Goal: Task Accomplishment & Management: Manage account settings

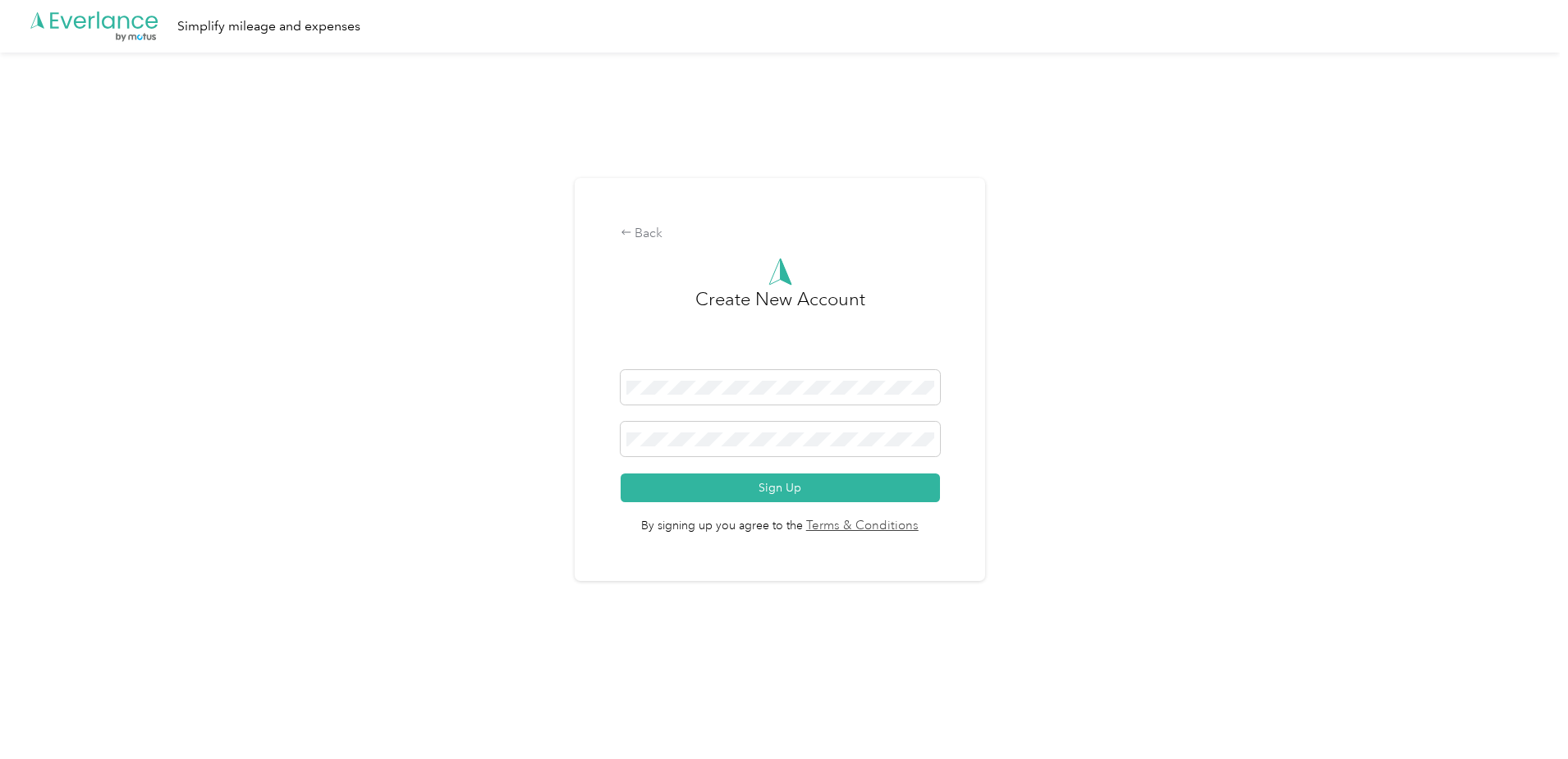
click at [468, 390] on div "Back Create New Account Sign Up By signing up you agree to the Terms & Conditio…" at bounding box center [780, 386] width 1560 height 668
click at [778, 486] on button "Sign Up" at bounding box center [780, 488] width 319 height 29
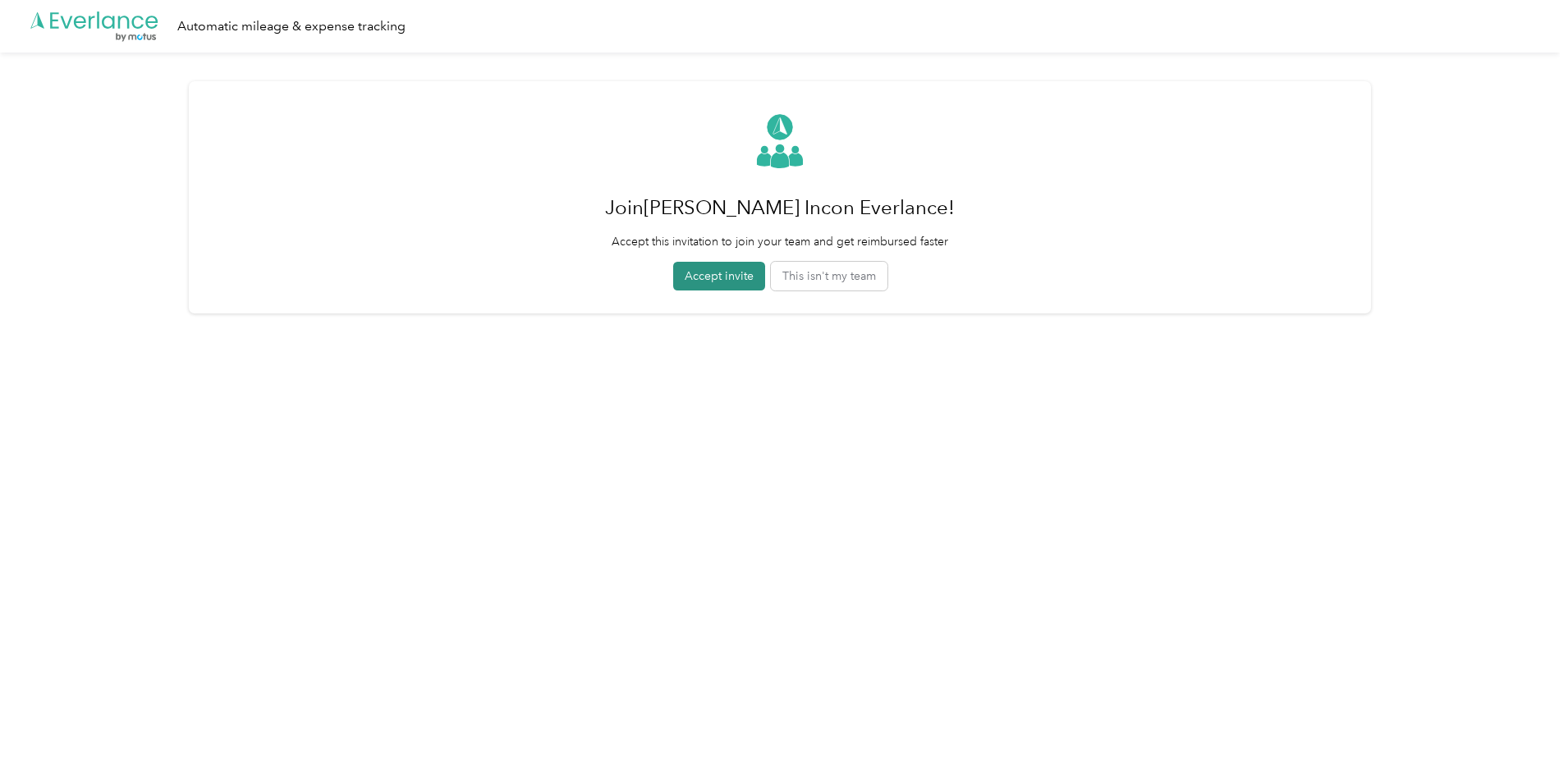
click at [704, 274] on button "Accept invite" at bounding box center [719, 275] width 92 height 29
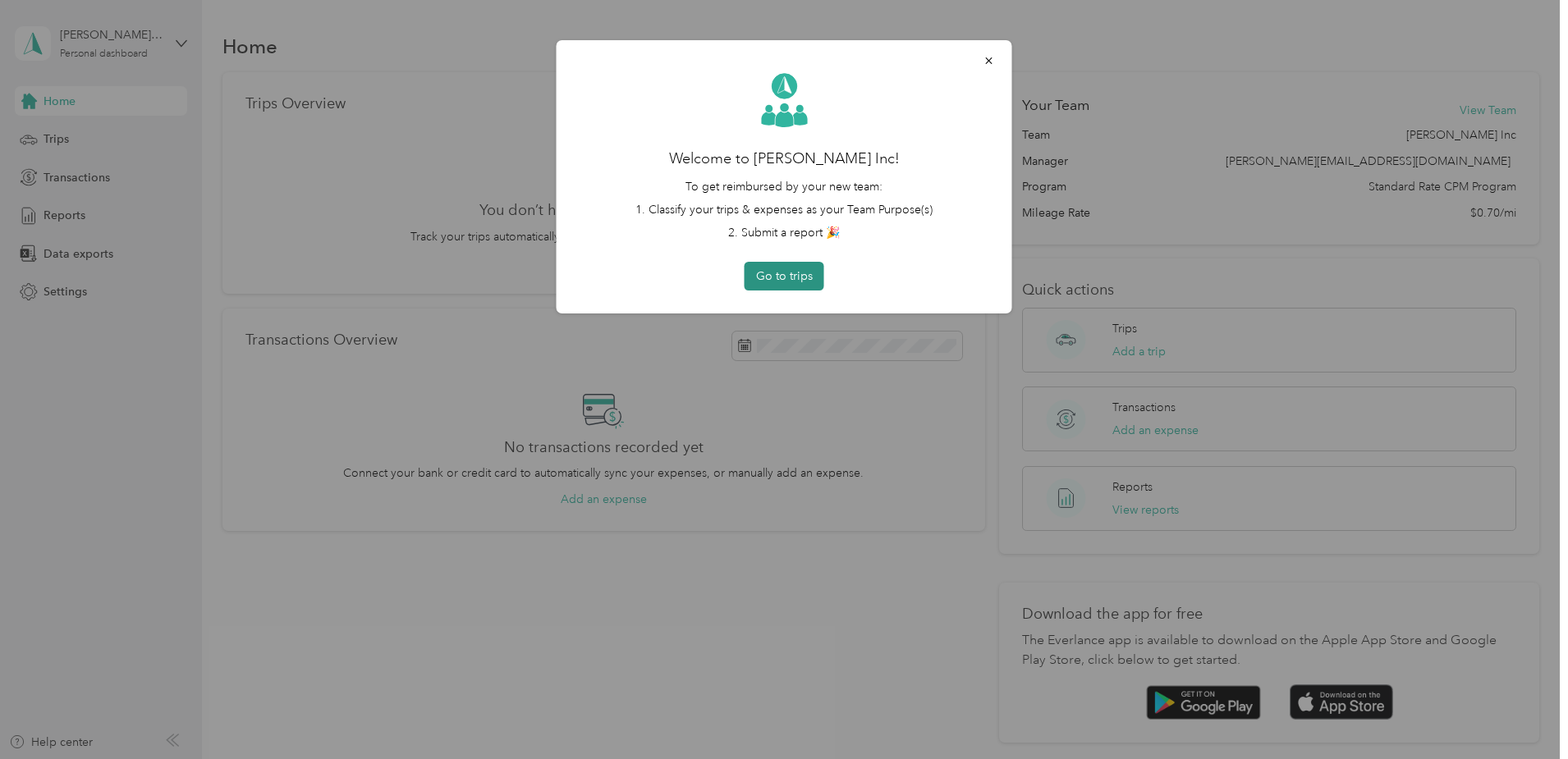
click at [797, 279] on button "Go to trips" at bounding box center [784, 275] width 80 height 29
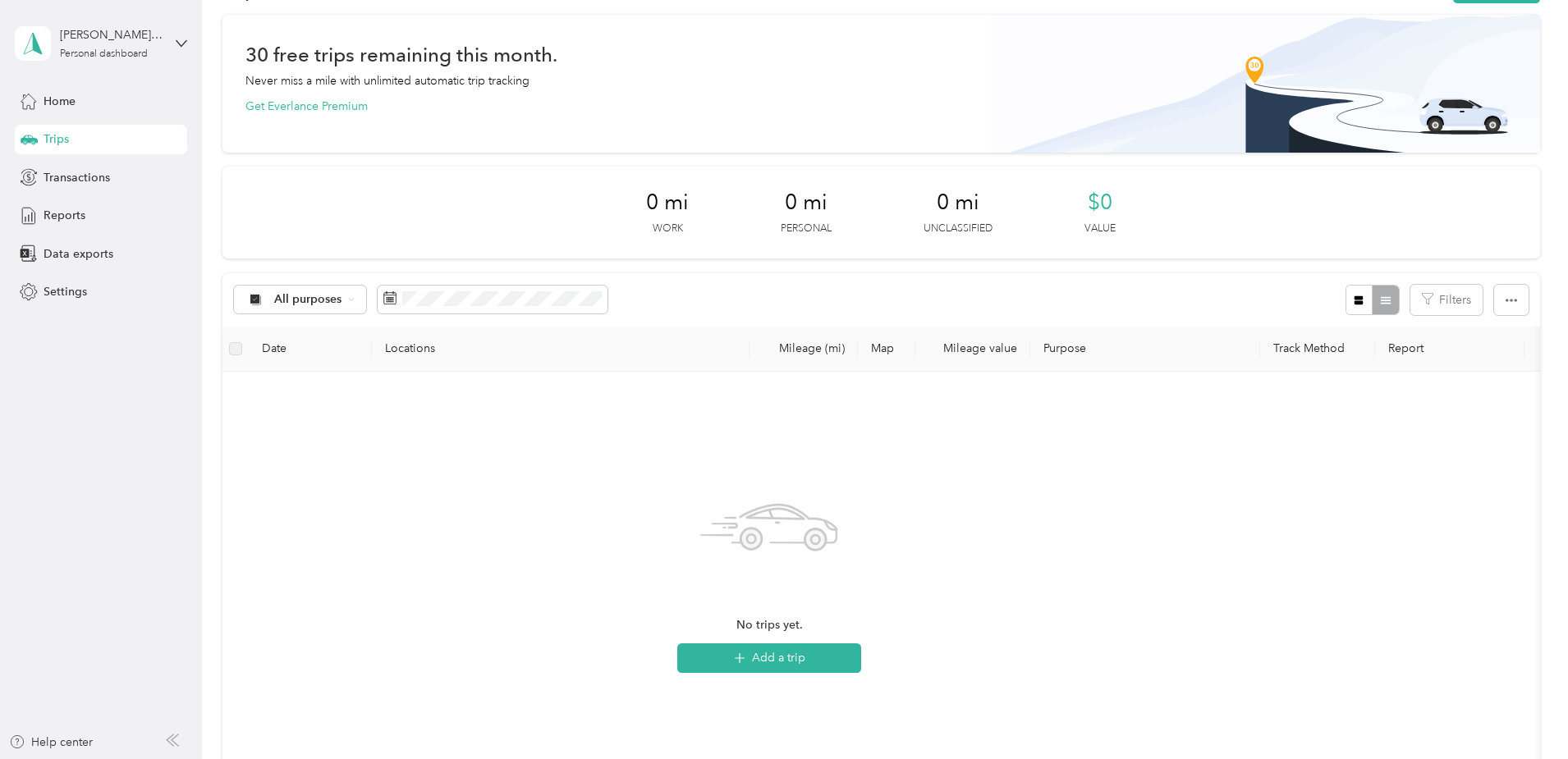
scroll to position [82, 0]
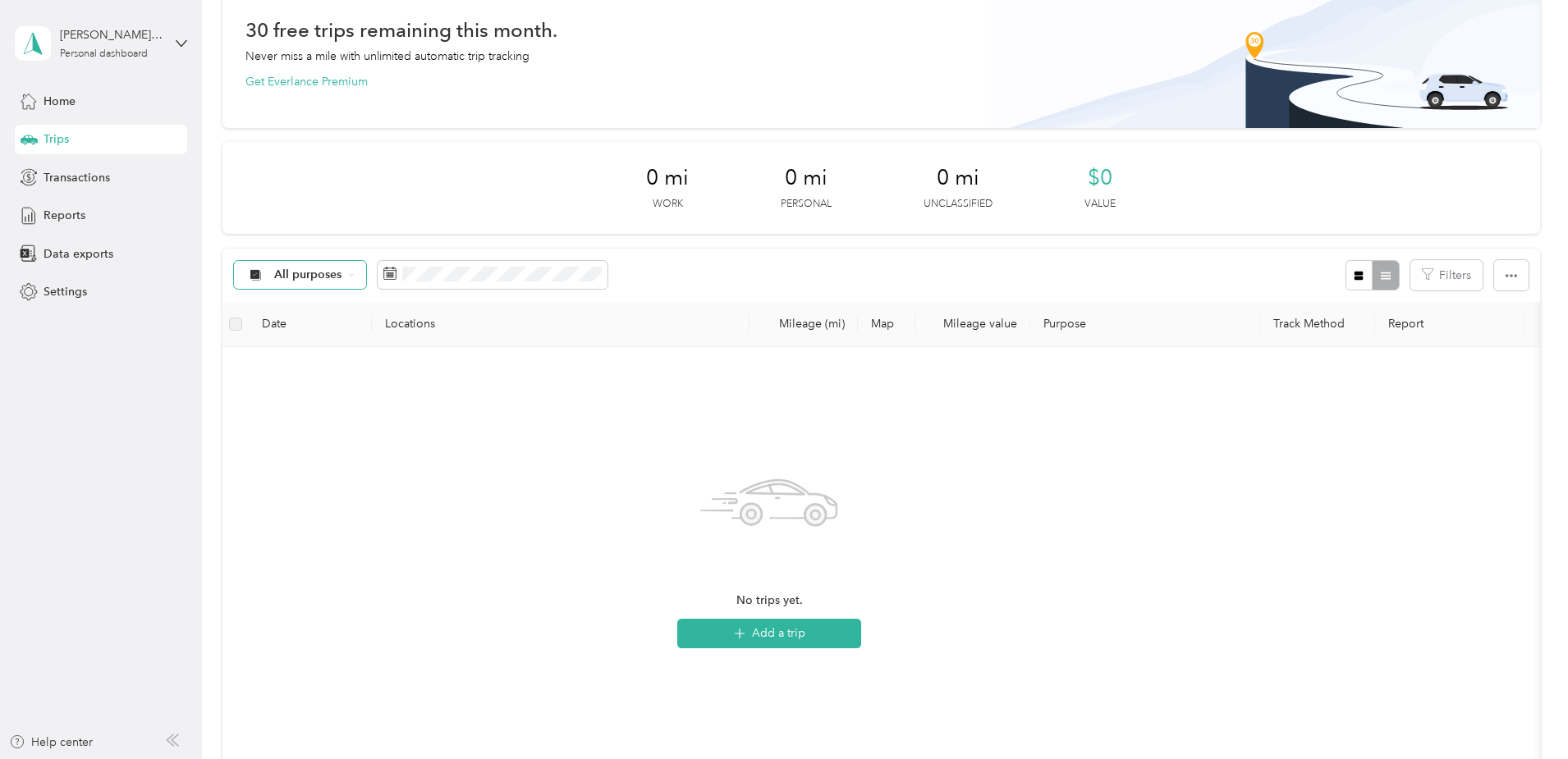
click at [367, 267] on div "All purposes" at bounding box center [300, 274] width 133 height 28
click at [256, 199] on div "30 free trips remaining this month. Never miss a mile with unlimited automatic …" at bounding box center [881, 434] width 1318 height 889
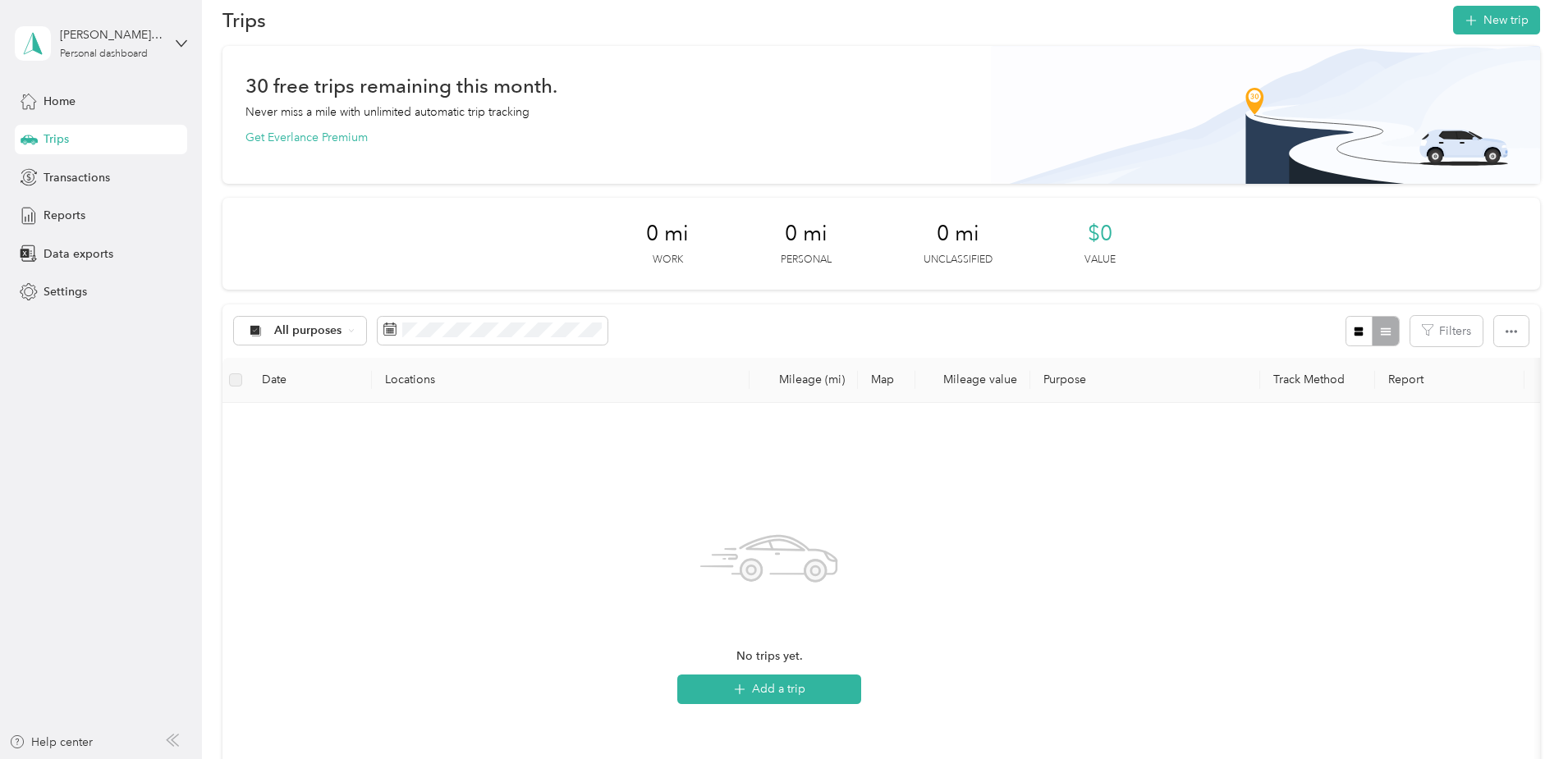
scroll to position [0, 0]
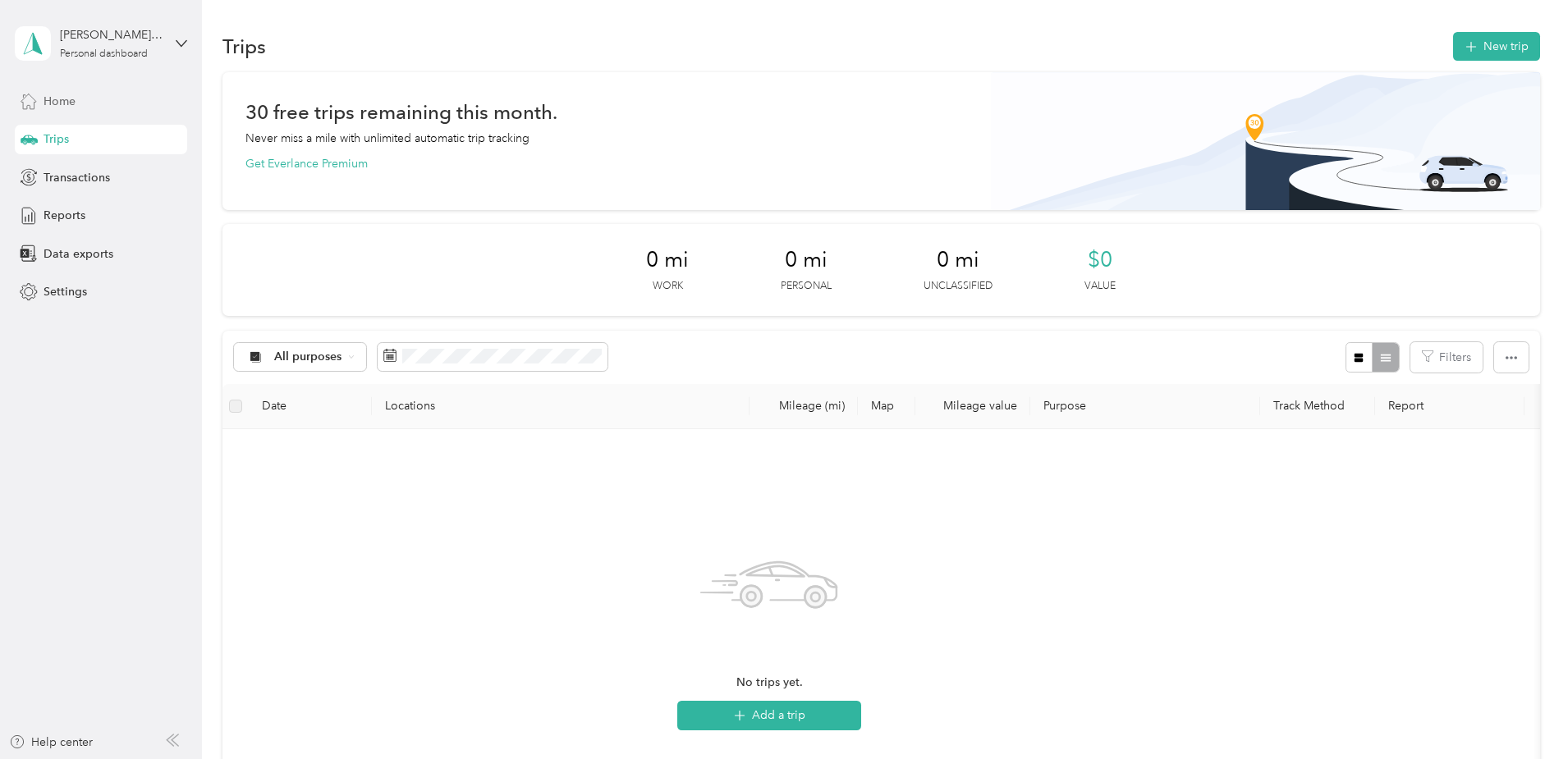
click at [77, 110] on div "Home" at bounding box center [101, 101] width 173 height 30
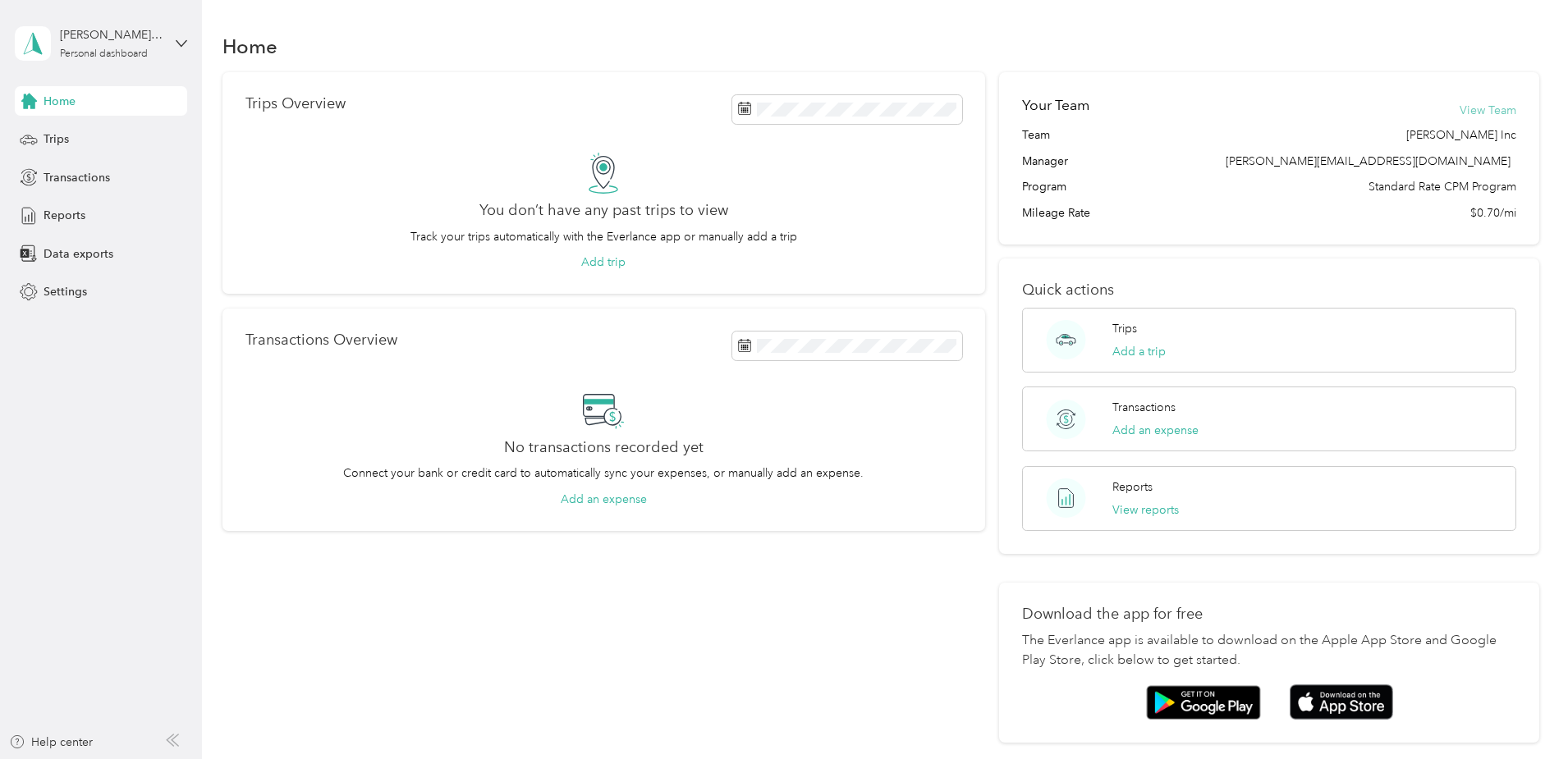
click at [1459, 110] on button "View Team" at bounding box center [1487, 110] width 56 height 17
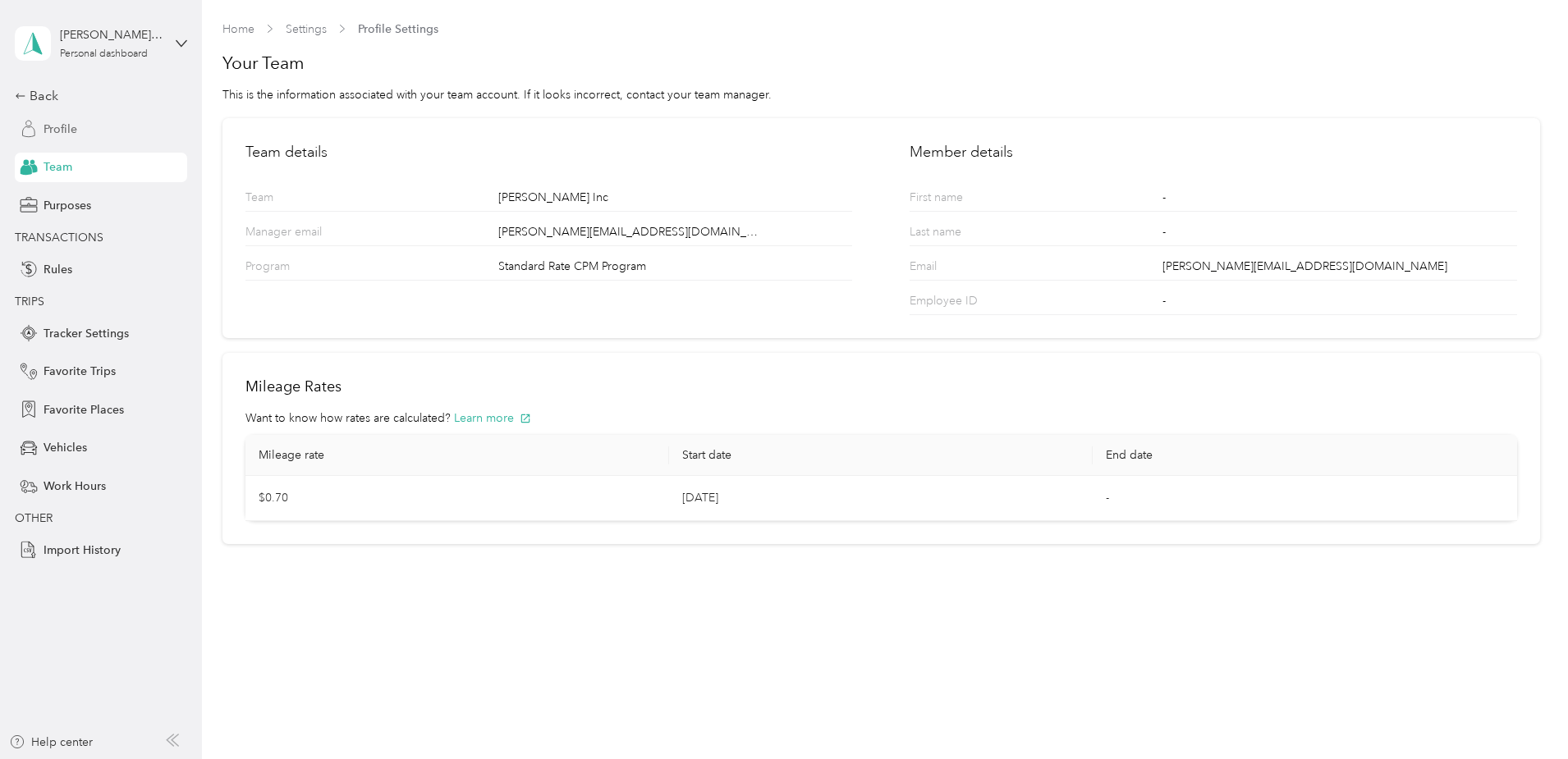
click at [71, 135] on span "Profile" at bounding box center [60, 128] width 34 height 17
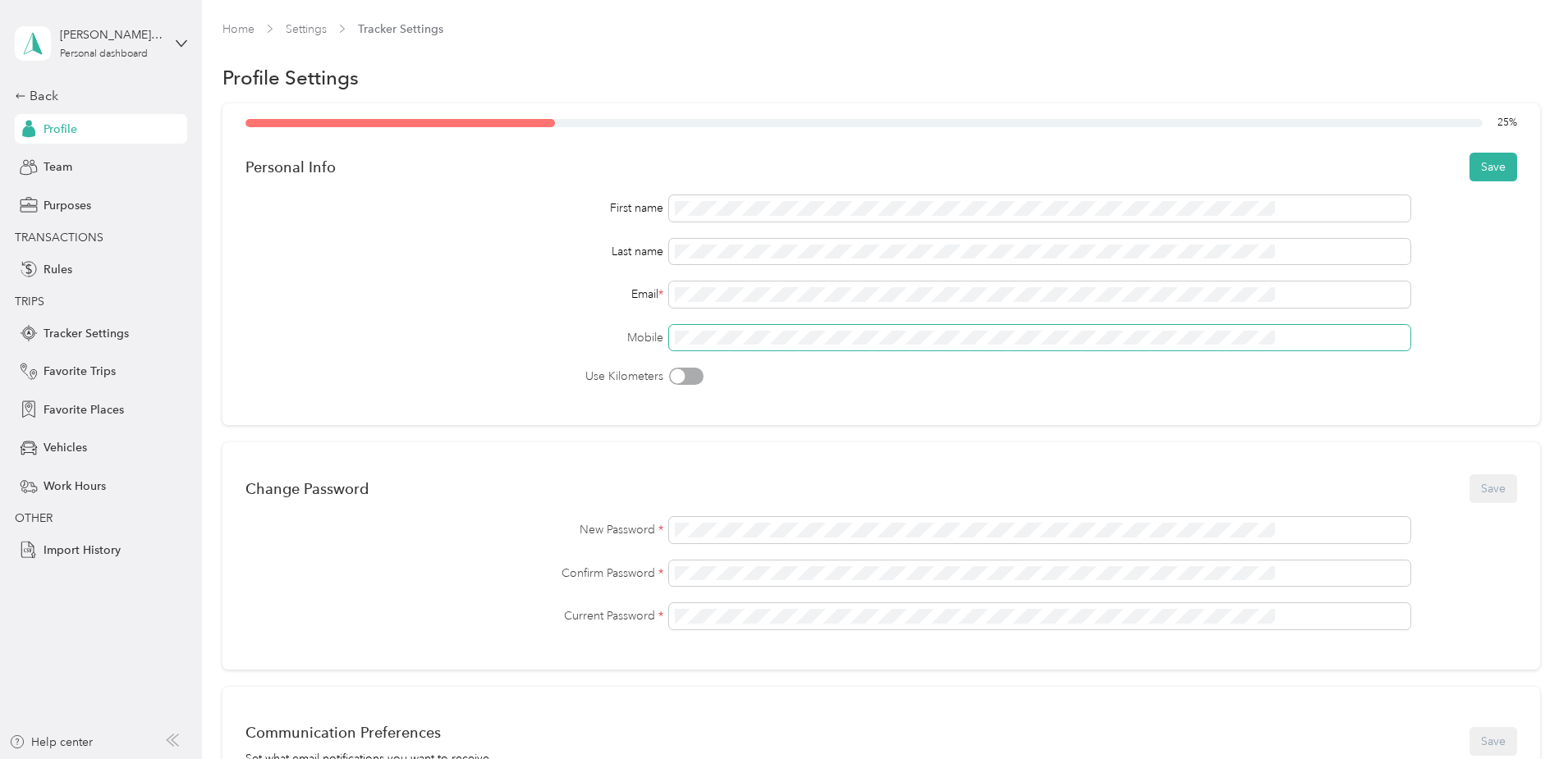
click at [702, 338] on div "Mobile" at bounding box center [882, 338] width 1272 height 27
click at [1469, 168] on button "Save" at bounding box center [1493, 167] width 47 height 29
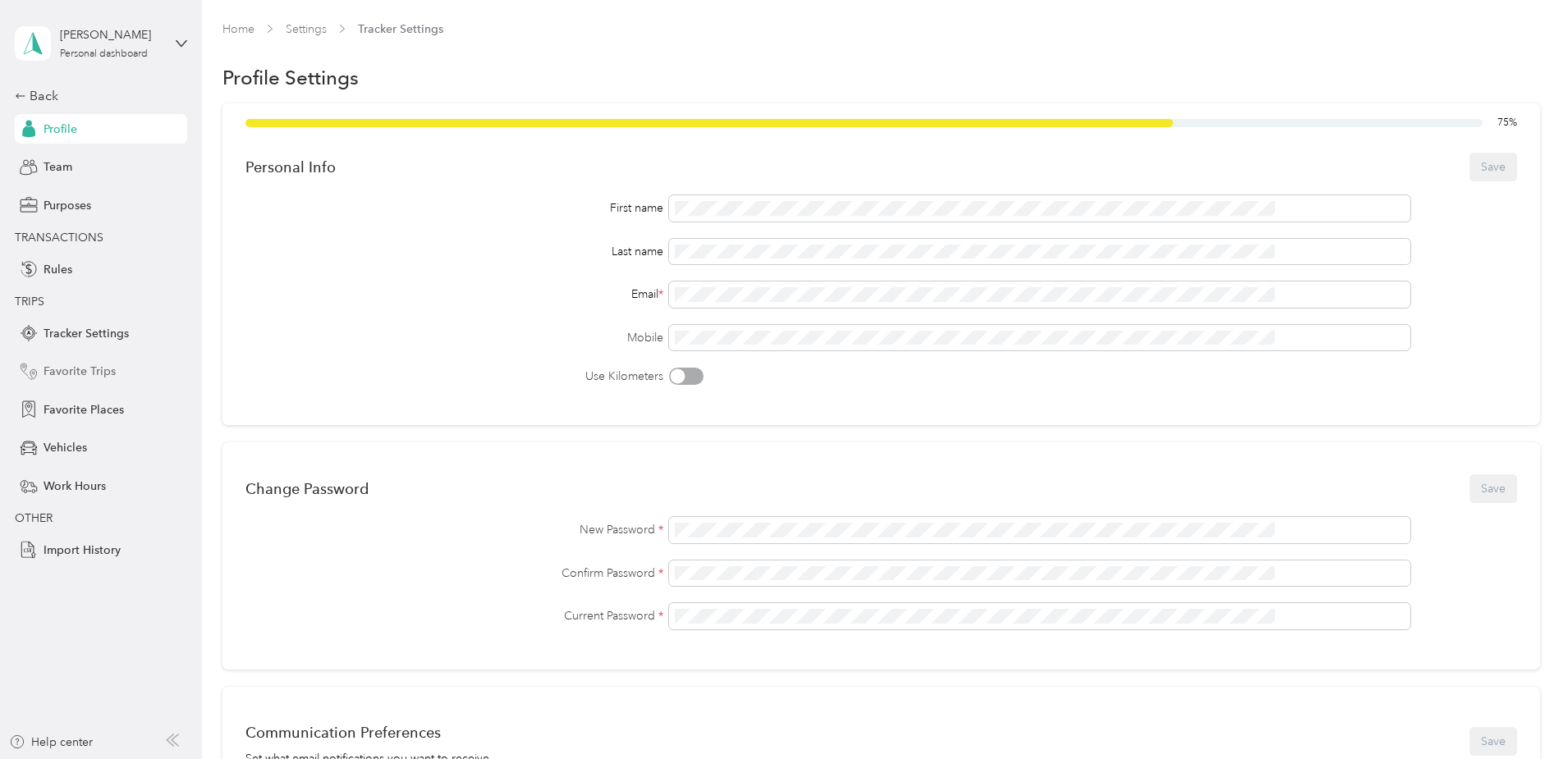
click at [83, 369] on span "Favorite Trips" at bounding box center [79, 371] width 72 height 17
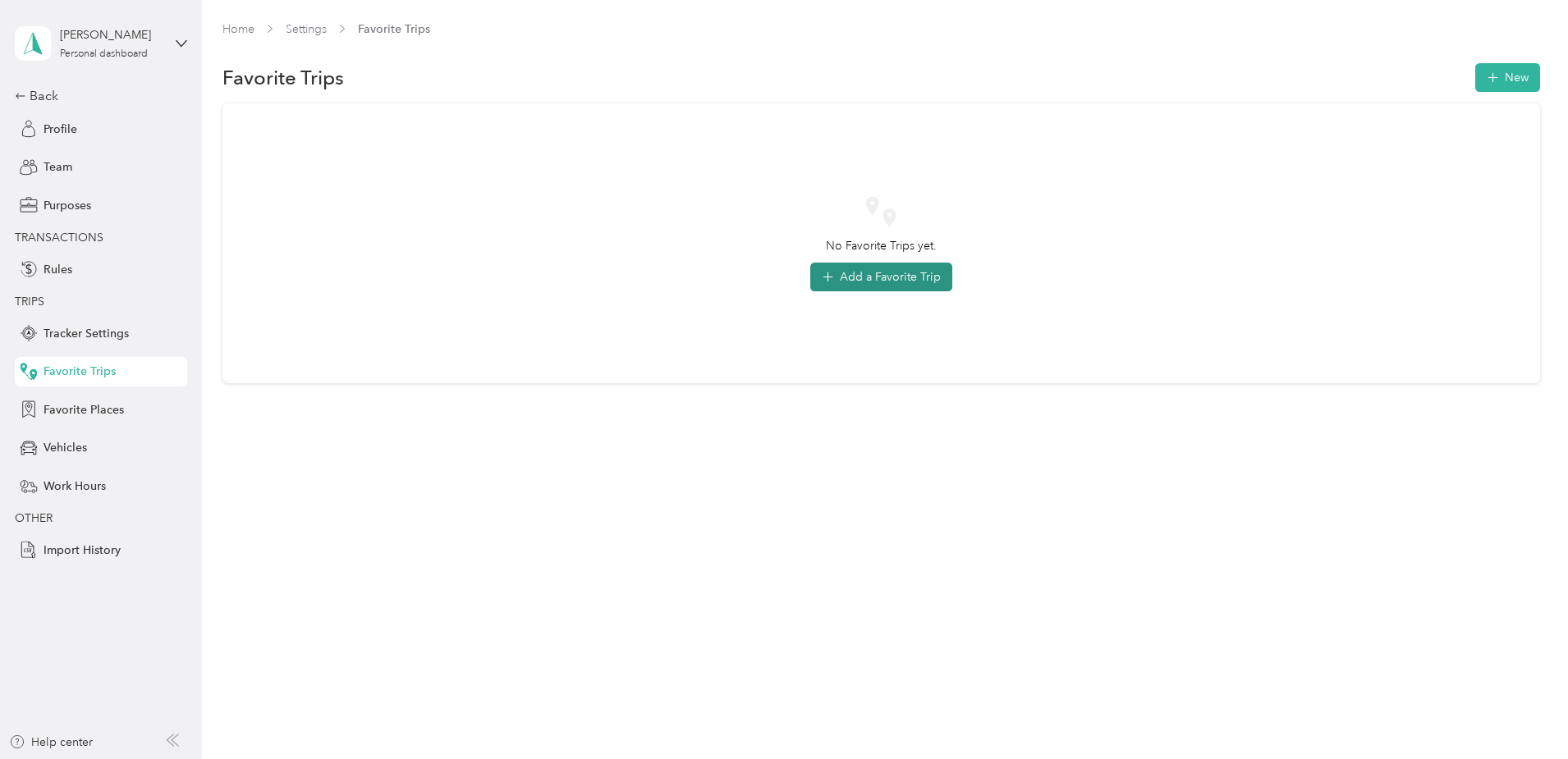
click at [848, 281] on button "Add a Favorite Trip" at bounding box center [882, 276] width 142 height 29
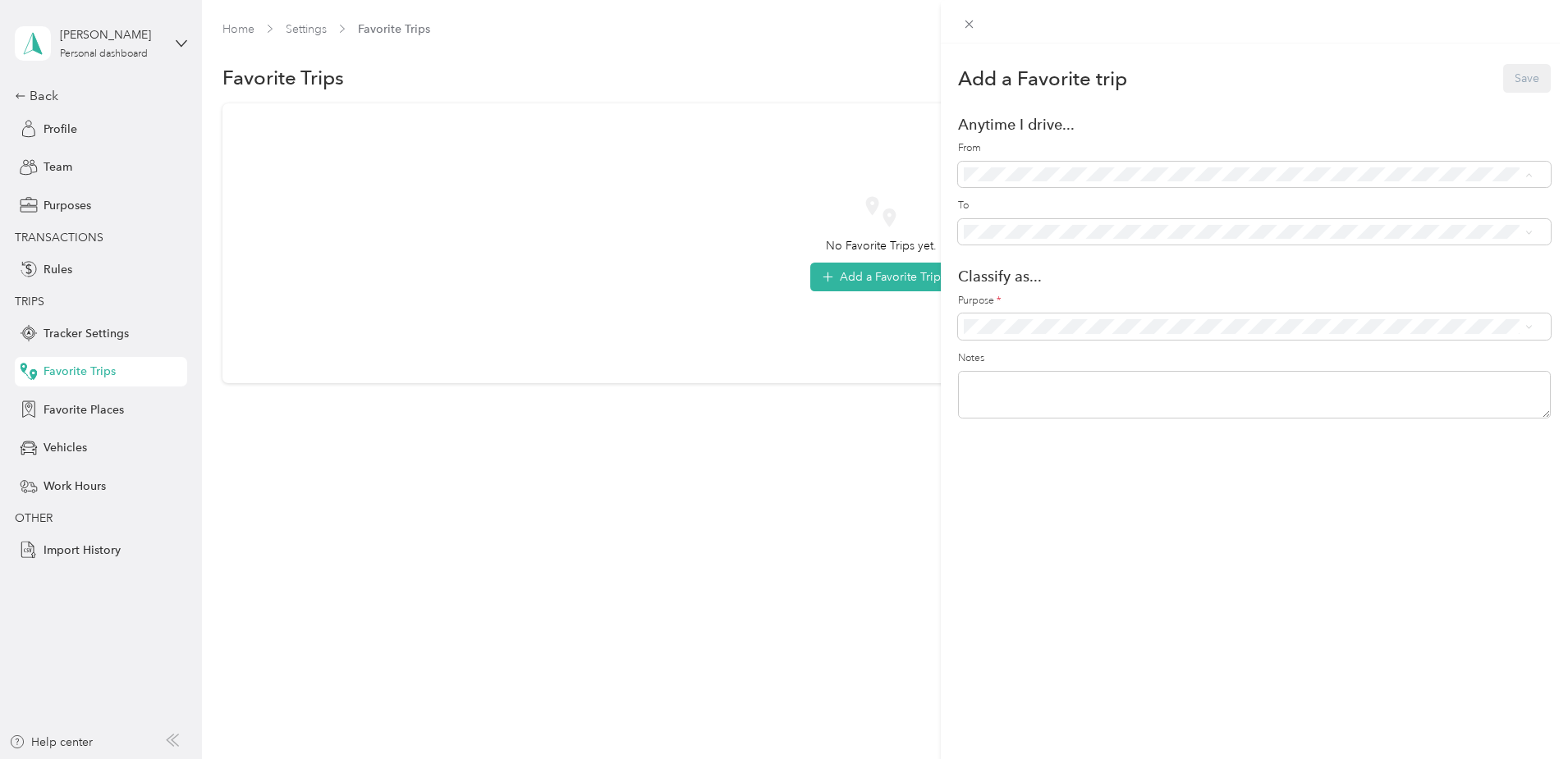
click at [1067, 262] on div "[STREET_ADDRESS] ([GEOGRAPHIC_DATA])" at bounding box center [1248, 262] width 558 height 18
click at [1058, 254] on span "Anywhere - (Includes all locations)" at bounding box center [1094, 261] width 176 height 14
click at [109, 410] on div "Add a Favorite trip Save Anytime I drive... From To Classify as... Purpose * No…" at bounding box center [784, 379] width 1568 height 759
click at [71, 411] on span "Favorite Places" at bounding box center [83, 410] width 80 height 17
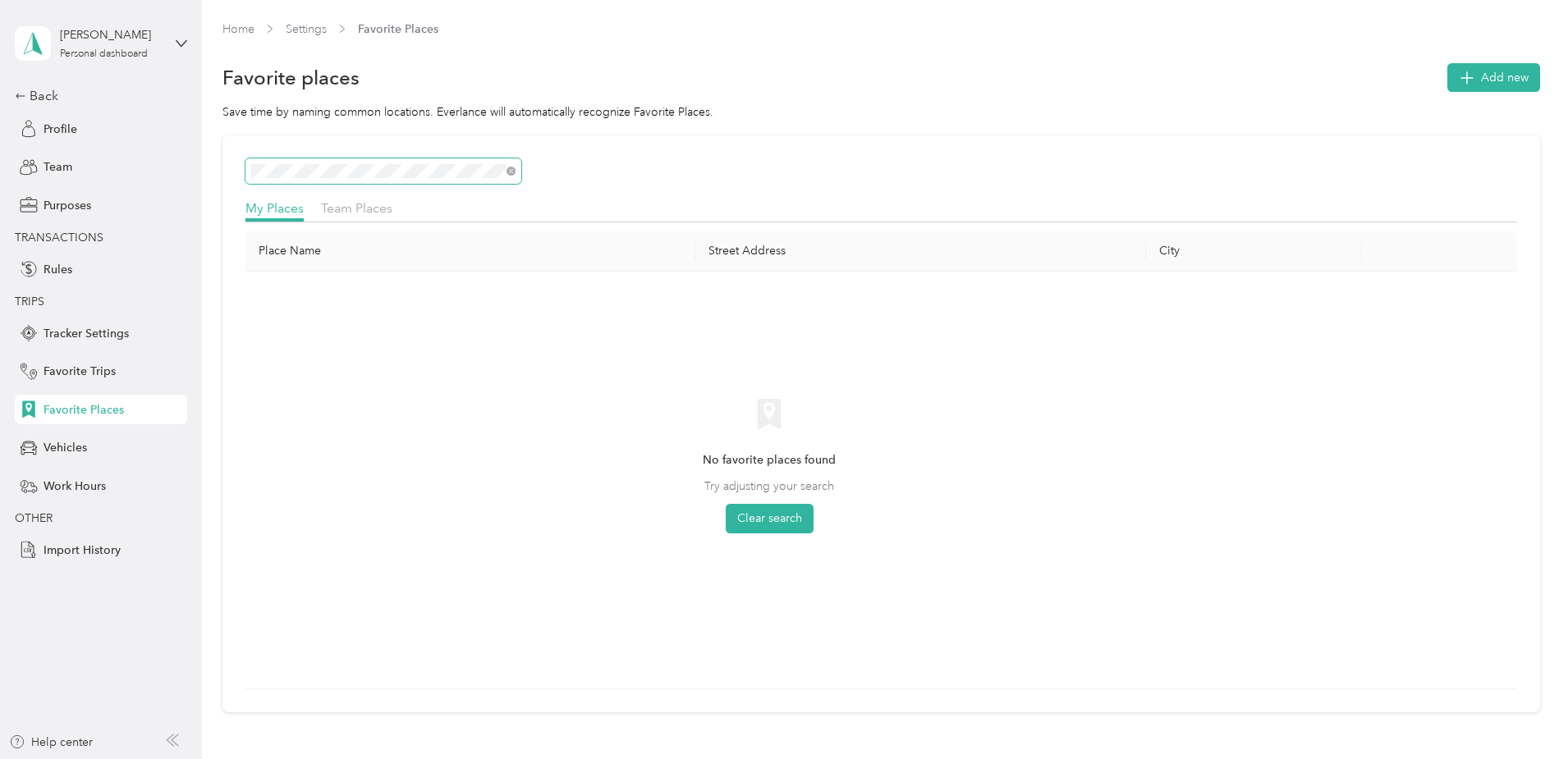
scroll to position [0, 21]
click at [1448, 66] on button "Add new" at bounding box center [1494, 77] width 93 height 29
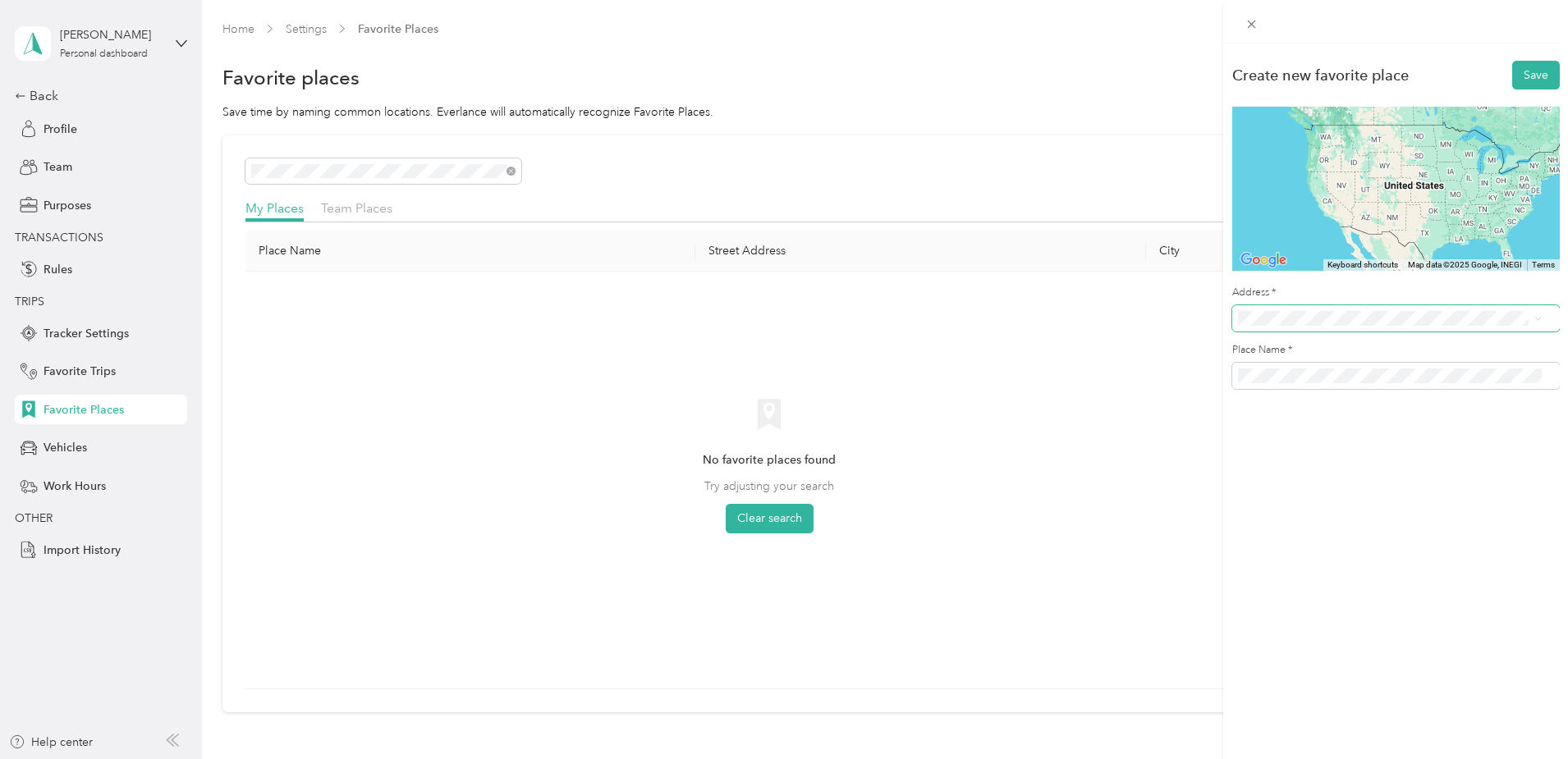
click at [1270, 307] on span at bounding box center [1396, 318] width 328 height 27
click at [596, 175] on div "Create new favorite place Save To navigate the map with touch gestures double-t…" at bounding box center [784, 379] width 1568 height 759
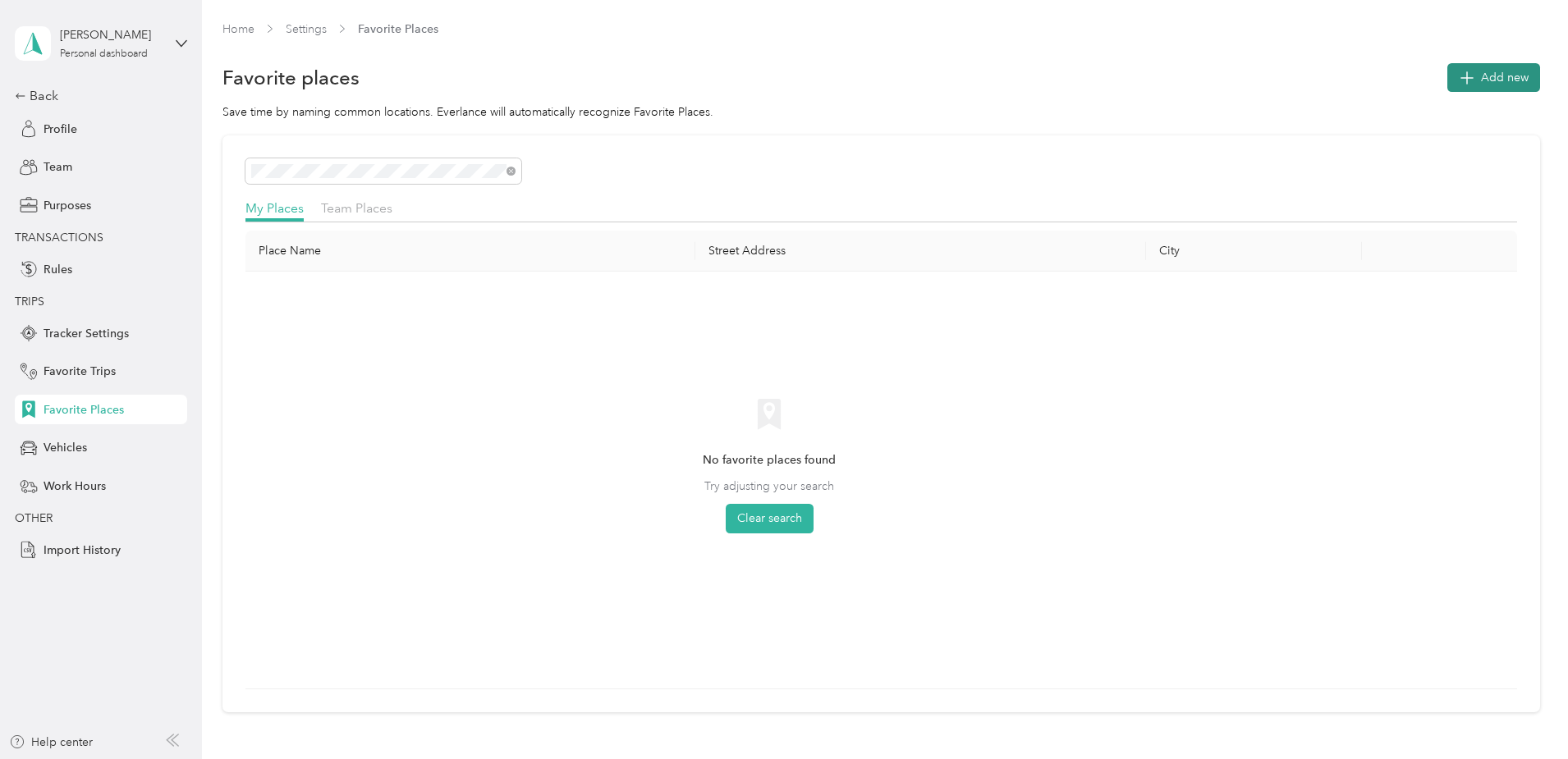
click at [1481, 77] on span "Add new" at bounding box center [1505, 77] width 47 height 17
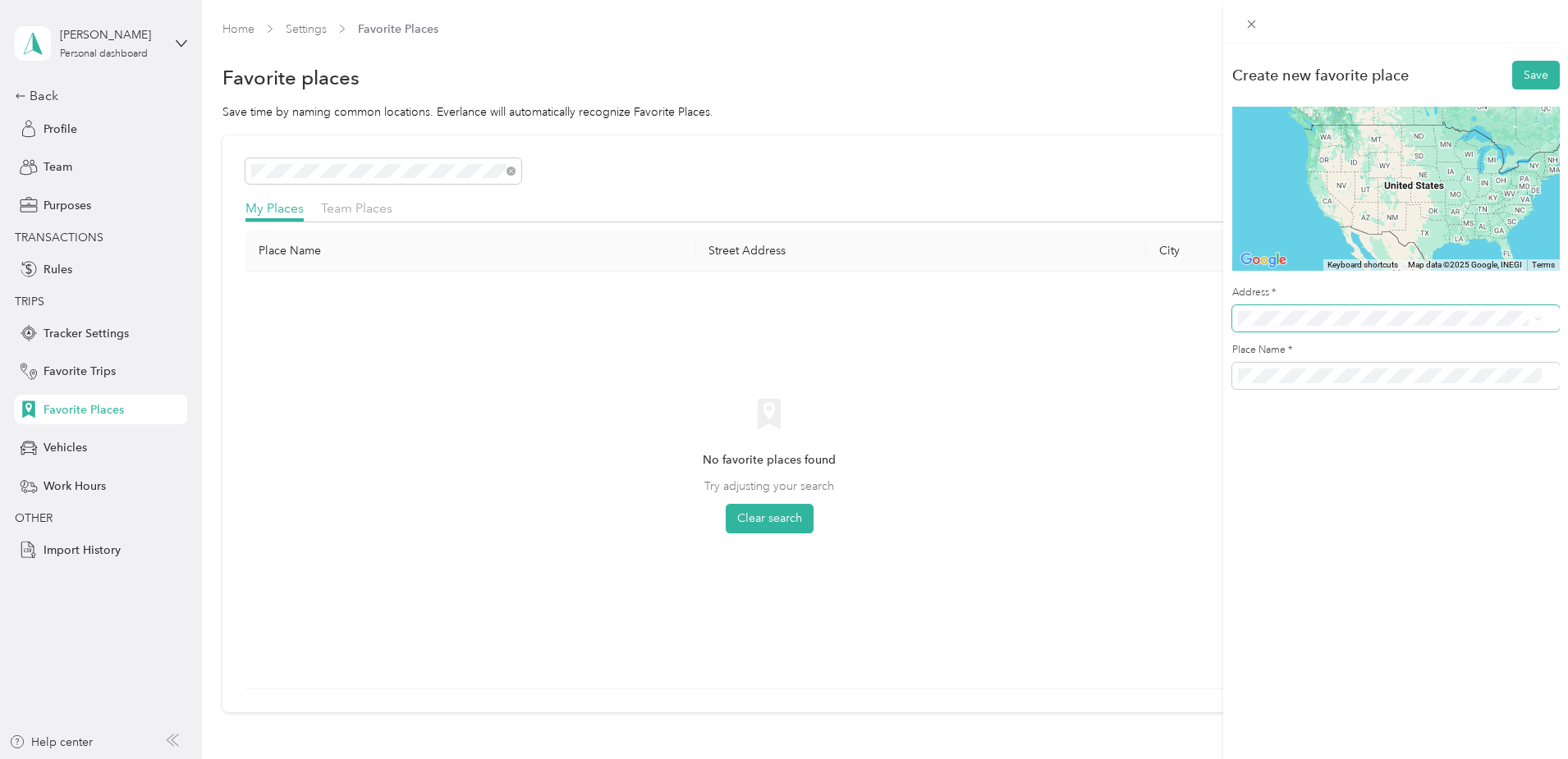
click at [1269, 305] on span at bounding box center [1396, 318] width 328 height 27
click at [1334, 372] on span "[STREET_ADDRESS][US_STATE]" at bounding box center [1351, 377] width 164 height 15
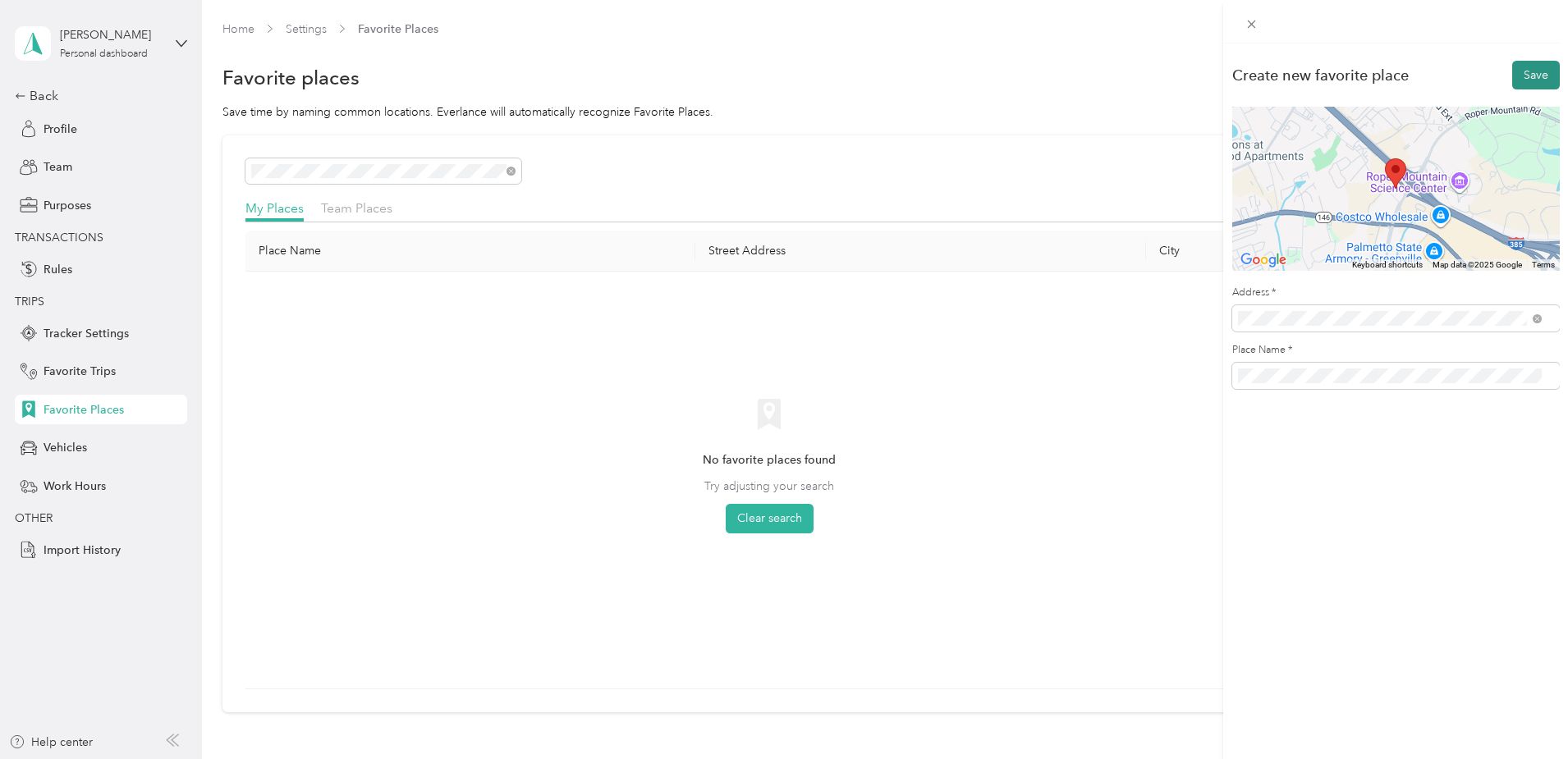
click at [1526, 68] on button "Save" at bounding box center [1536, 75] width 47 height 29
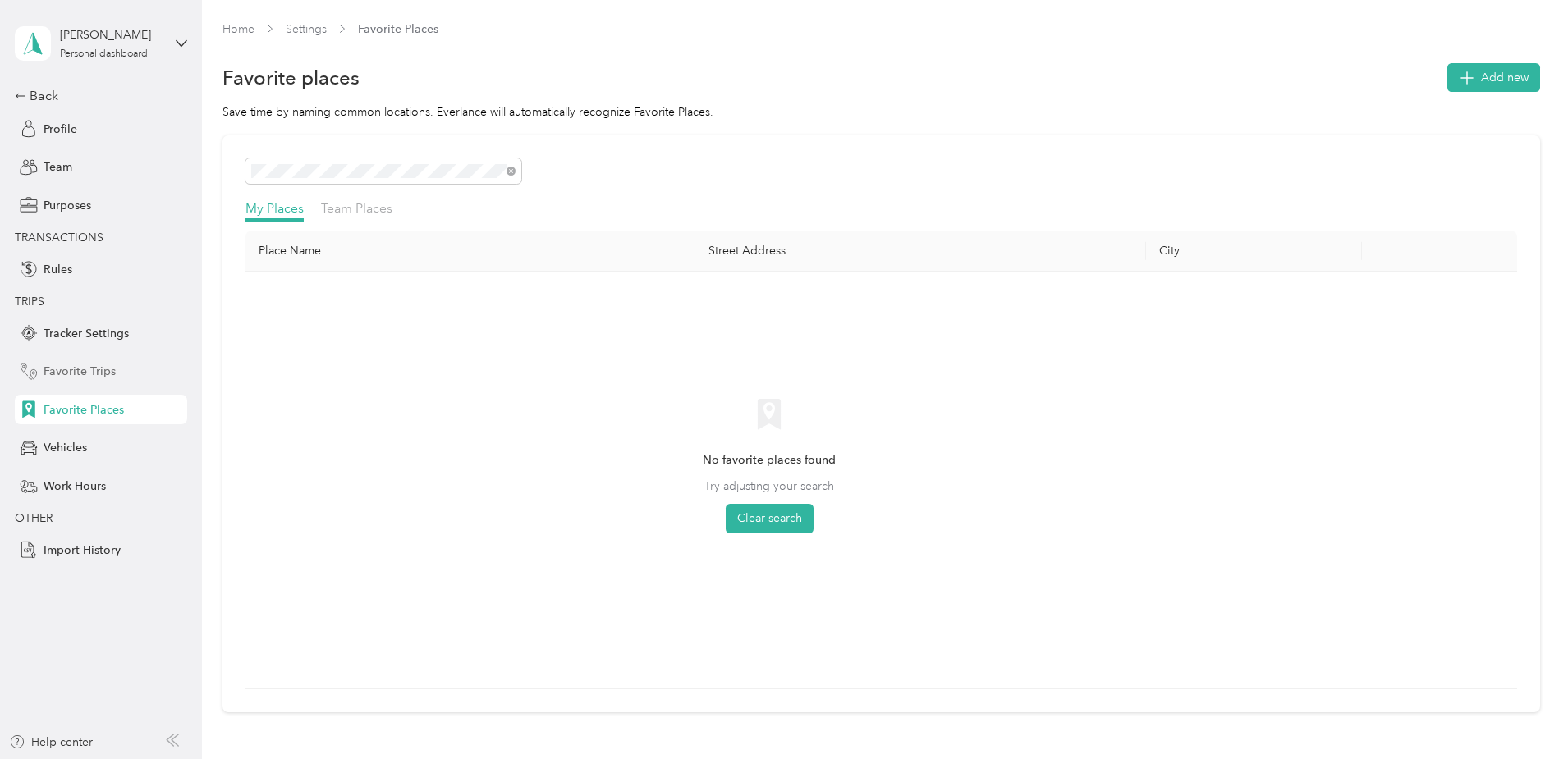
click at [83, 368] on span "Favorite Trips" at bounding box center [79, 371] width 72 height 17
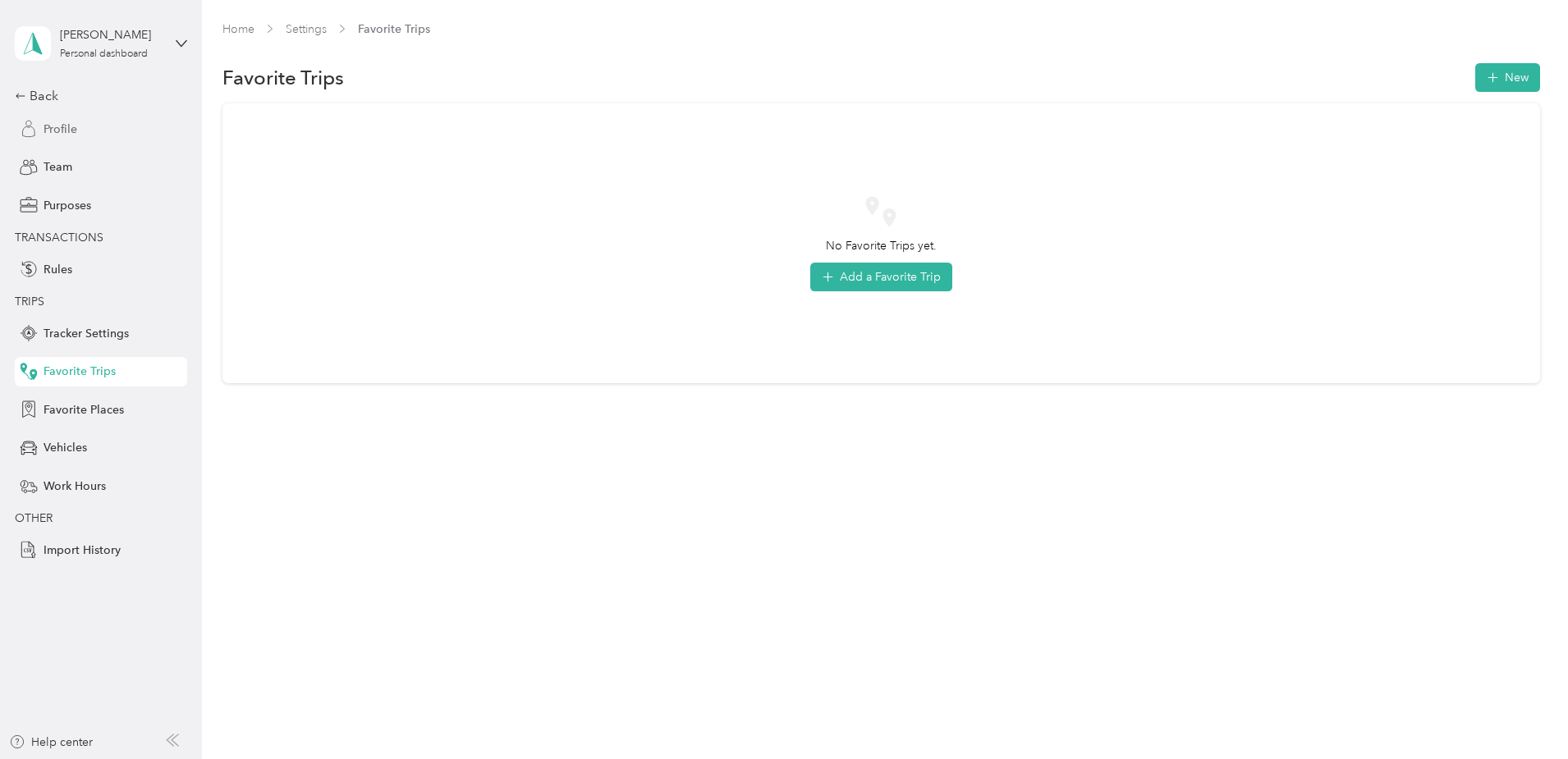
click at [52, 132] on span "Profile" at bounding box center [60, 128] width 34 height 17
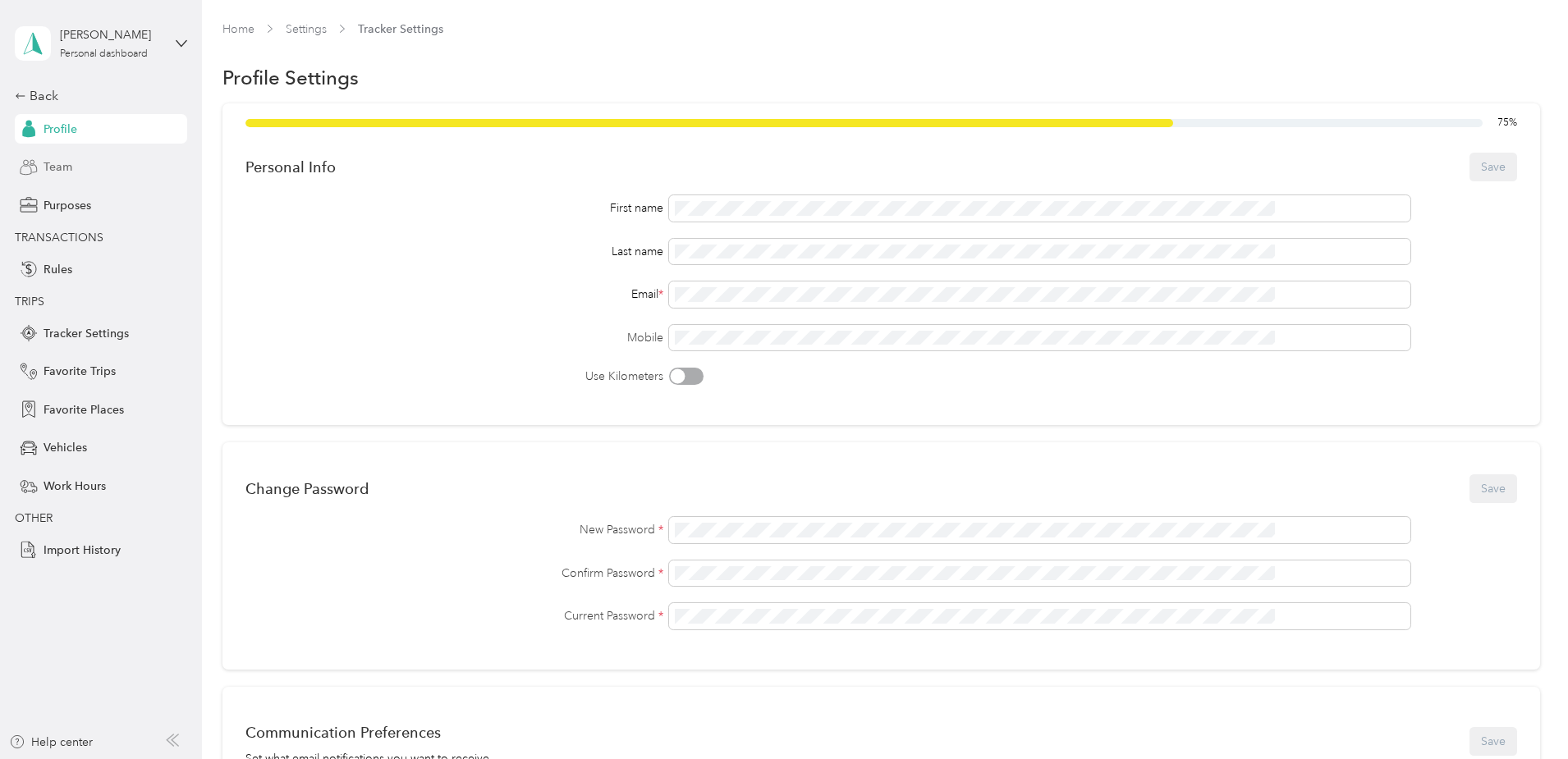
click at [56, 159] on span "Team" at bounding box center [57, 166] width 29 height 17
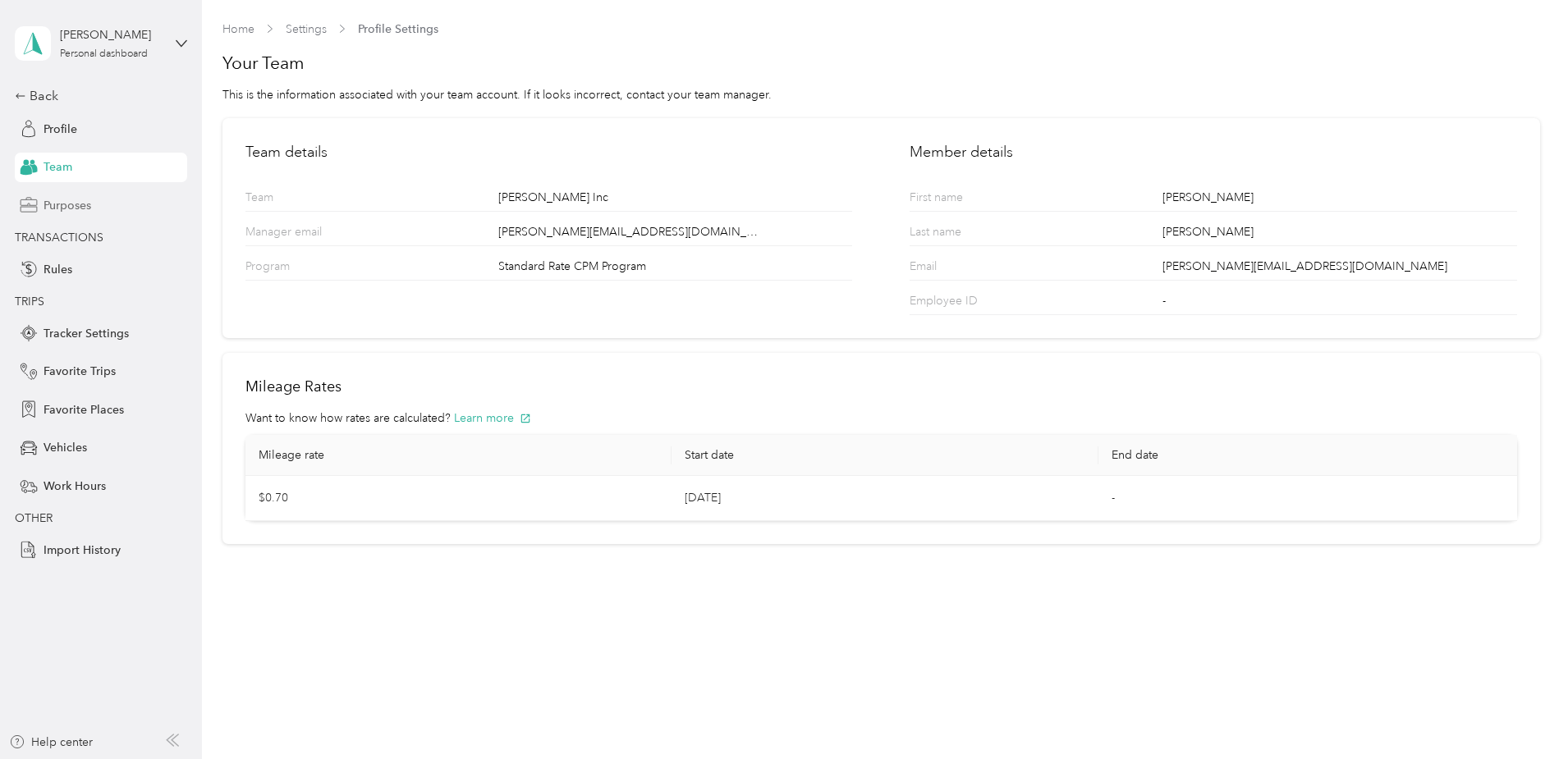
click at [68, 203] on span "Purposes" at bounding box center [67, 205] width 47 height 17
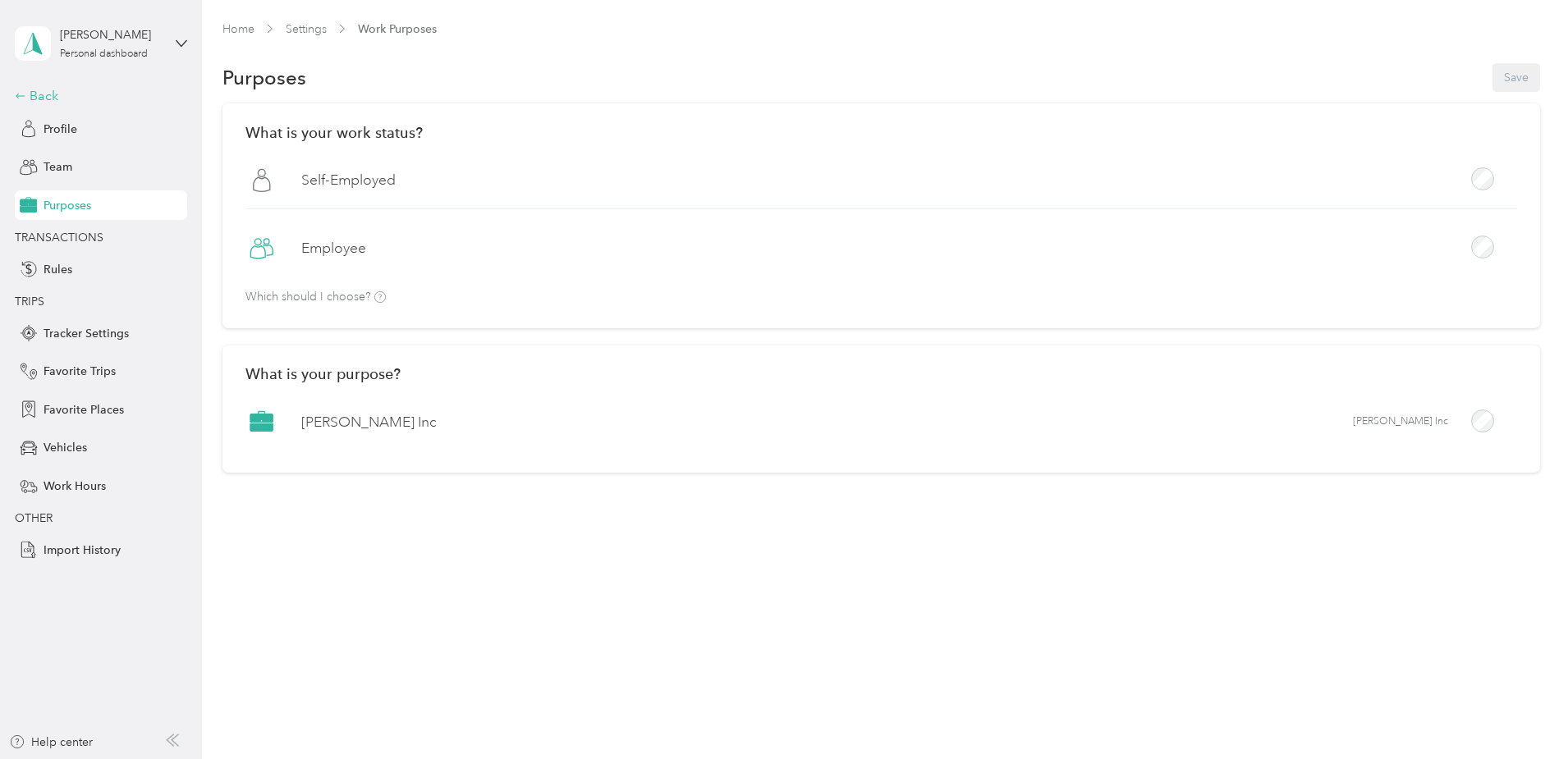
click at [45, 93] on div "Back" at bounding box center [97, 96] width 164 height 20
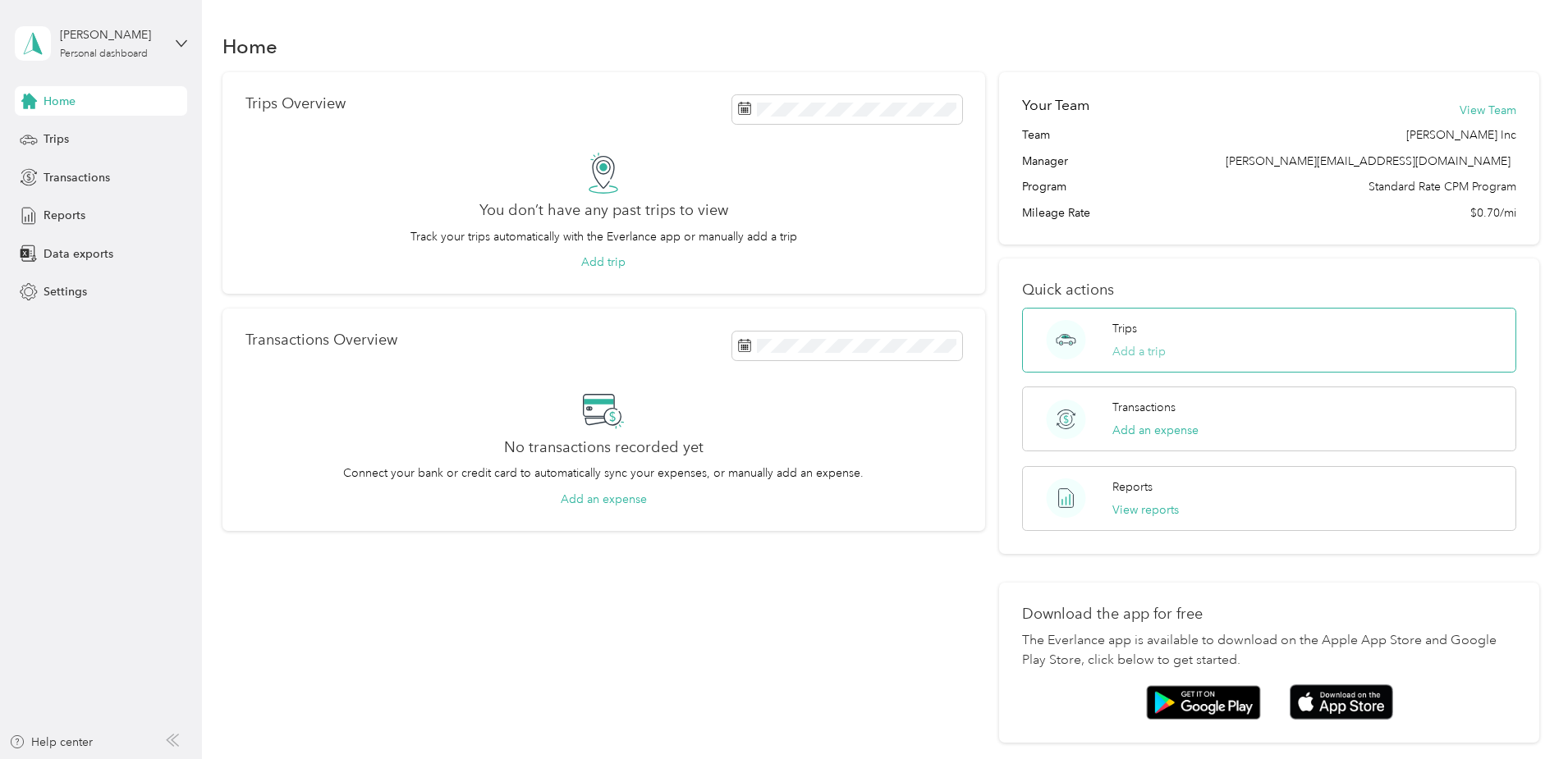
click at [1116, 353] on button "Add a trip" at bounding box center [1139, 351] width 53 height 17
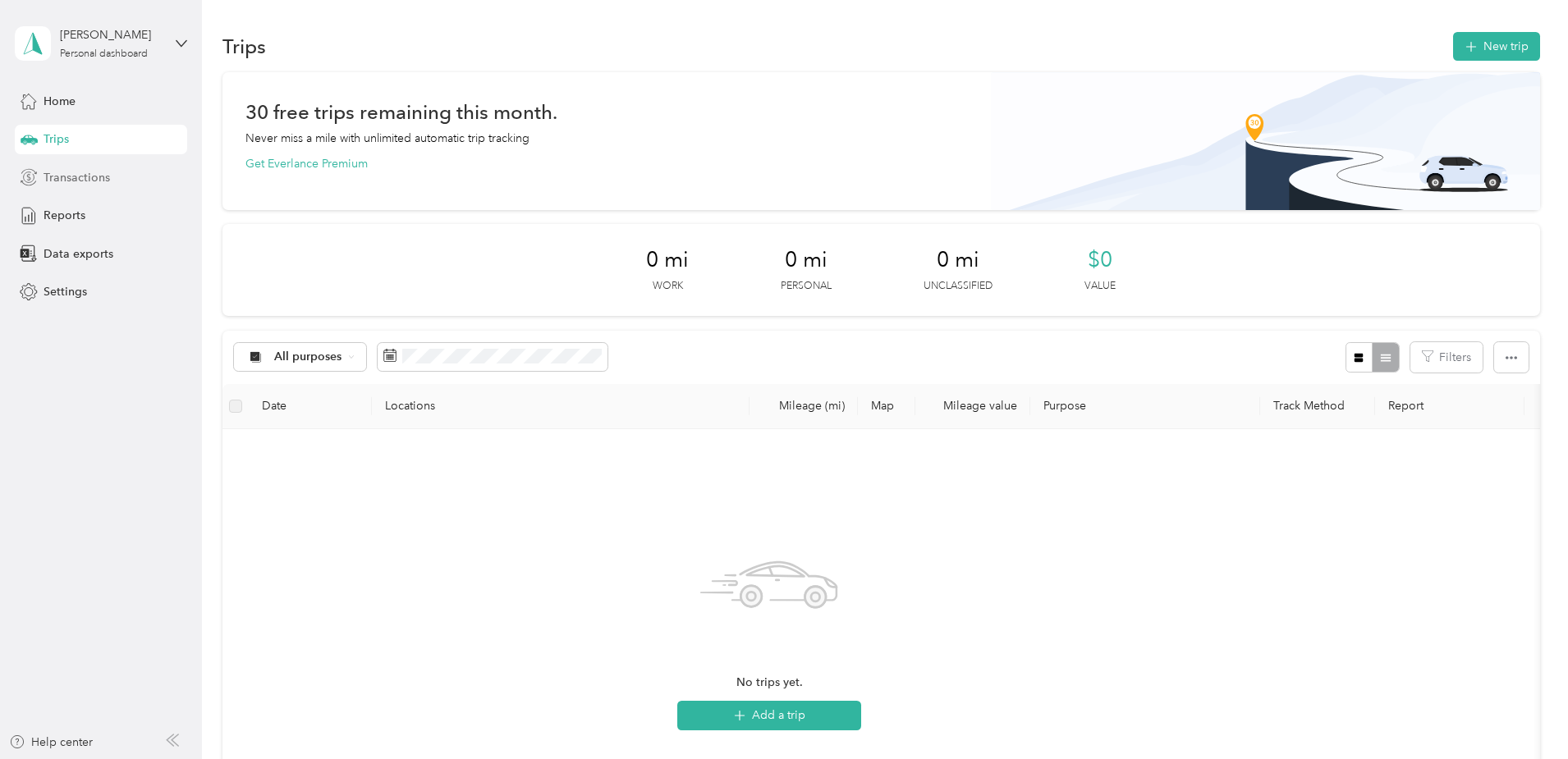
click at [86, 173] on span "Transactions" at bounding box center [76, 177] width 66 height 17
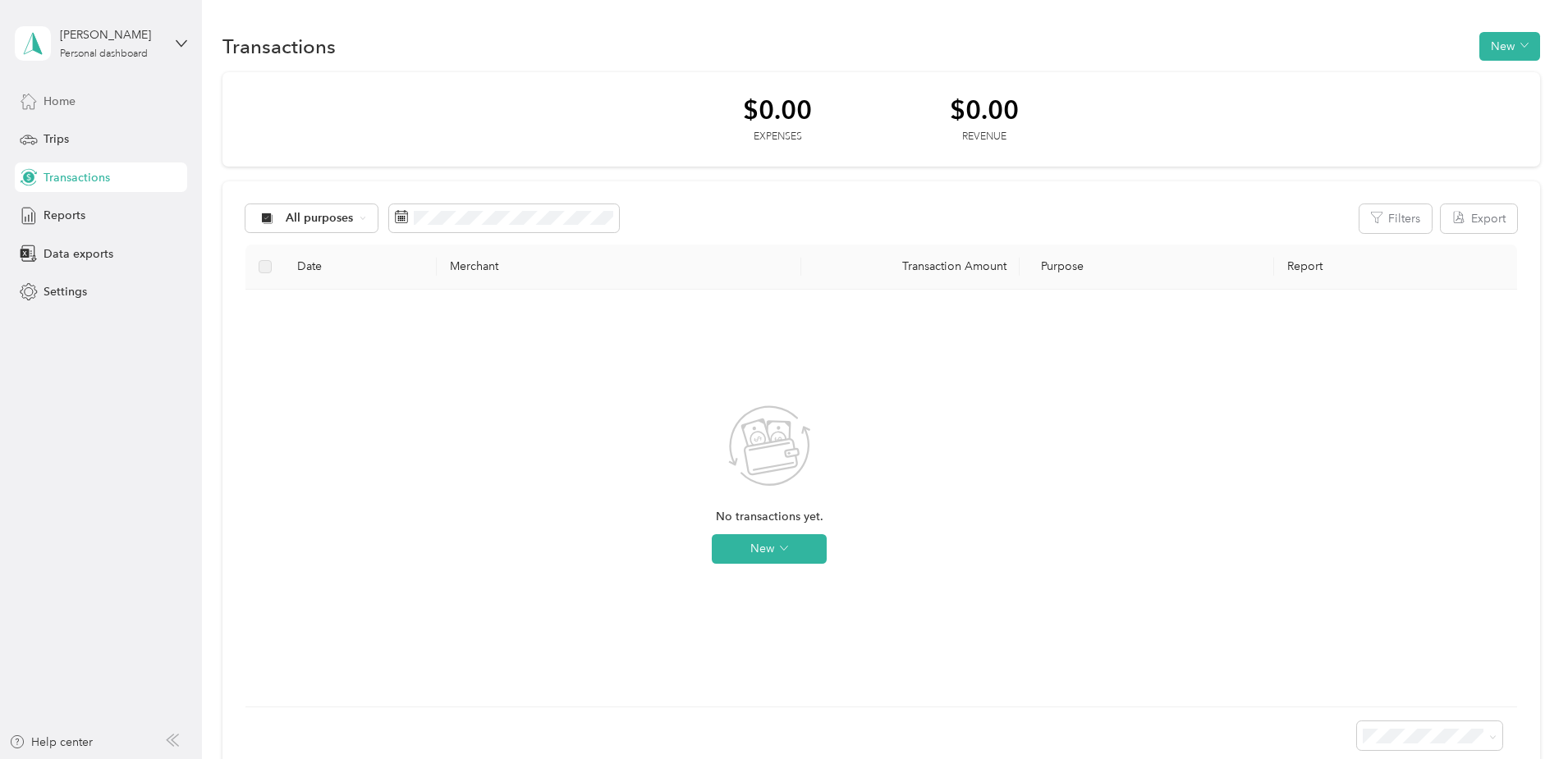
click at [63, 101] on span "Home" at bounding box center [59, 101] width 32 height 17
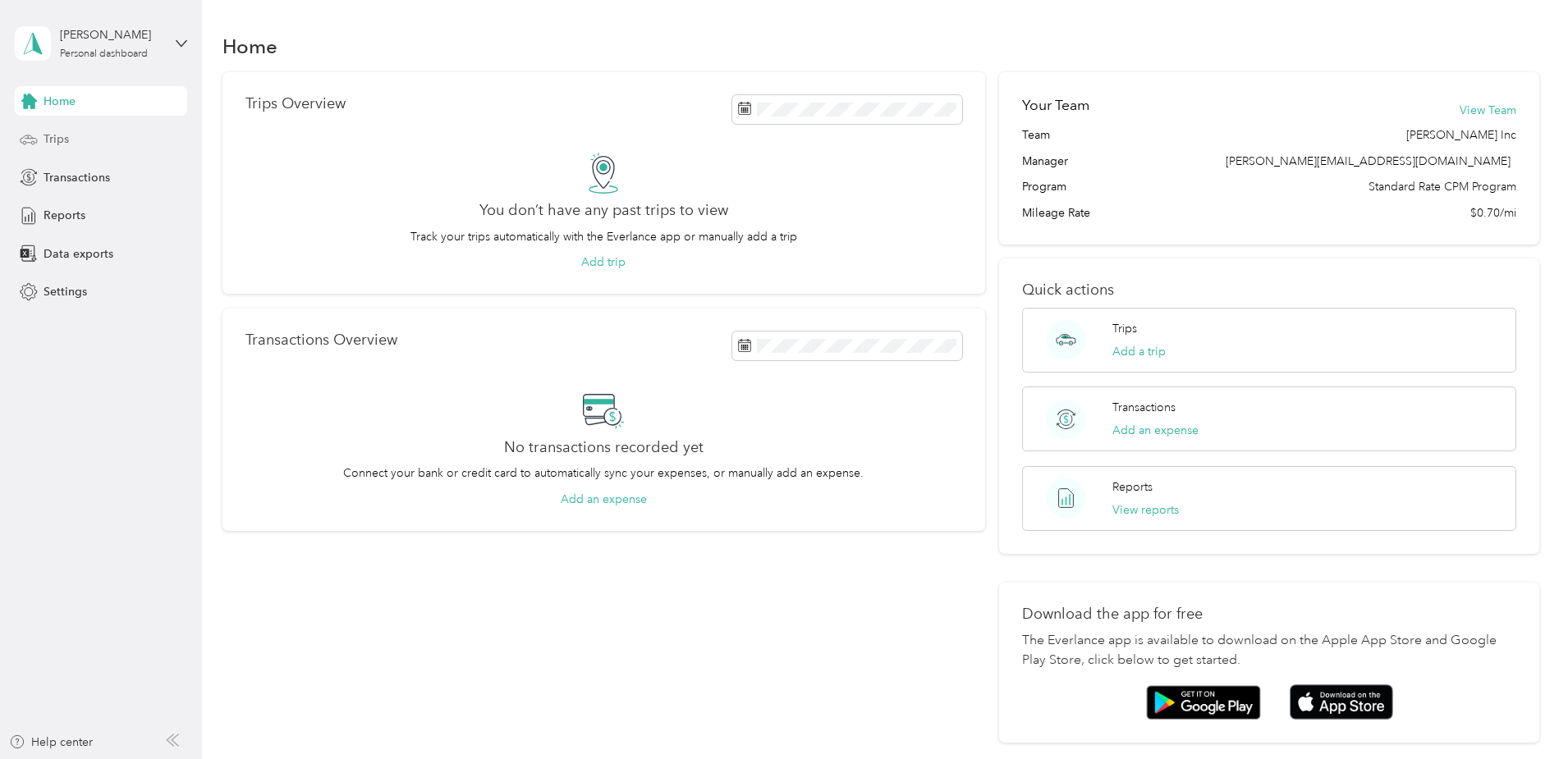
click at [60, 132] on span "Trips" at bounding box center [56, 138] width 26 height 17
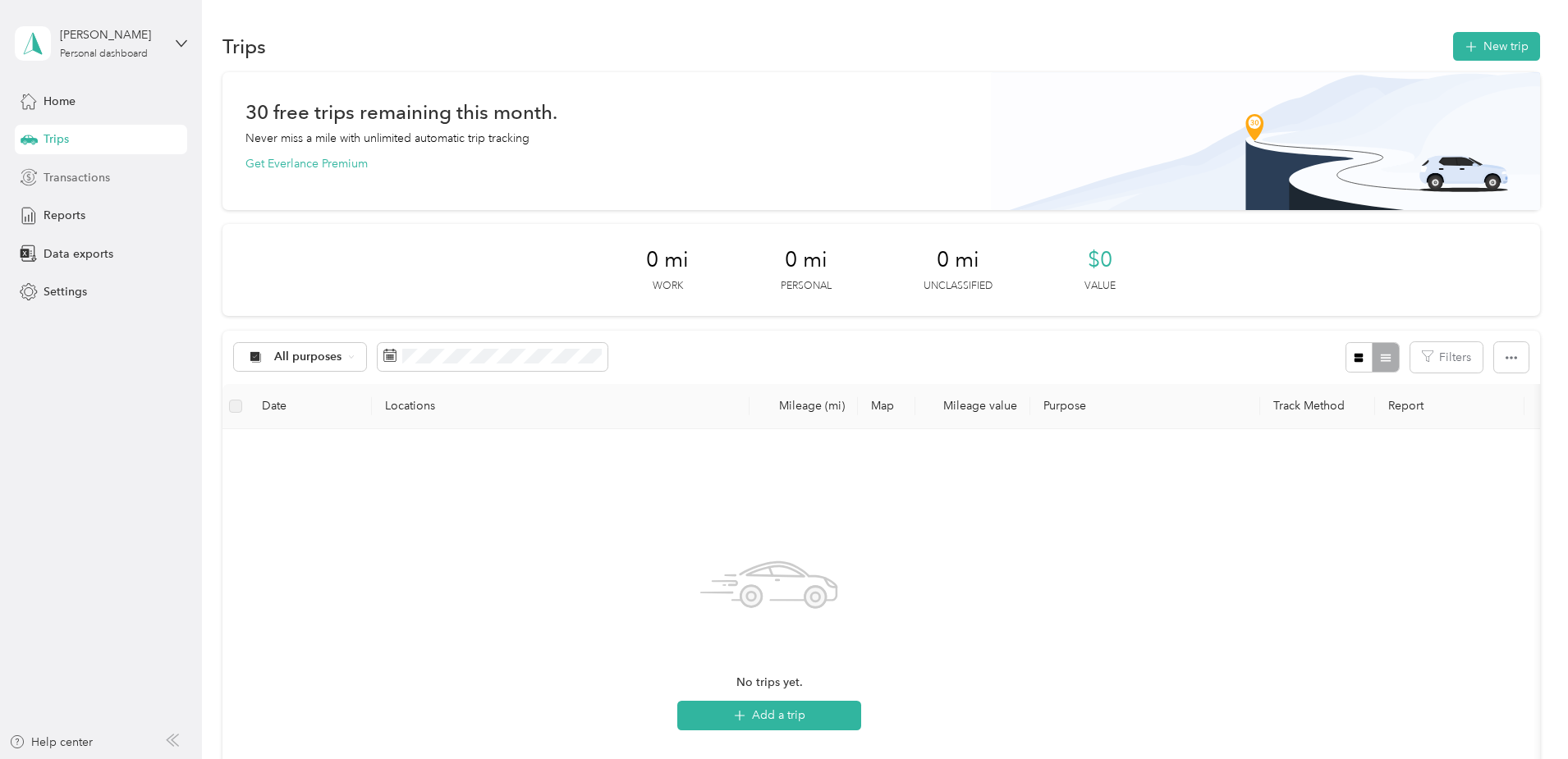
click at [95, 179] on span "Transactions" at bounding box center [76, 177] width 66 height 17
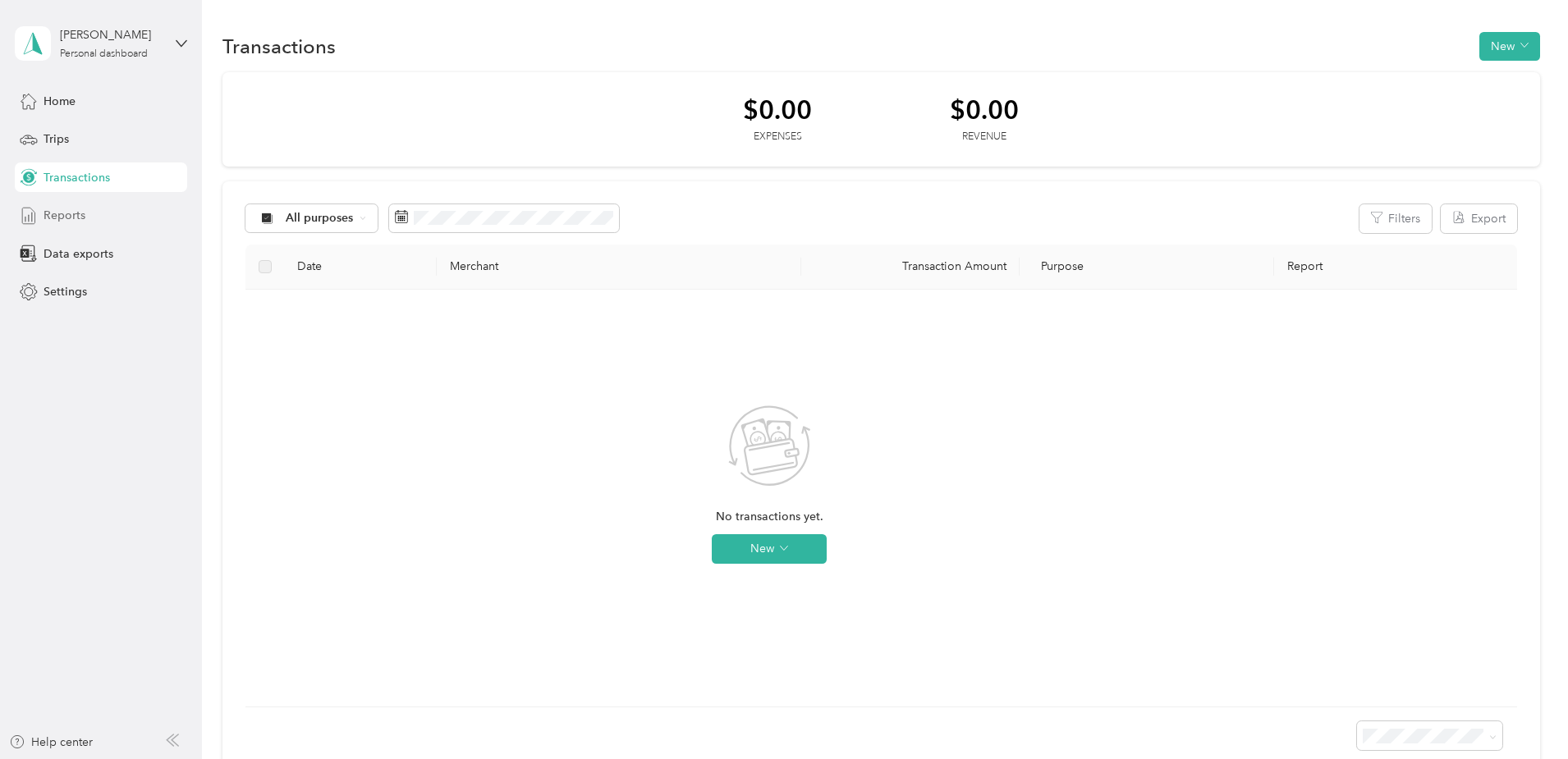
click at [80, 219] on span "Reports" at bounding box center [64, 215] width 41 height 17
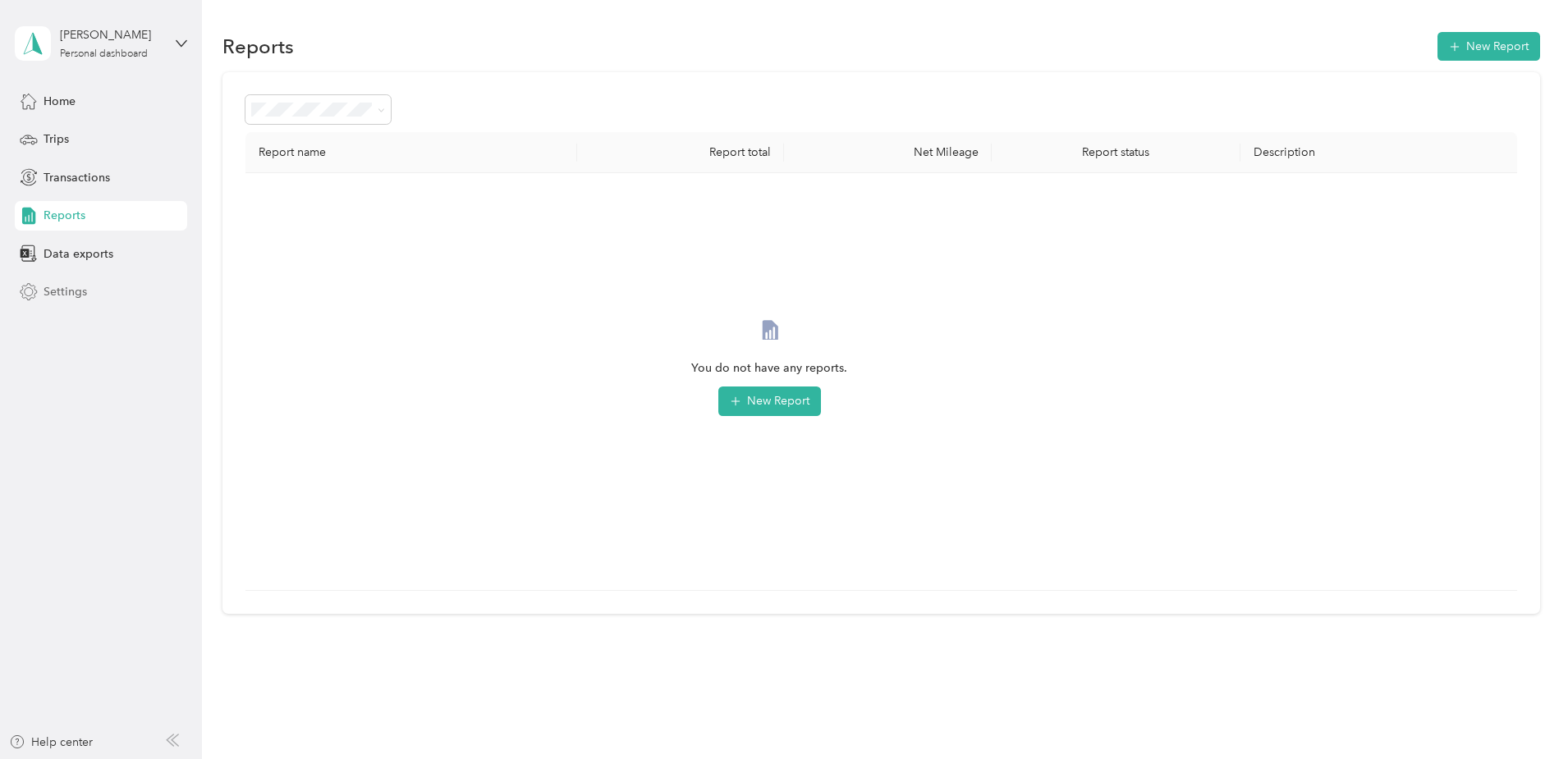
click at [69, 292] on span "Settings" at bounding box center [65, 291] width 43 height 17
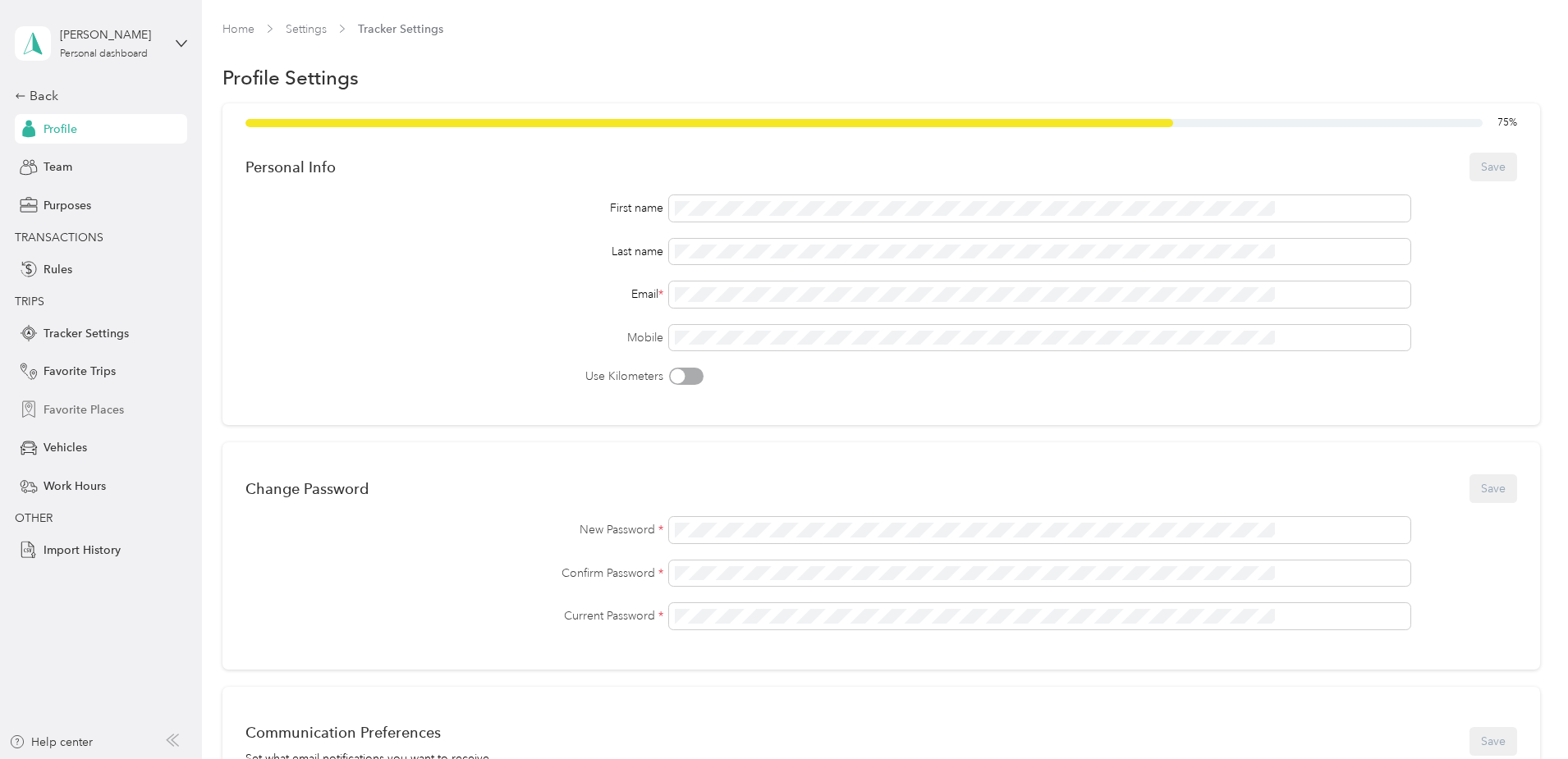
click at [75, 409] on span "Favorite Places" at bounding box center [83, 410] width 80 height 17
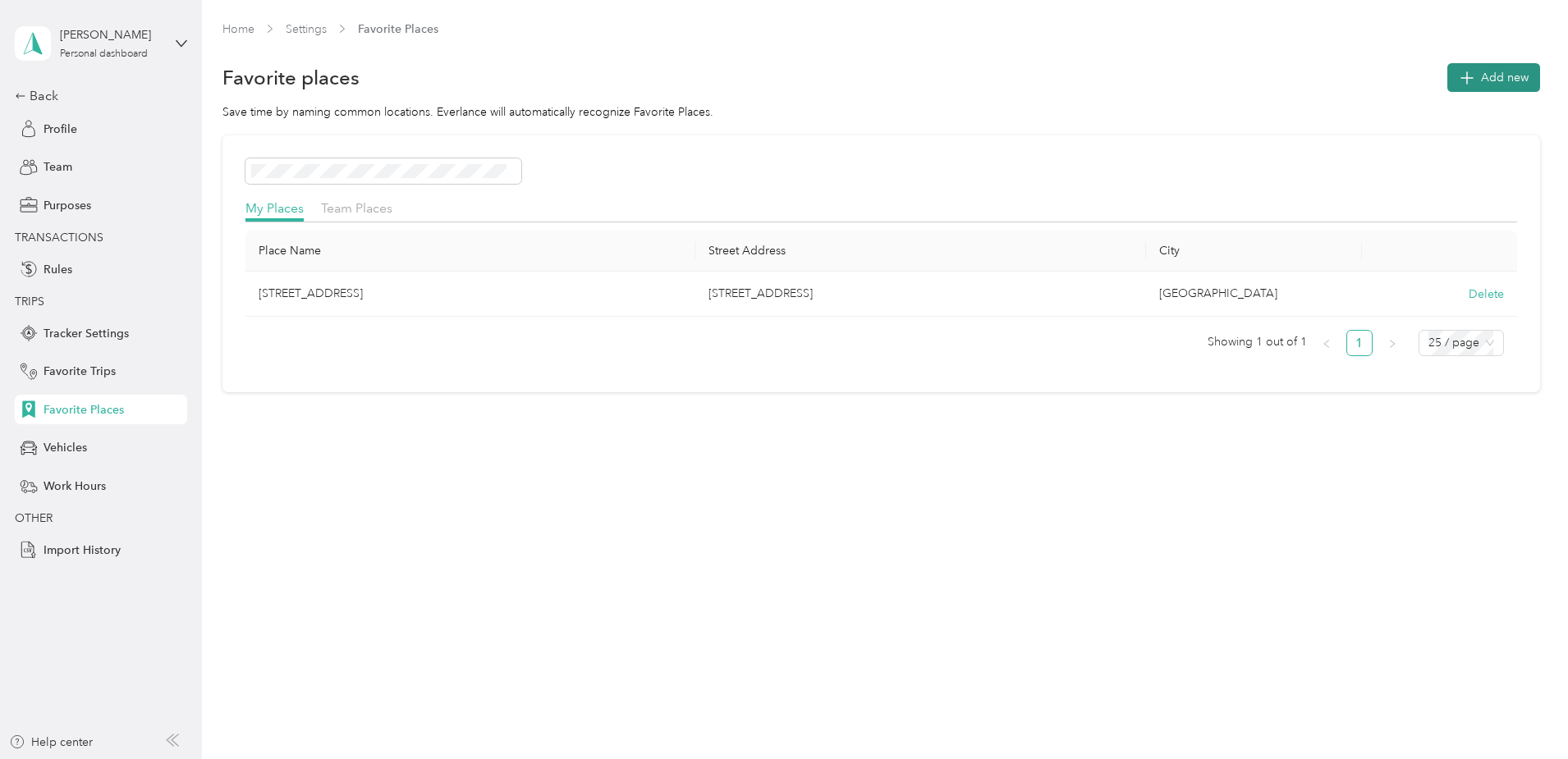
click at [1481, 75] on span "Add new" at bounding box center [1505, 77] width 47 height 17
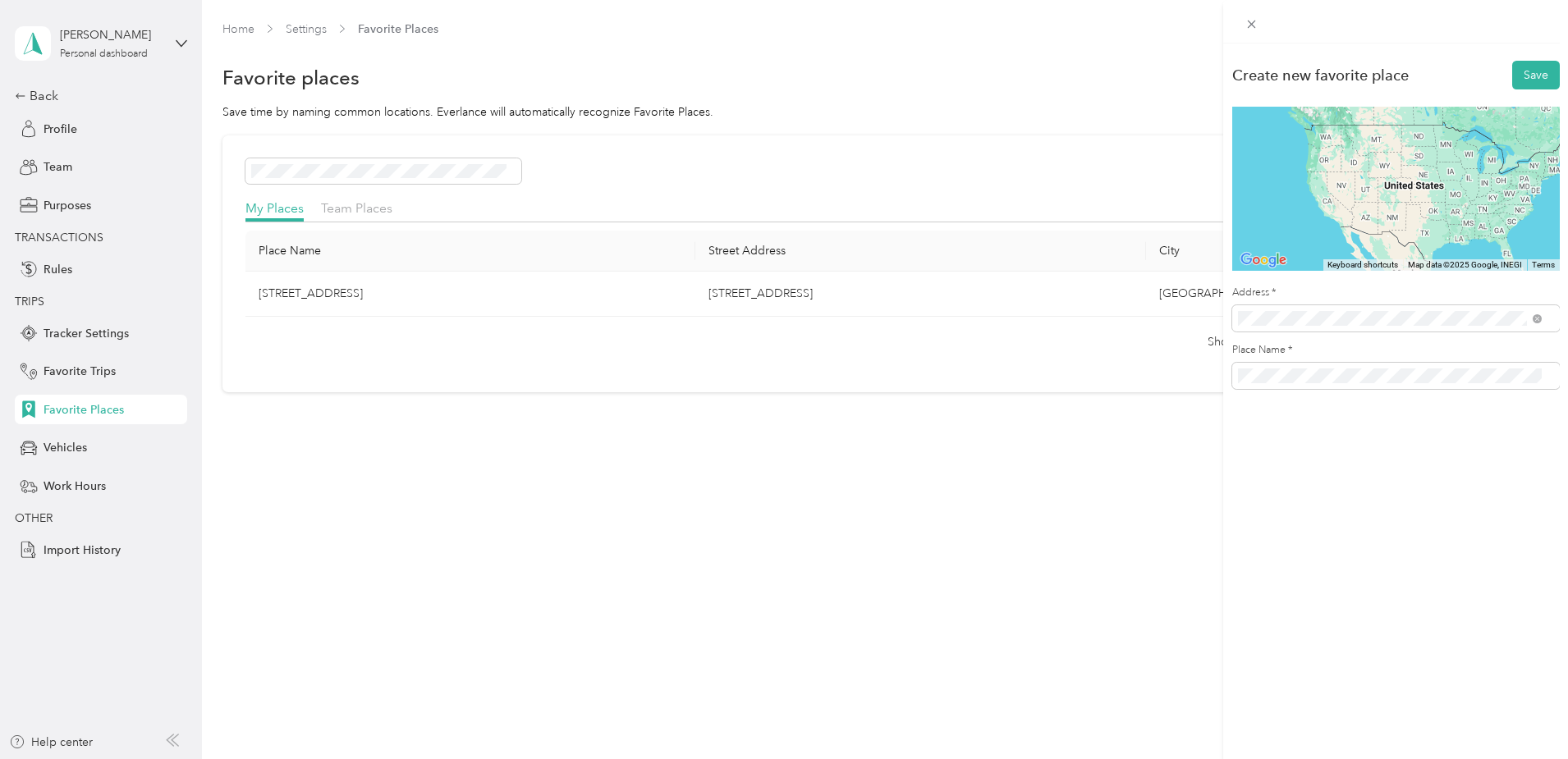
click at [1303, 385] on span "[STREET_ADDRESS][US_STATE]" at bounding box center [1351, 377] width 164 height 15
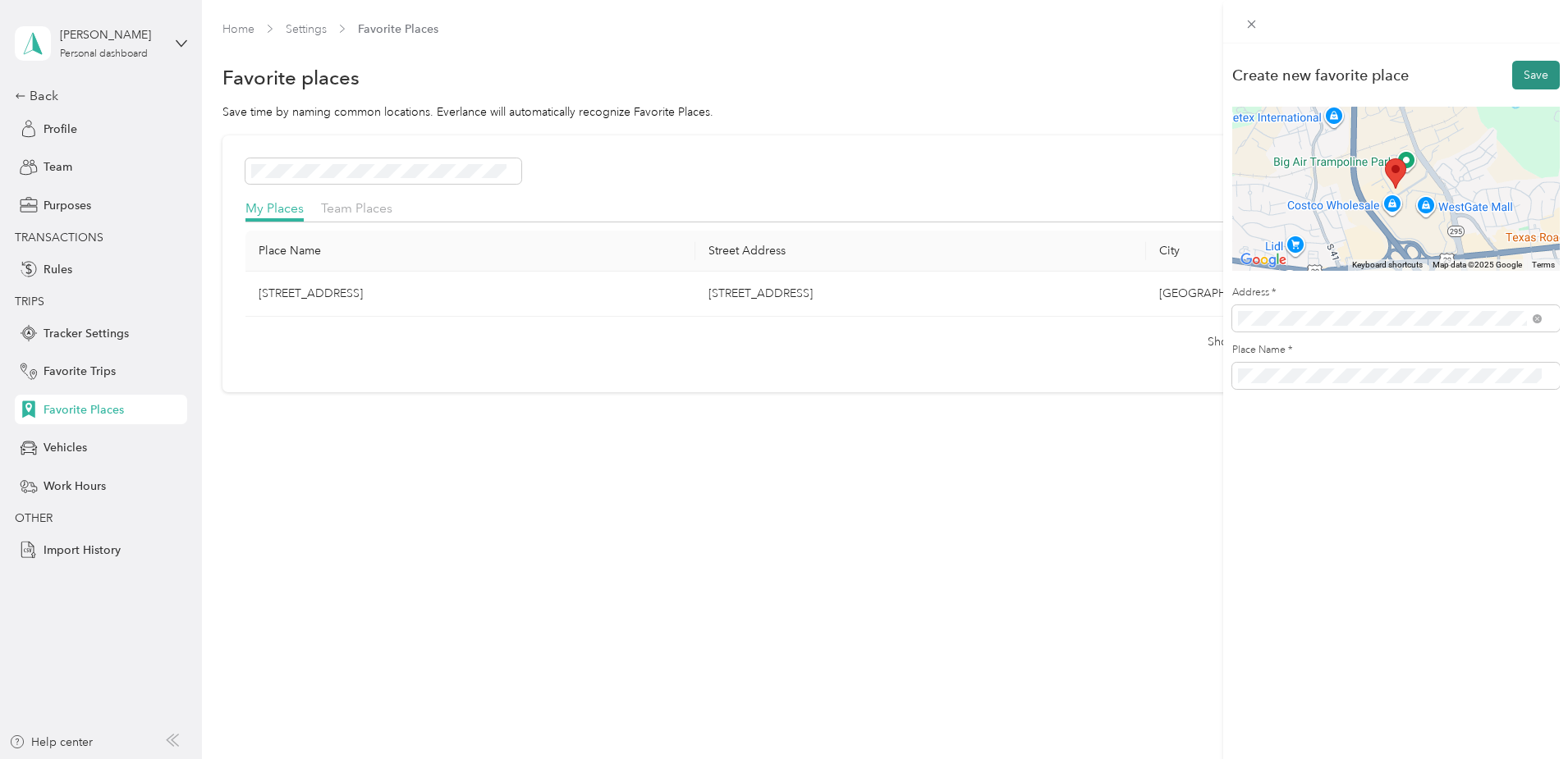
click at [1525, 75] on button "Save" at bounding box center [1536, 75] width 47 height 29
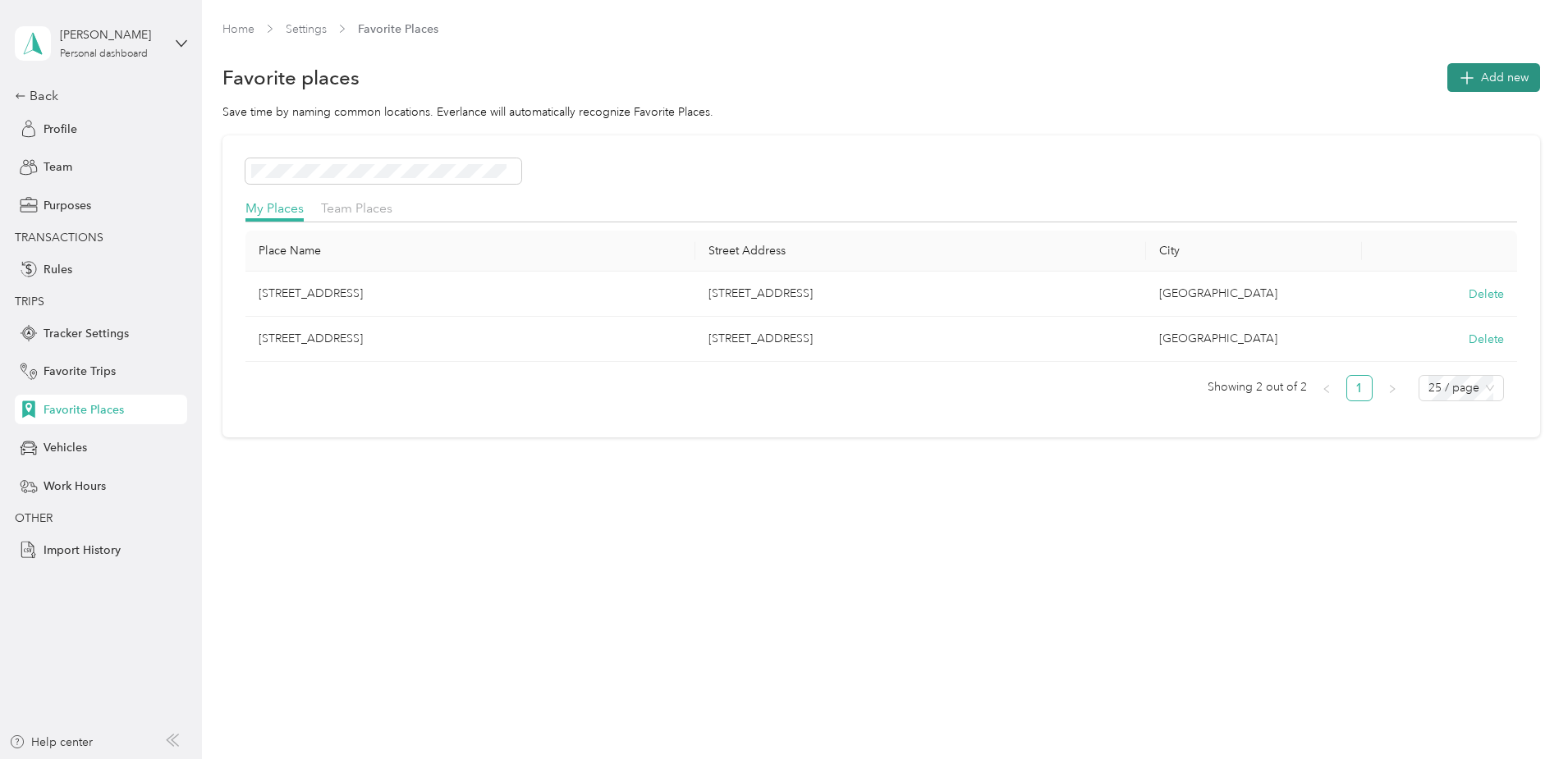
click at [1448, 71] on button "Add new" at bounding box center [1494, 77] width 93 height 29
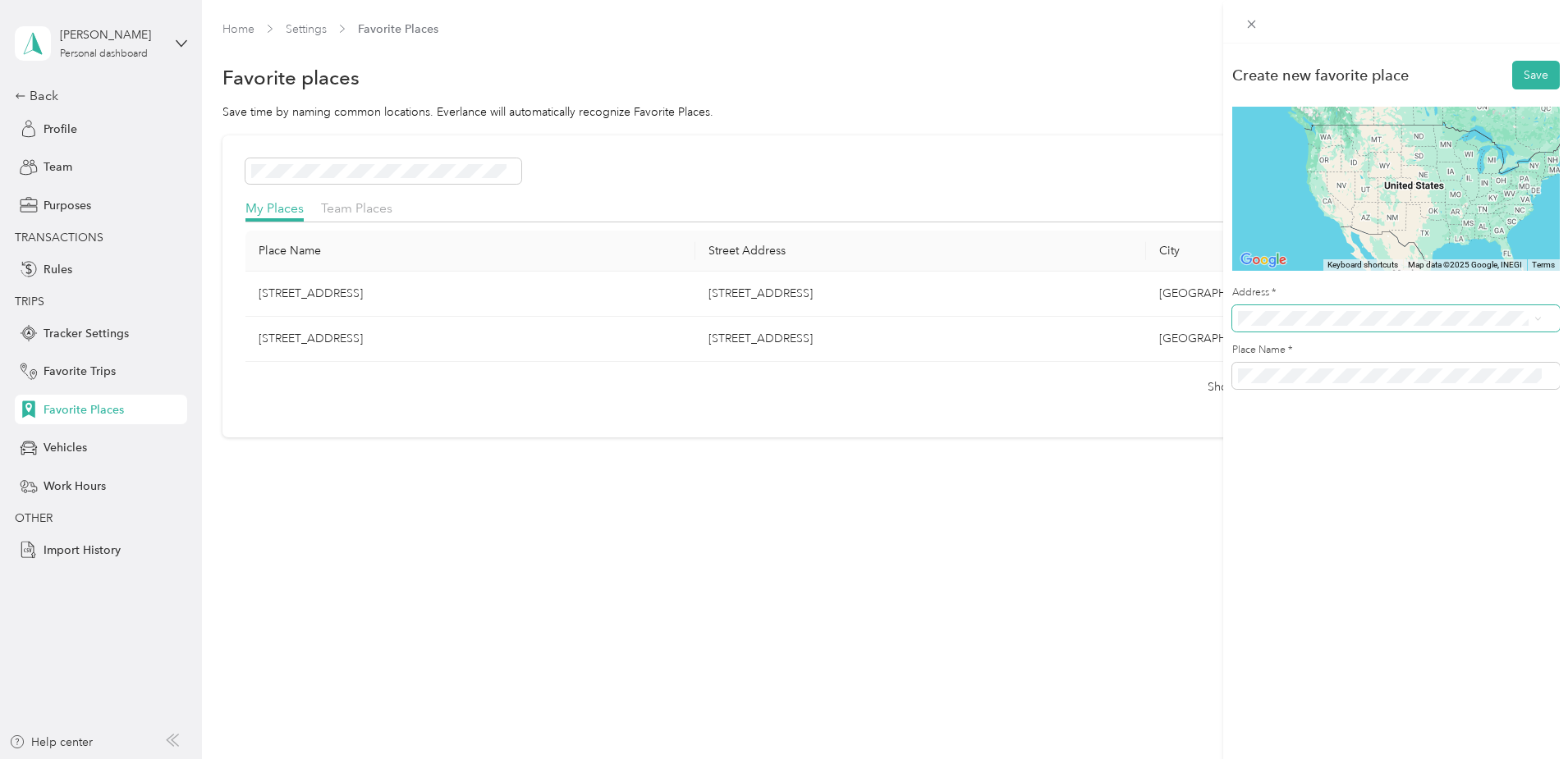
click at [1269, 310] on span at bounding box center [1396, 318] width 328 height 27
click at [1367, 385] on span "[STREET_ADDRESS][US_STATE]" at bounding box center [1351, 377] width 164 height 15
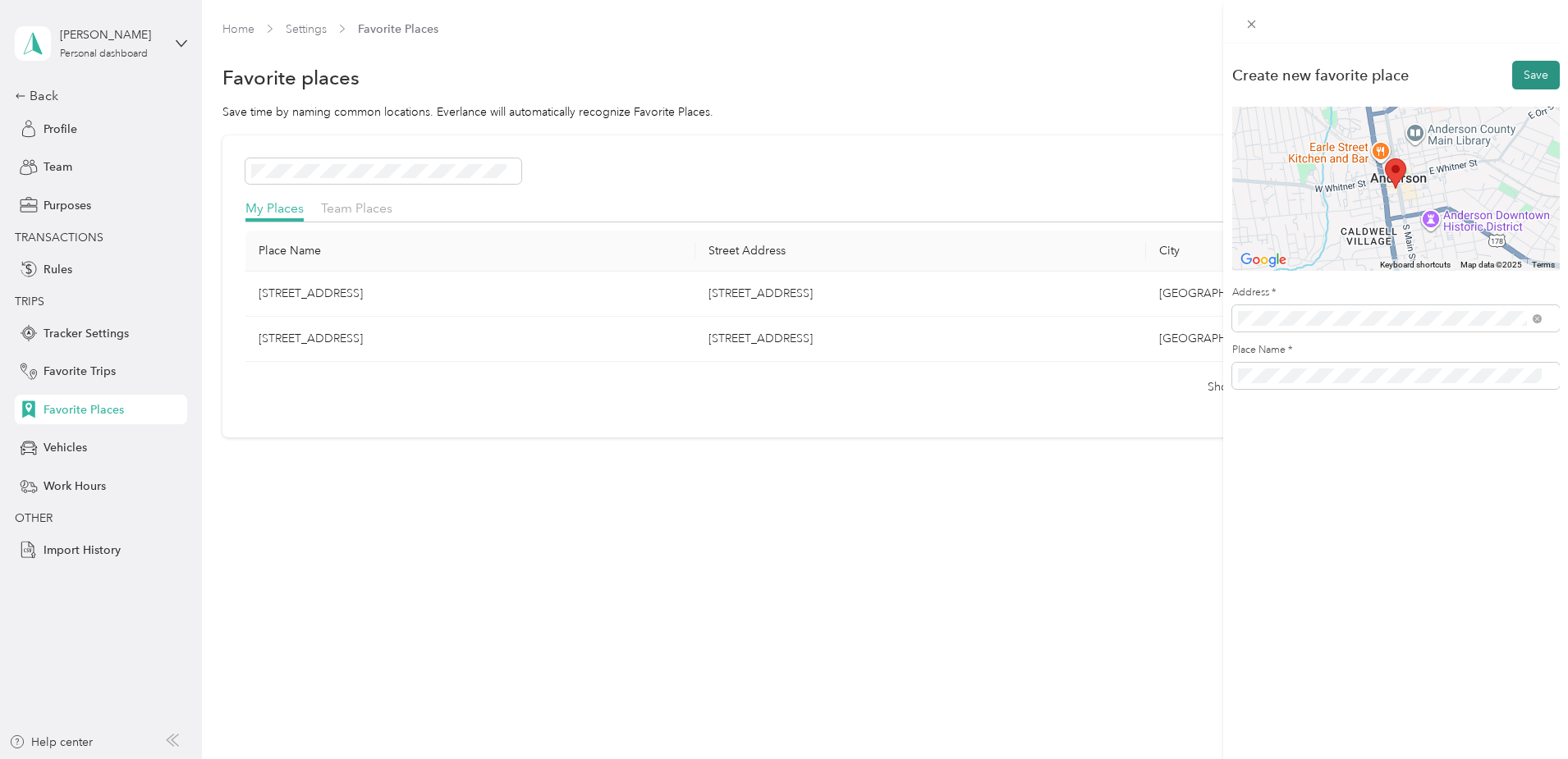
click at [1515, 74] on button "Save" at bounding box center [1536, 75] width 47 height 29
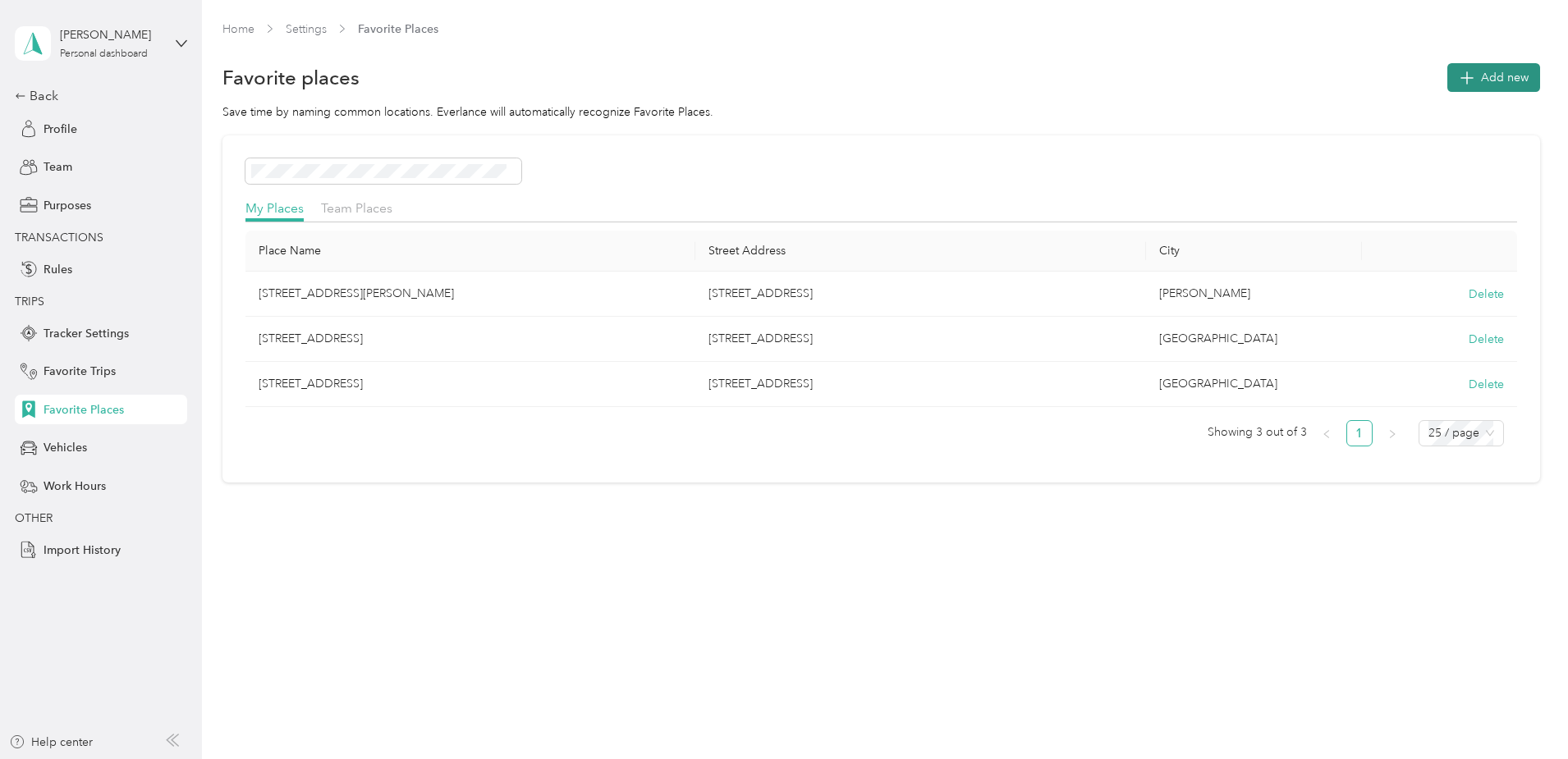
click at [1481, 75] on span "Add new" at bounding box center [1505, 77] width 47 height 17
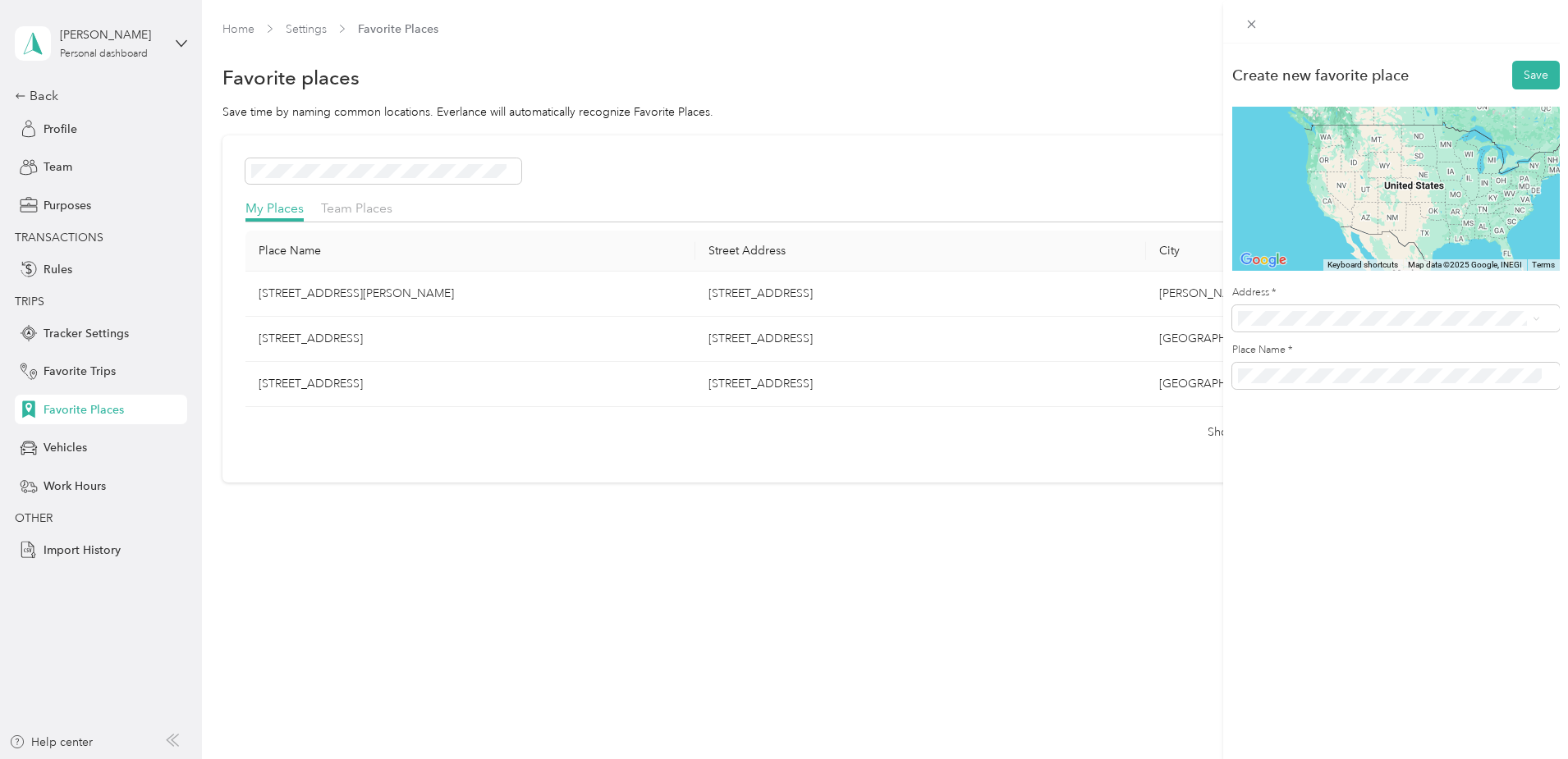
click at [1348, 382] on span "[STREET_ADDRESS][US_STATE]" at bounding box center [1351, 377] width 164 height 15
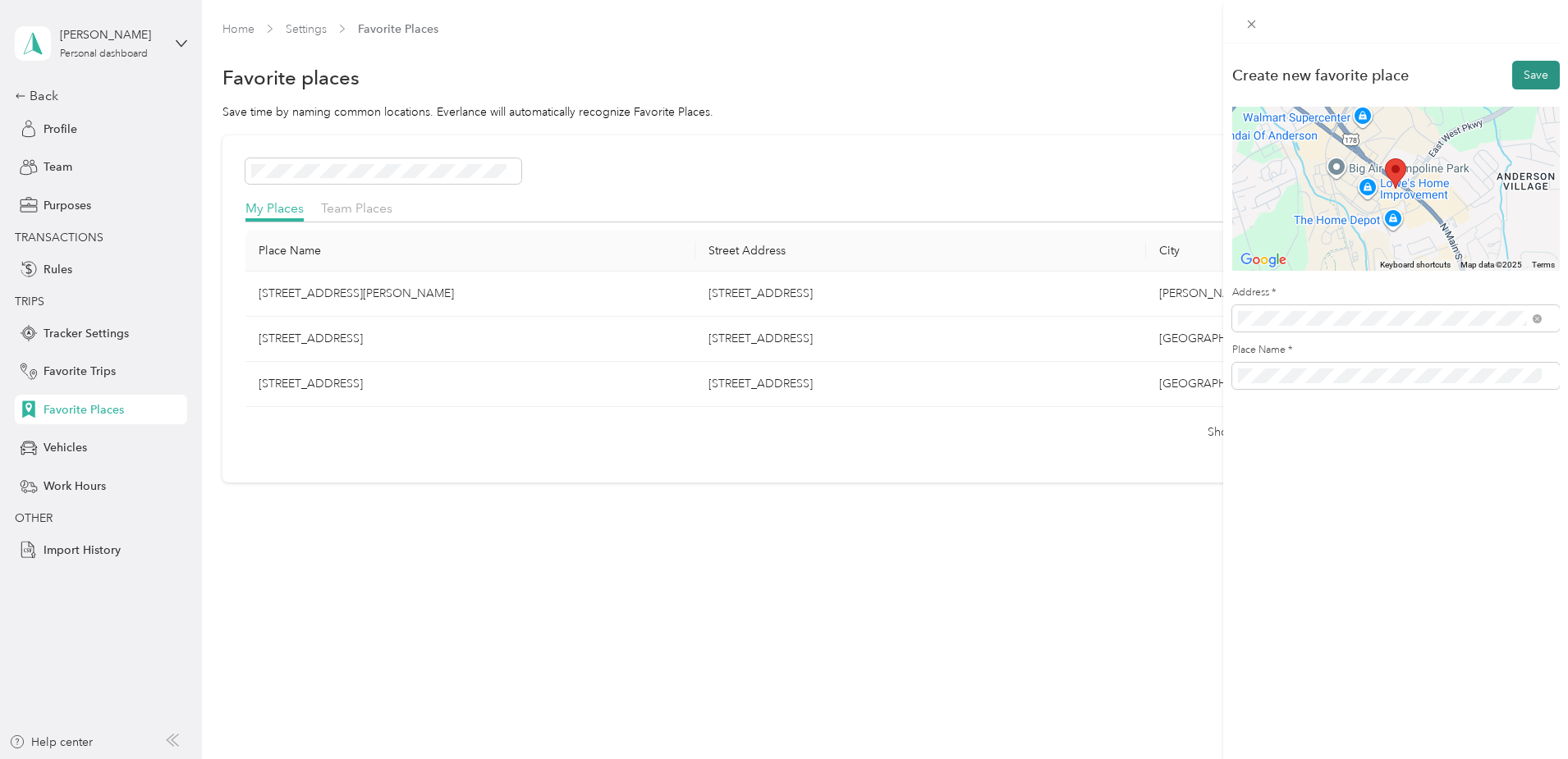
click at [1528, 71] on button "Save" at bounding box center [1536, 75] width 47 height 29
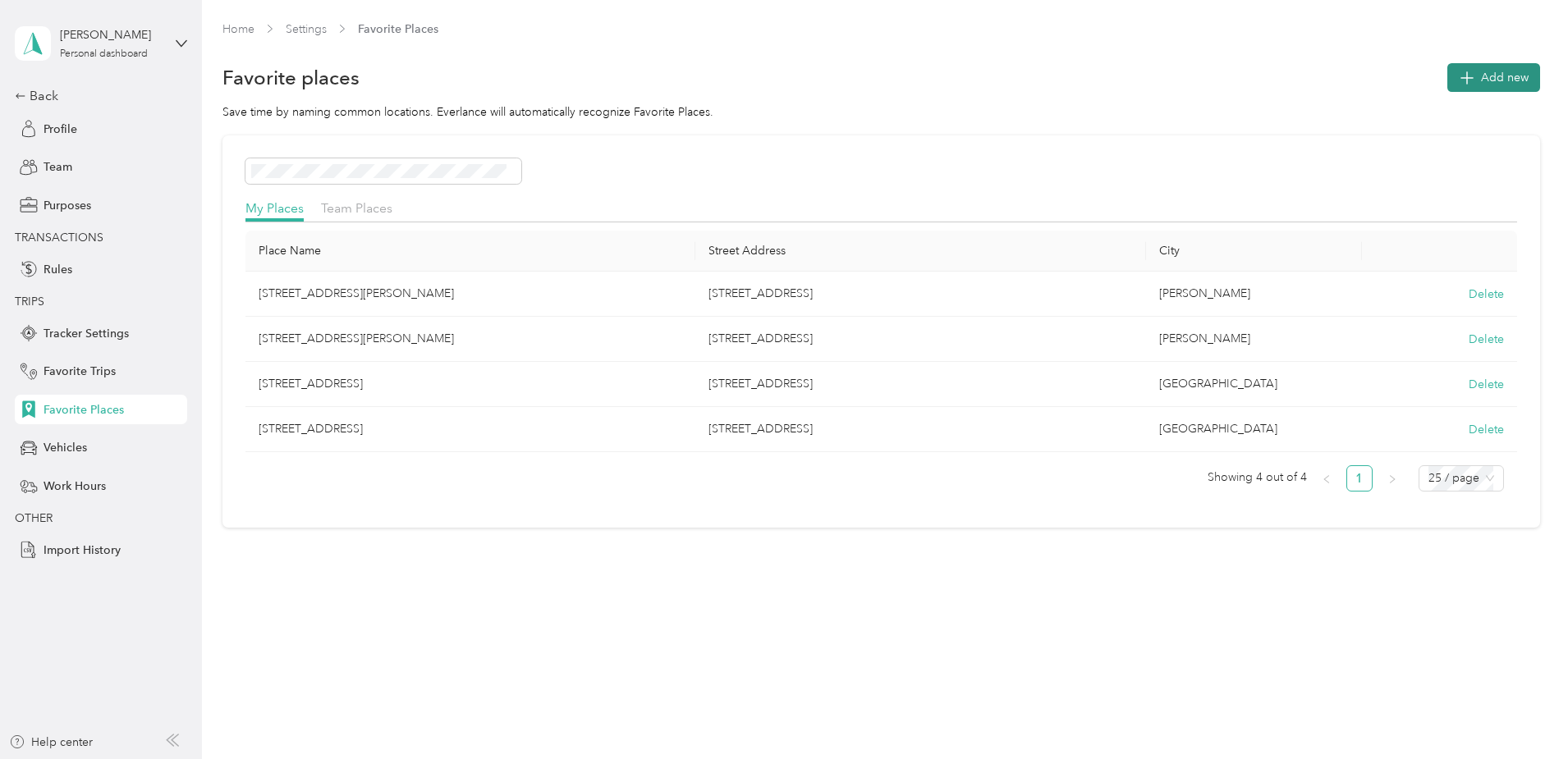
click at [1448, 75] on button "Add new" at bounding box center [1494, 77] width 93 height 29
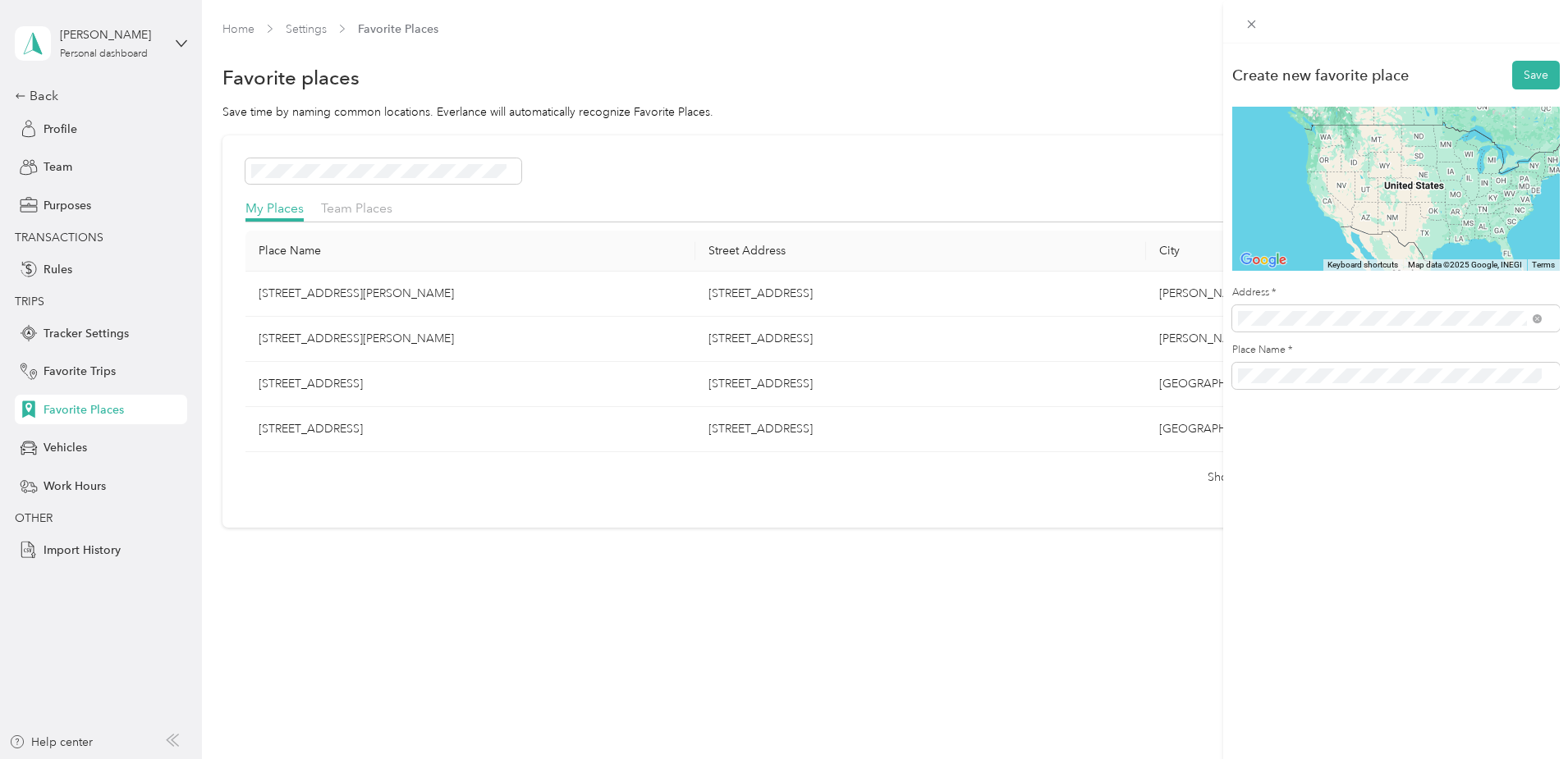
click at [1312, 385] on span "[STREET_ADDRESS][PERSON_NAME][US_STATE]" at bounding box center [1396, 377] width 256 height 15
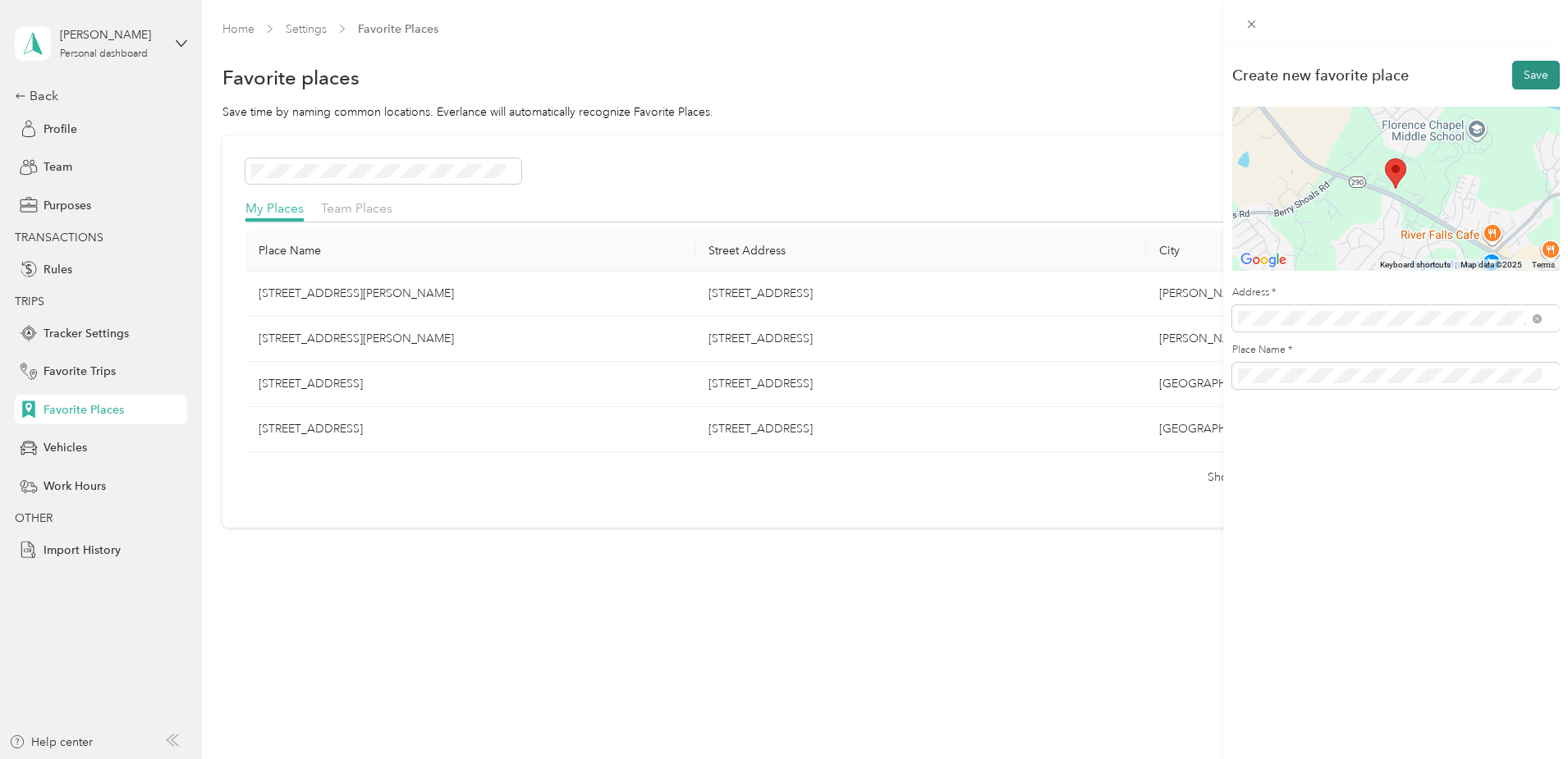
click at [1523, 68] on button "Save" at bounding box center [1536, 75] width 47 height 29
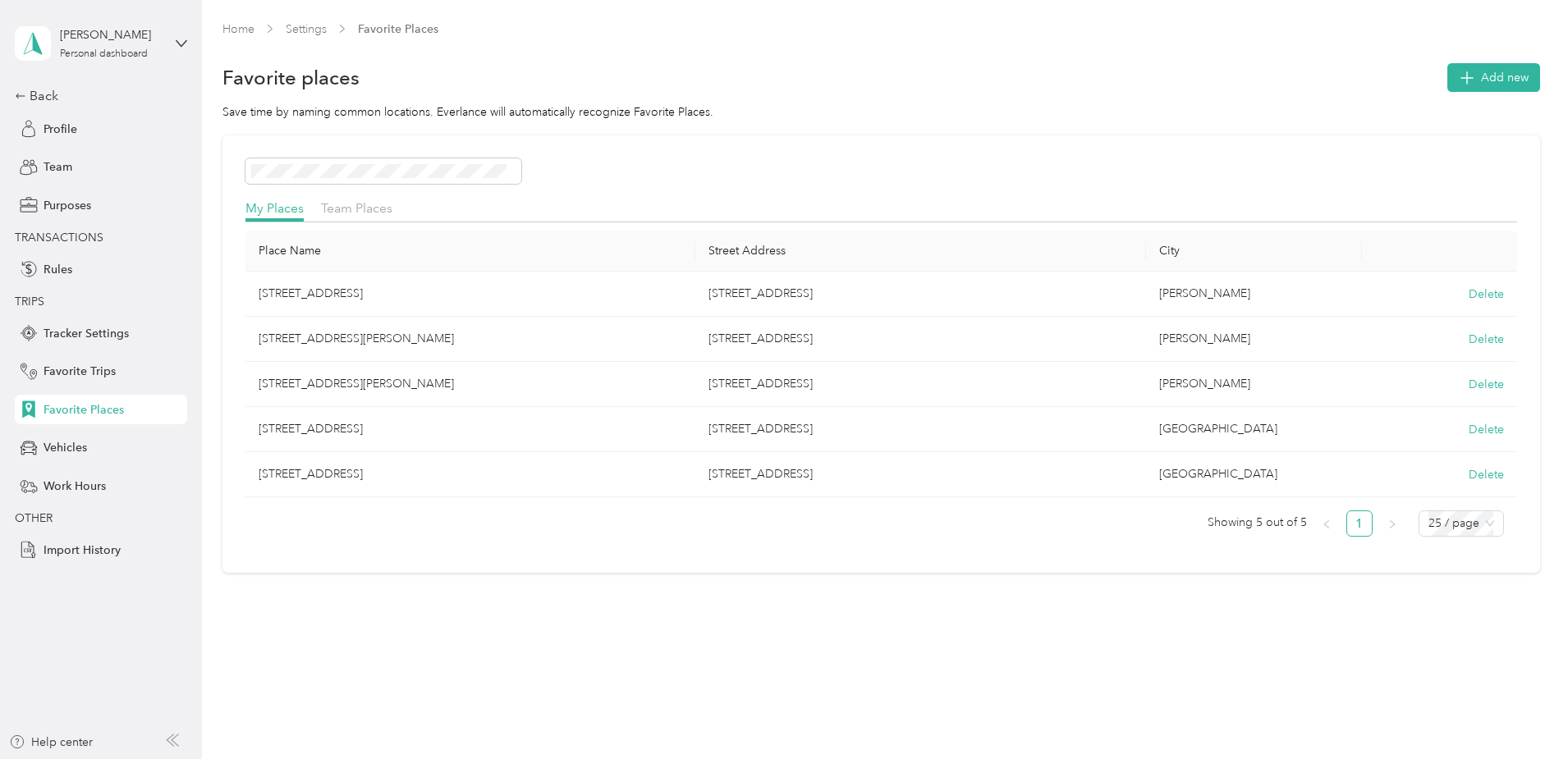
click at [248, 368] on div "My Places Team Places Place Name Street Address City [STREET_ADDRESS][GEOGRAPHI…" at bounding box center [881, 354] width 1318 height 438
click at [1454, 82] on icon "button" at bounding box center [1465, 77] width 23 height 23
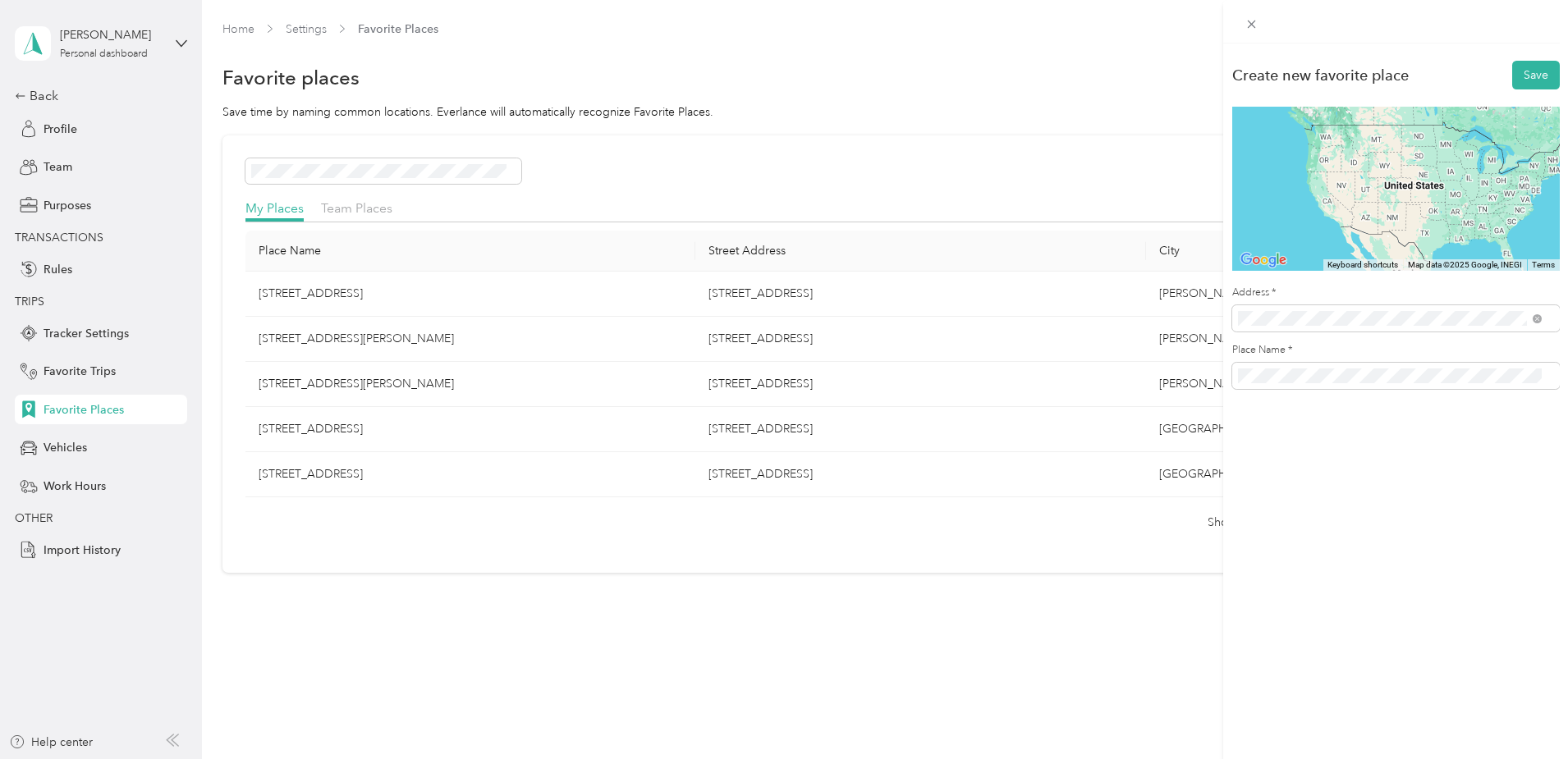
click at [1336, 373] on span "[STREET_ADDRESS][PERSON_NAME][US_STATE]" at bounding box center [1396, 377] width 256 height 15
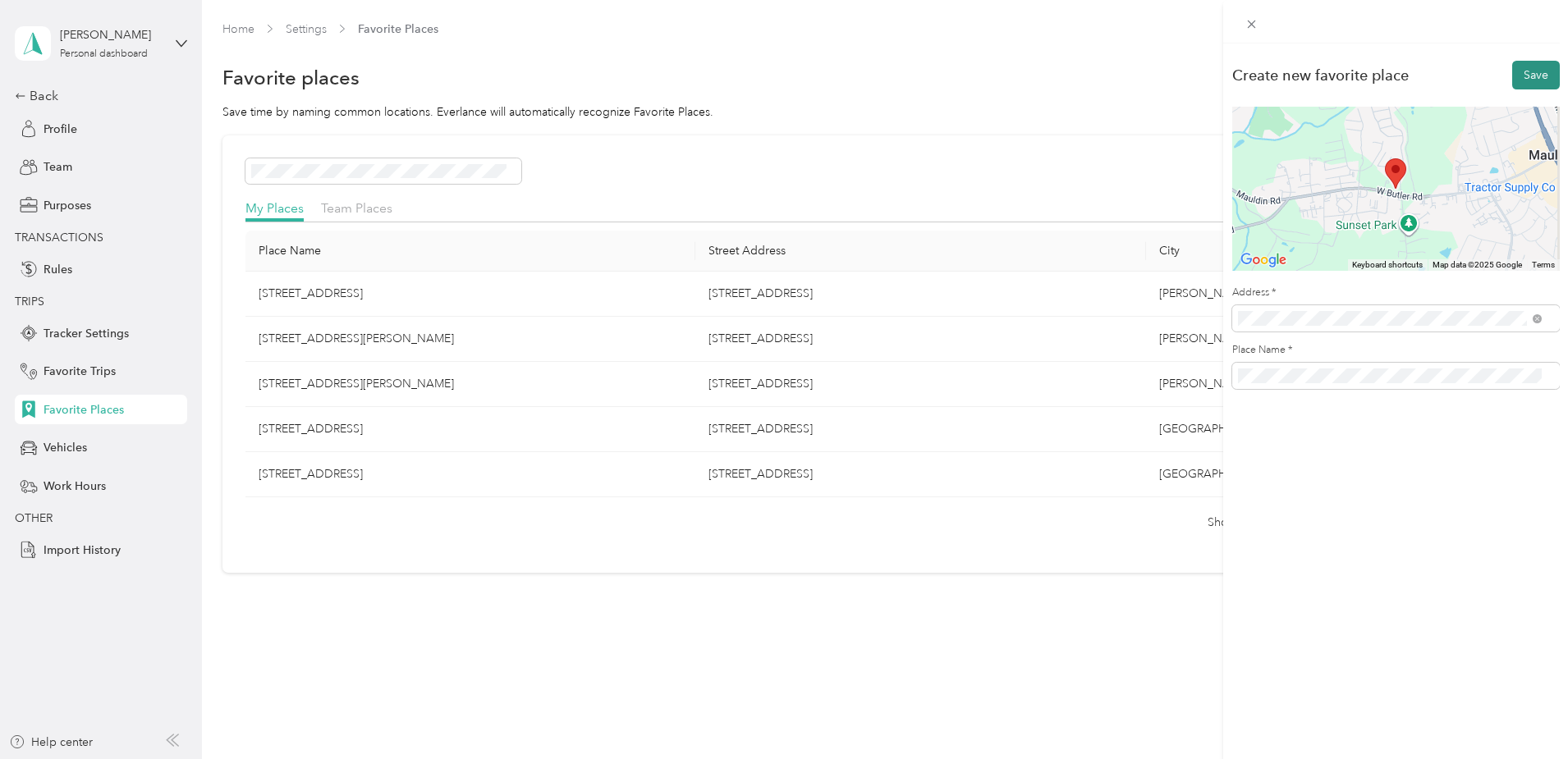
click at [1526, 70] on button "Save" at bounding box center [1536, 75] width 47 height 29
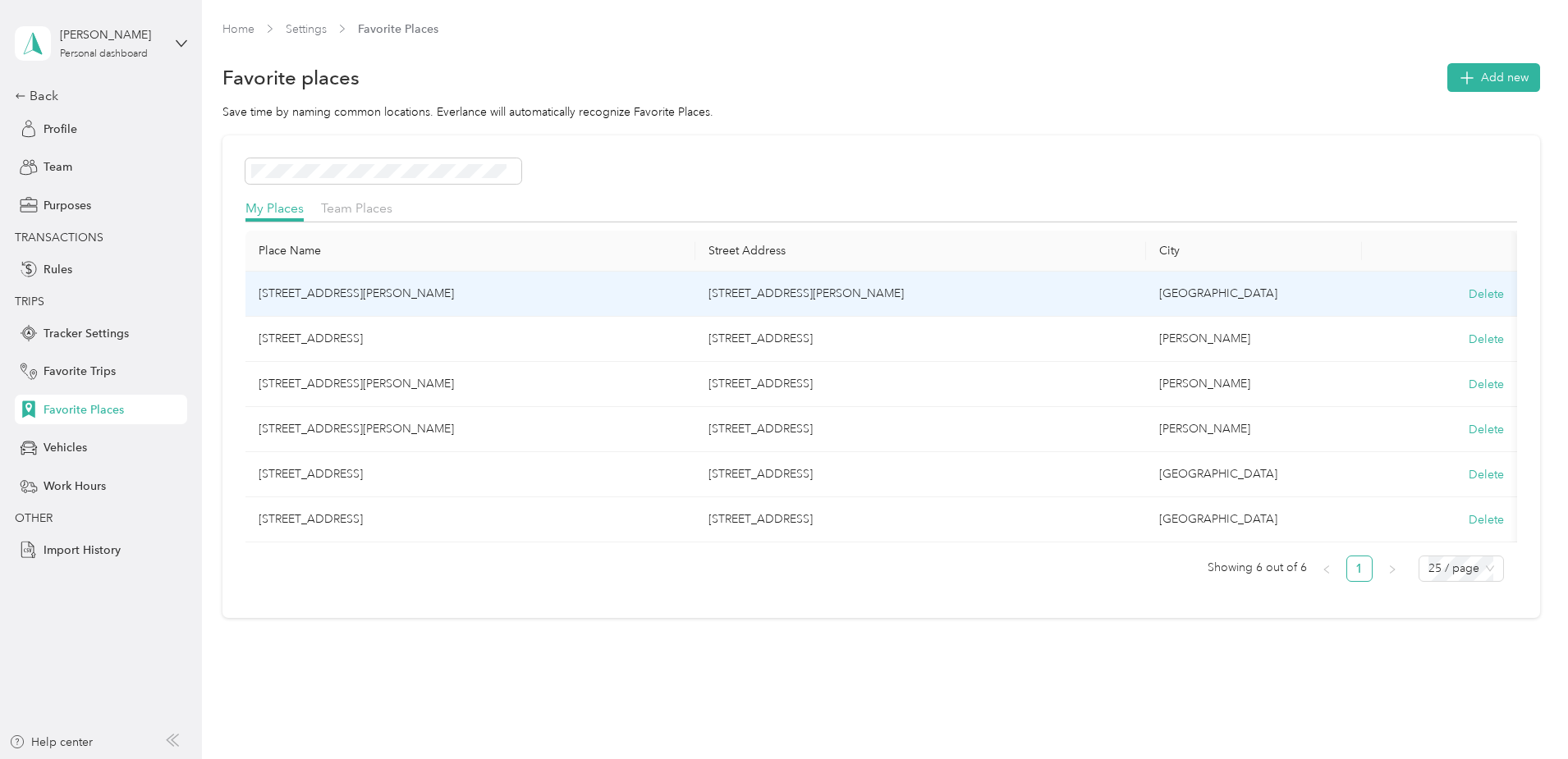
click at [407, 296] on td "[STREET_ADDRESS][PERSON_NAME]" at bounding box center [471, 294] width 450 height 45
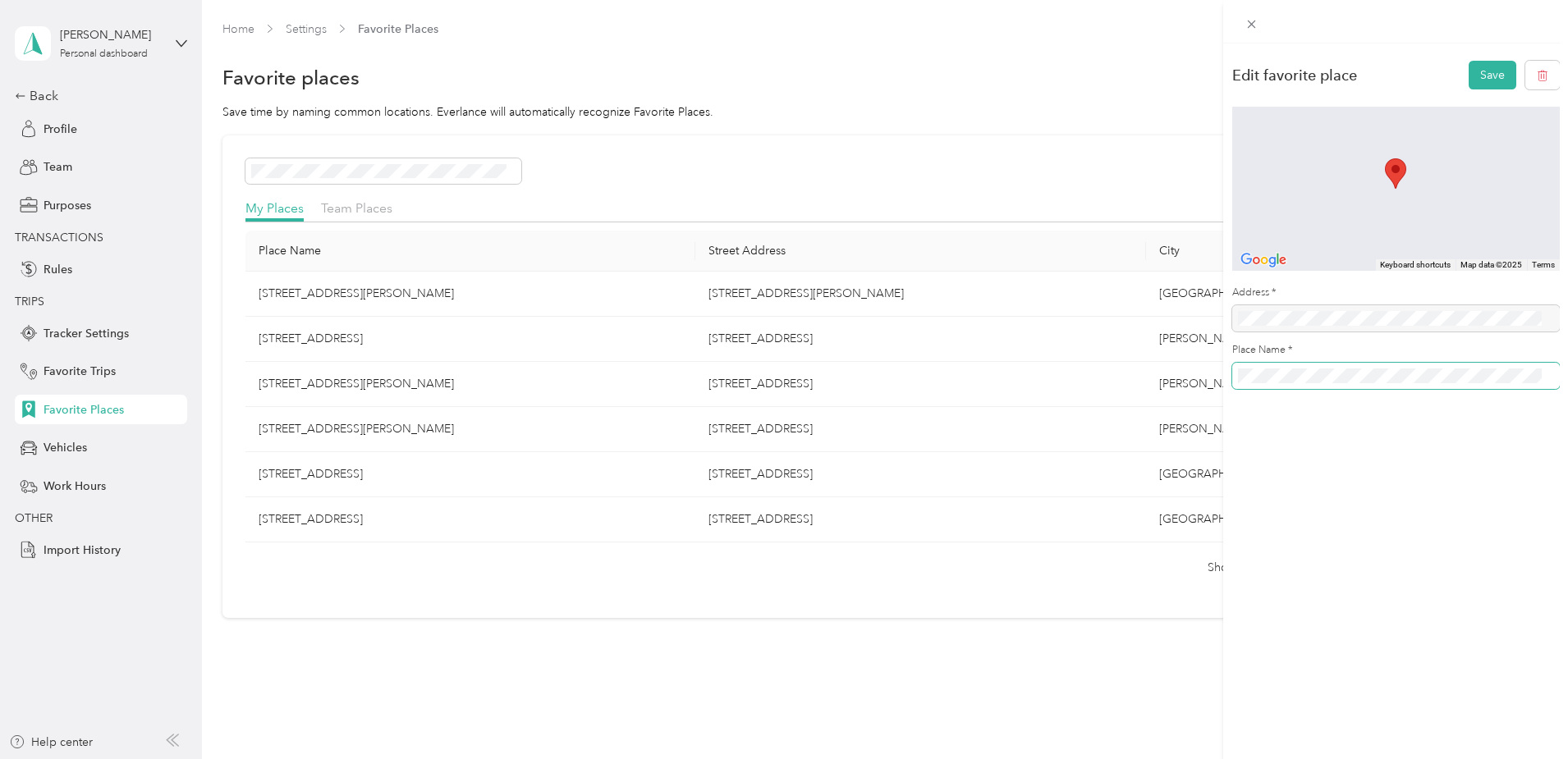
click at [1233, 372] on span at bounding box center [1396, 376] width 328 height 27
click at [1230, 373] on div "Edit favorite place Save To navigate the map with touch gestures double-tap and…" at bounding box center [1395, 229] width 345 height 371
click at [1385, 428] on div "Edit favorite place Save To navigate the map with touch gestures double-tap and…" at bounding box center [1395, 422] width 345 height 759
click at [1488, 77] on button "Save" at bounding box center [1493, 75] width 47 height 29
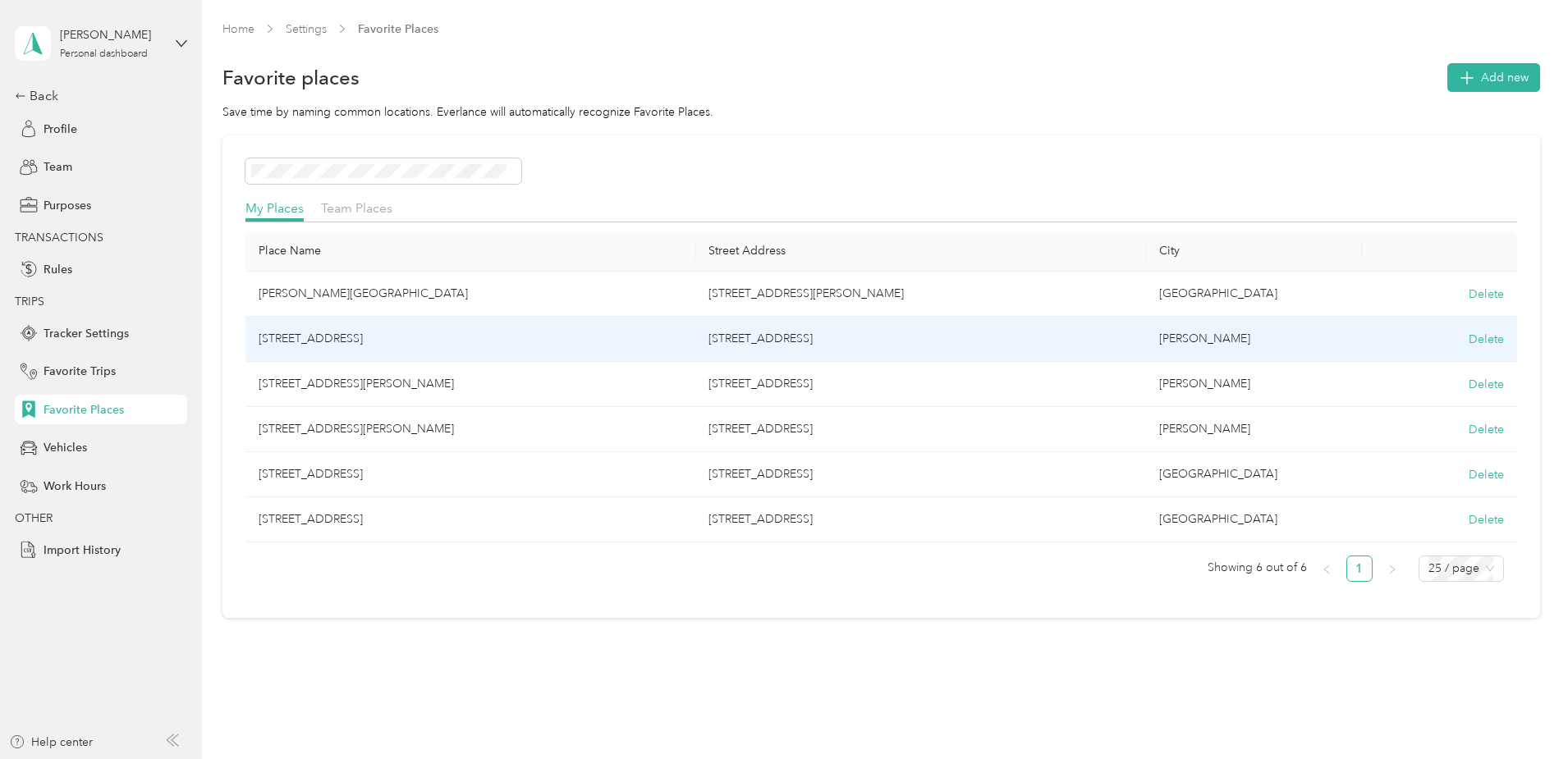
click at [446, 334] on td "[STREET_ADDRESS]" at bounding box center [471, 340] width 450 height 45
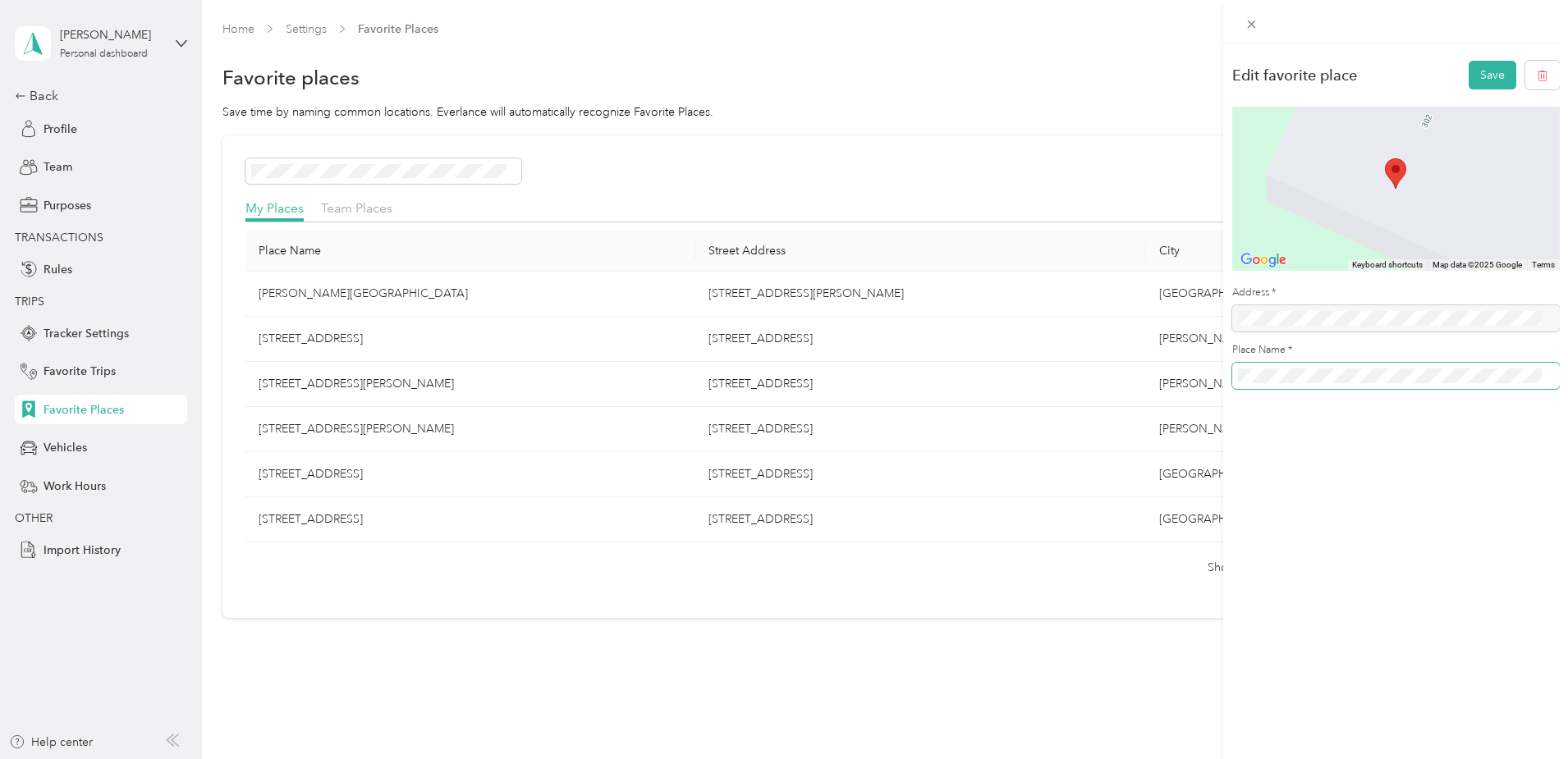
click at [1227, 370] on div "Edit favorite place Save To navigate the map with touch gestures double-tap and…" at bounding box center [1395, 229] width 345 height 371
click at [1479, 70] on button "Save" at bounding box center [1493, 75] width 47 height 29
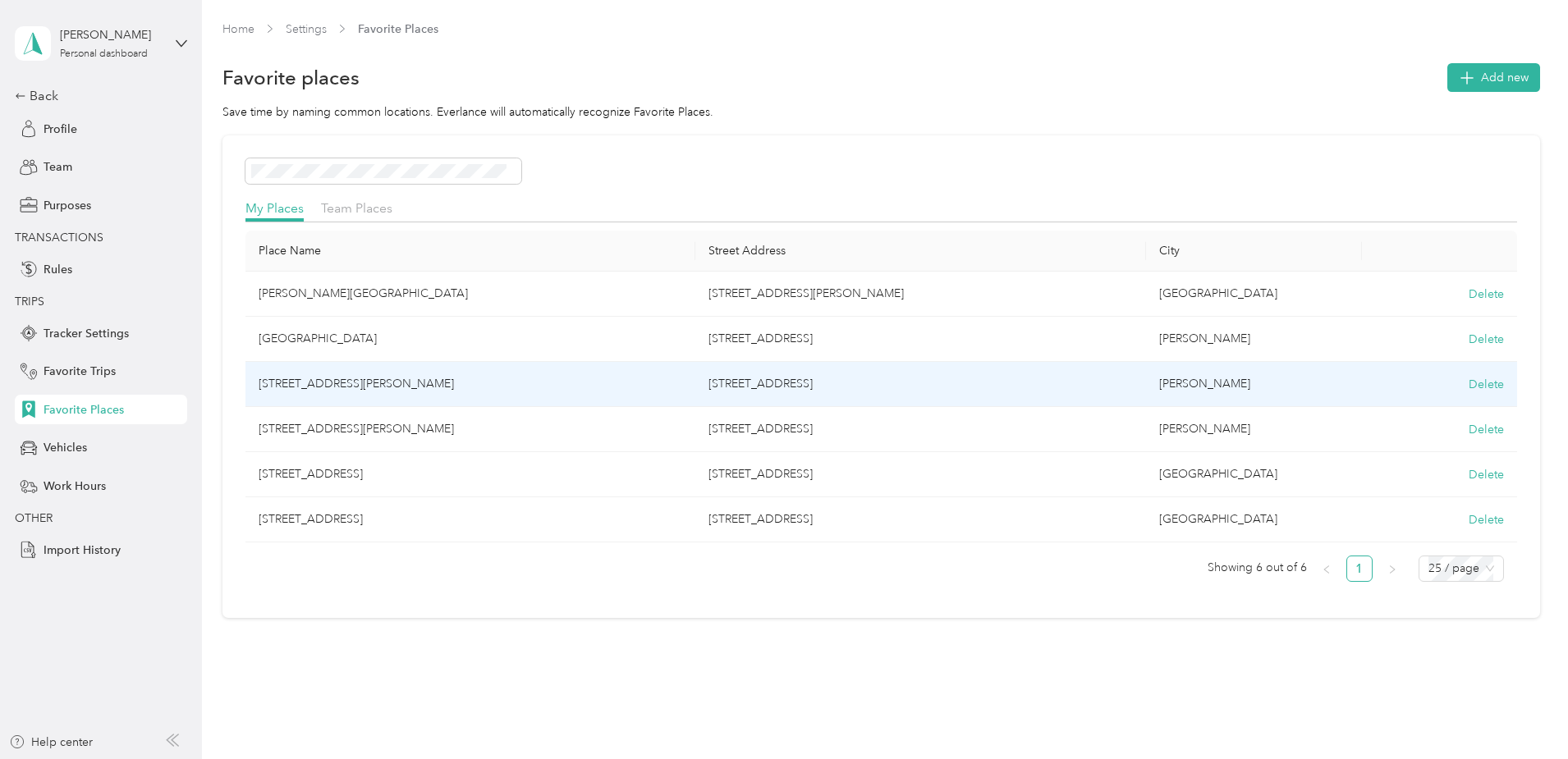
click at [455, 386] on td "[STREET_ADDRESS][PERSON_NAME]" at bounding box center [471, 385] width 450 height 45
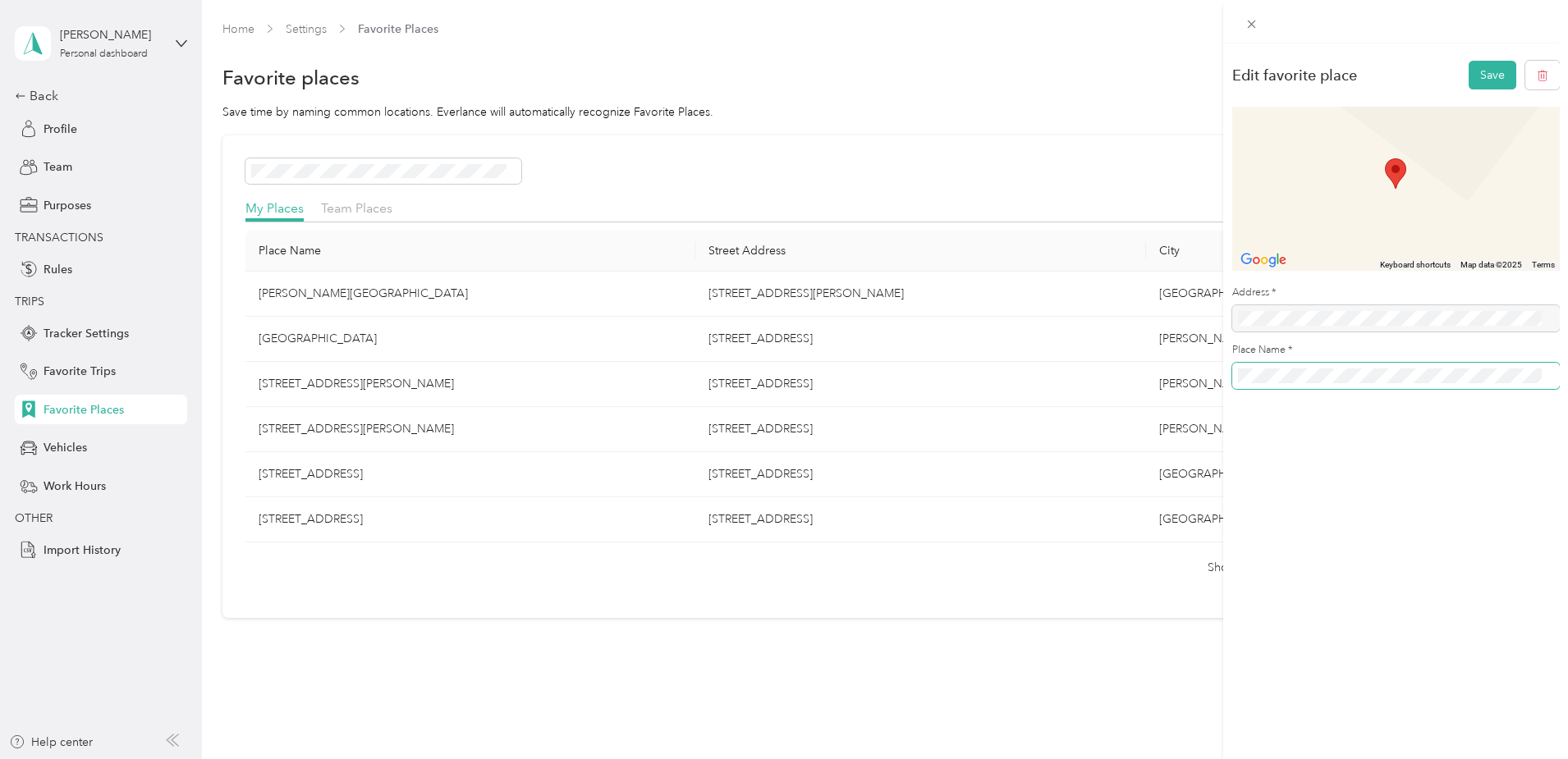
click at [1225, 383] on div "Edit favorite place Save To navigate the map with touch gestures double-tap and…" at bounding box center [1395, 229] width 345 height 371
click at [1469, 71] on button "Save" at bounding box center [1493, 75] width 47 height 29
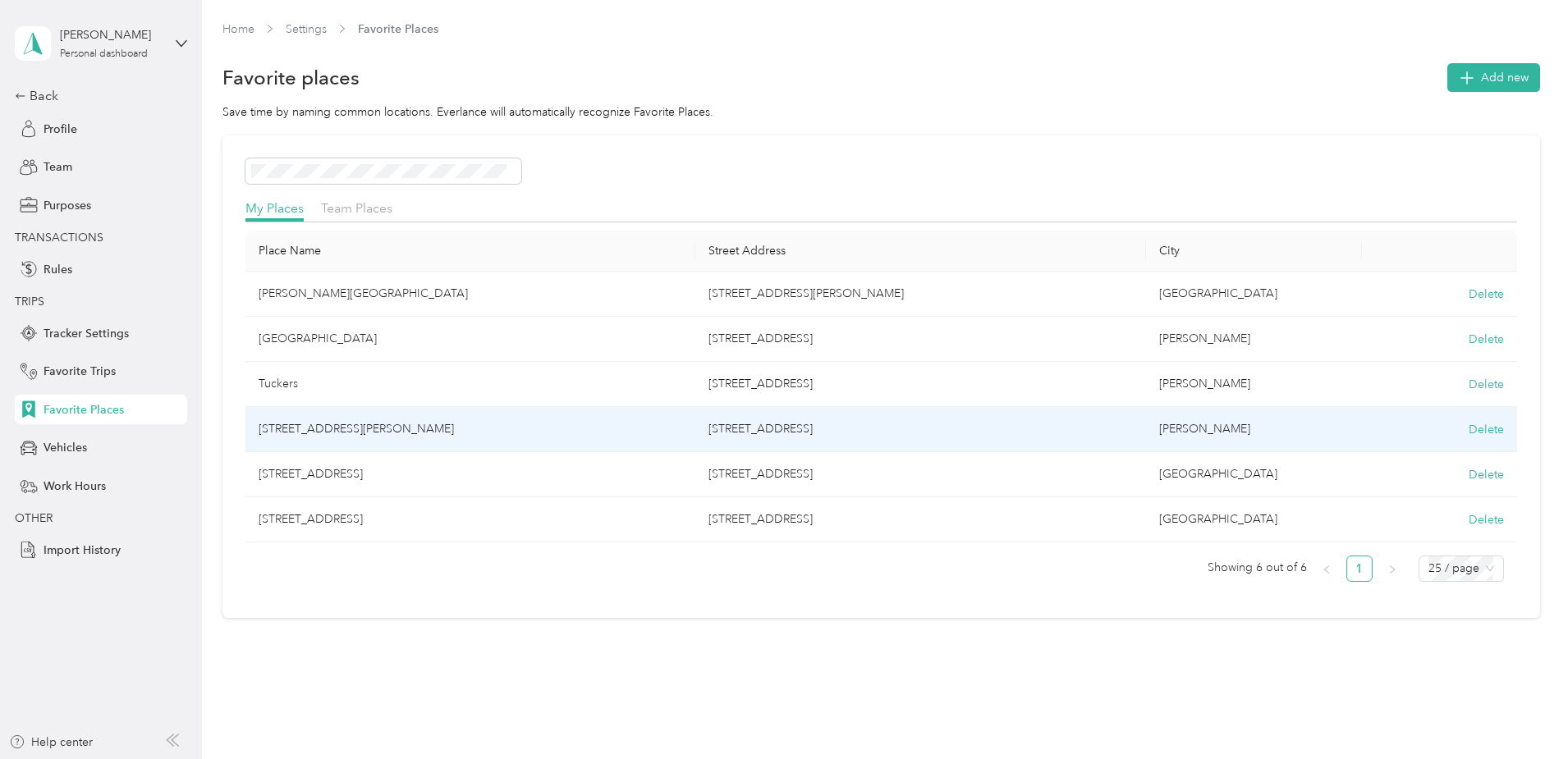
click at [429, 426] on td "[STREET_ADDRESS][PERSON_NAME]" at bounding box center [471, 429] width 450 height 45
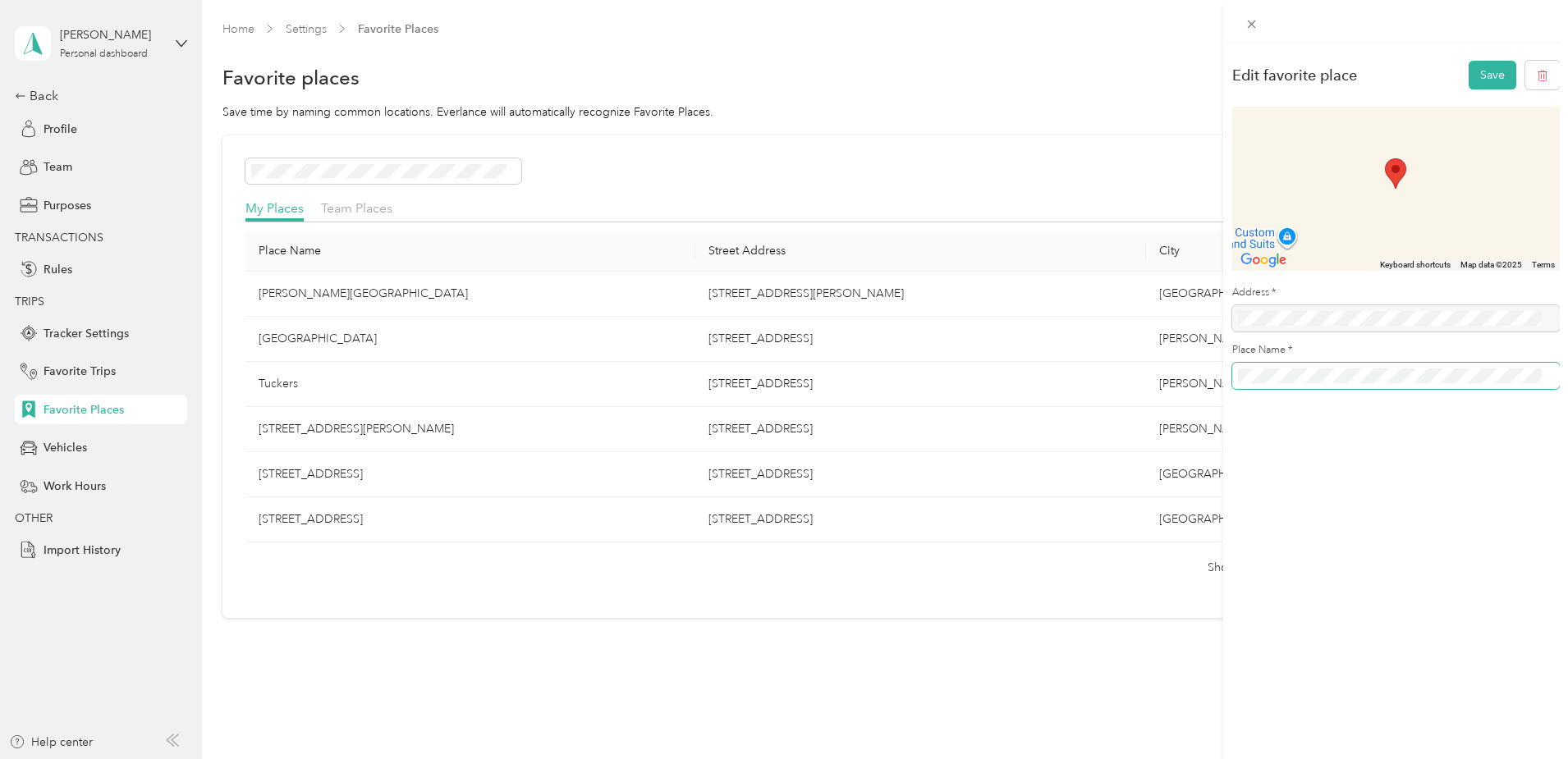
click at [1216, 366] on div "Edit favorite place Save To navigate the map with touch gestures double-tap and…" at bounding box center [784, 379] width 1568 height 759
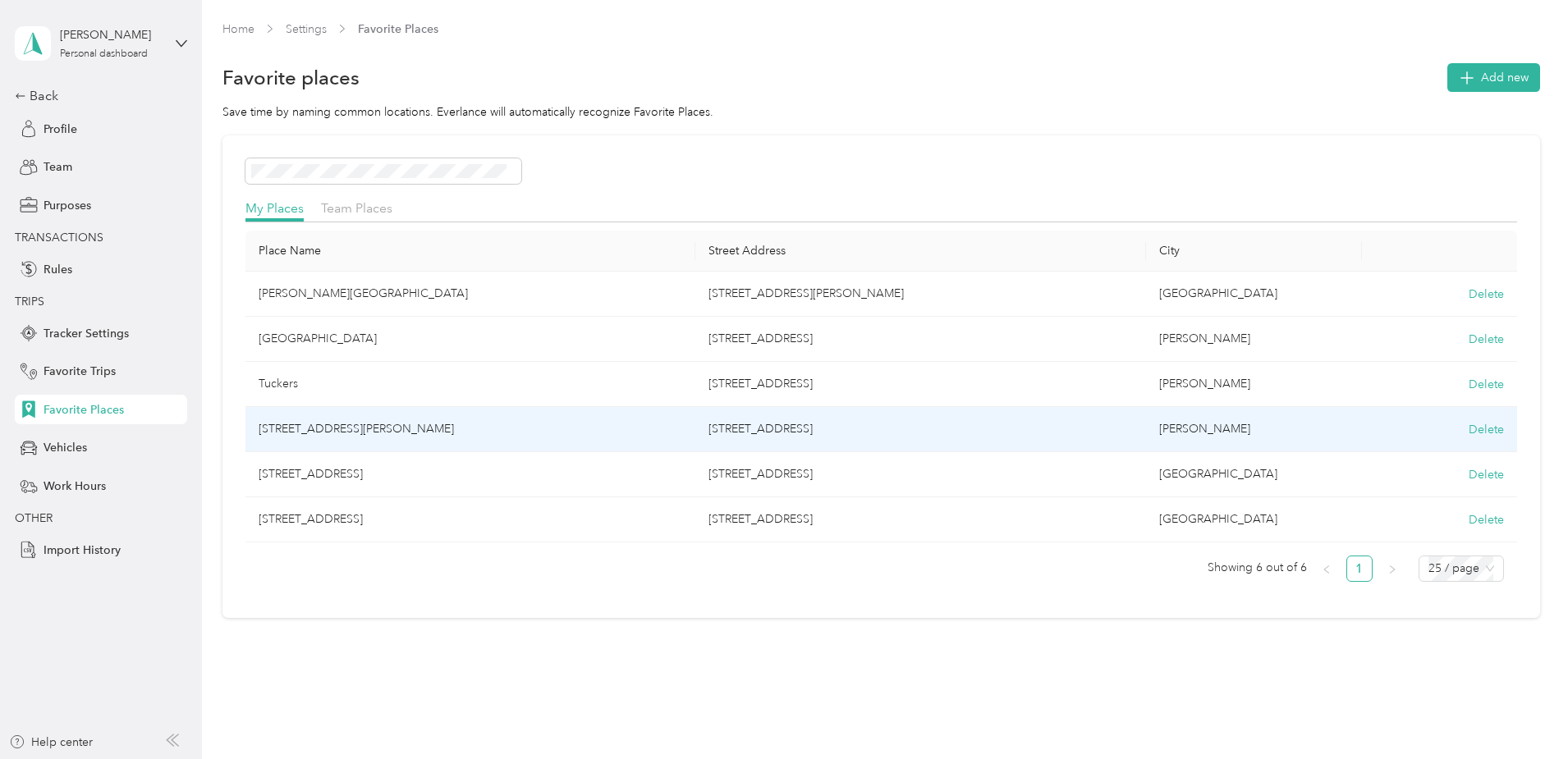
click at [441, 424] on td "[STREET_ADDRESS][PERSON_NAME]" at bounding box center [471, 429] width 450 height 45
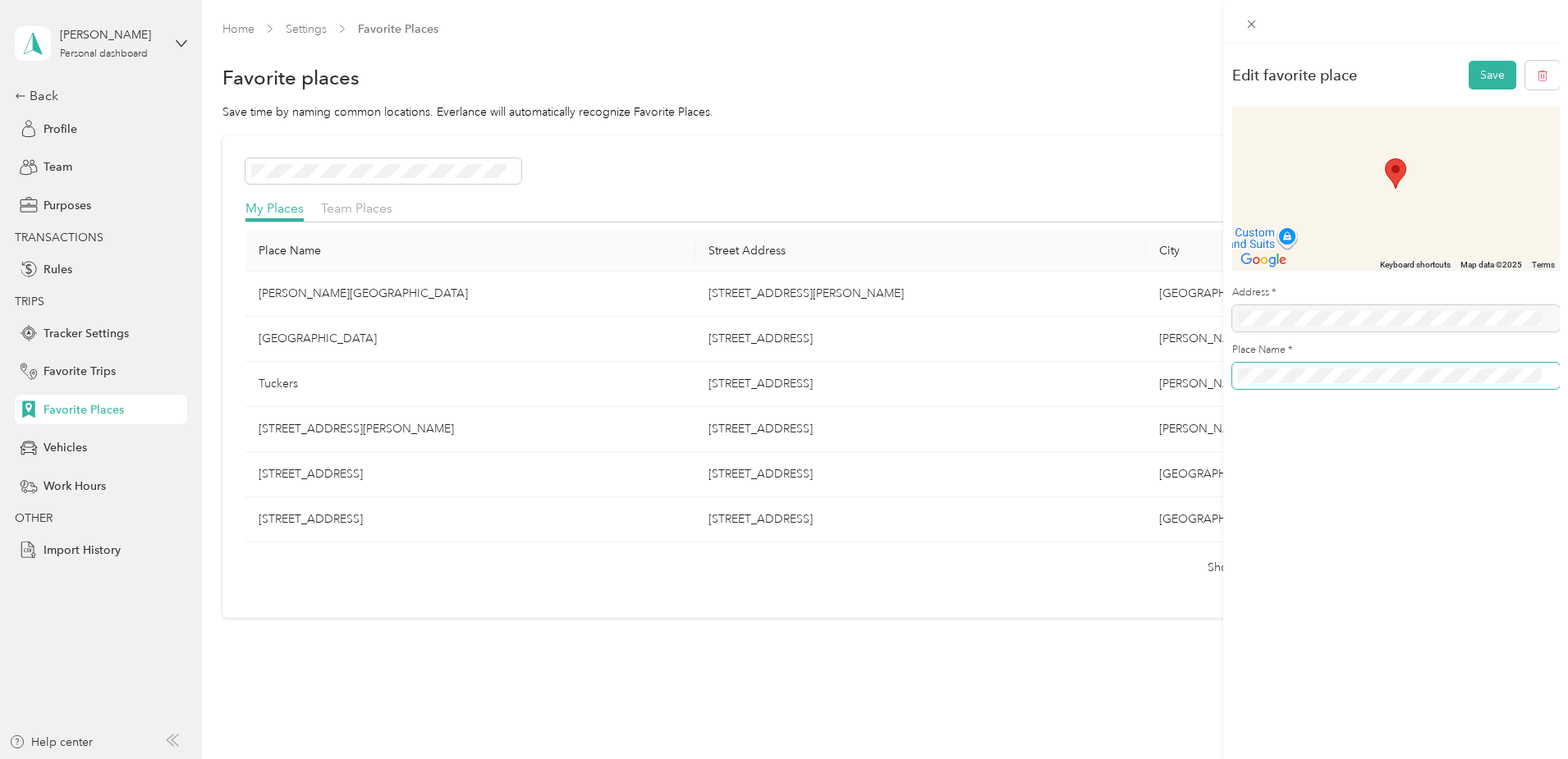
click at [1236, 378] on span at bounding box center [1396, 376] width 328 height 27
click at [1198, 348] on div "Edit favorite place Save To navigate the map with touch gestures double-tap and…" at bounding box center [784, 379] width 1568 height 759
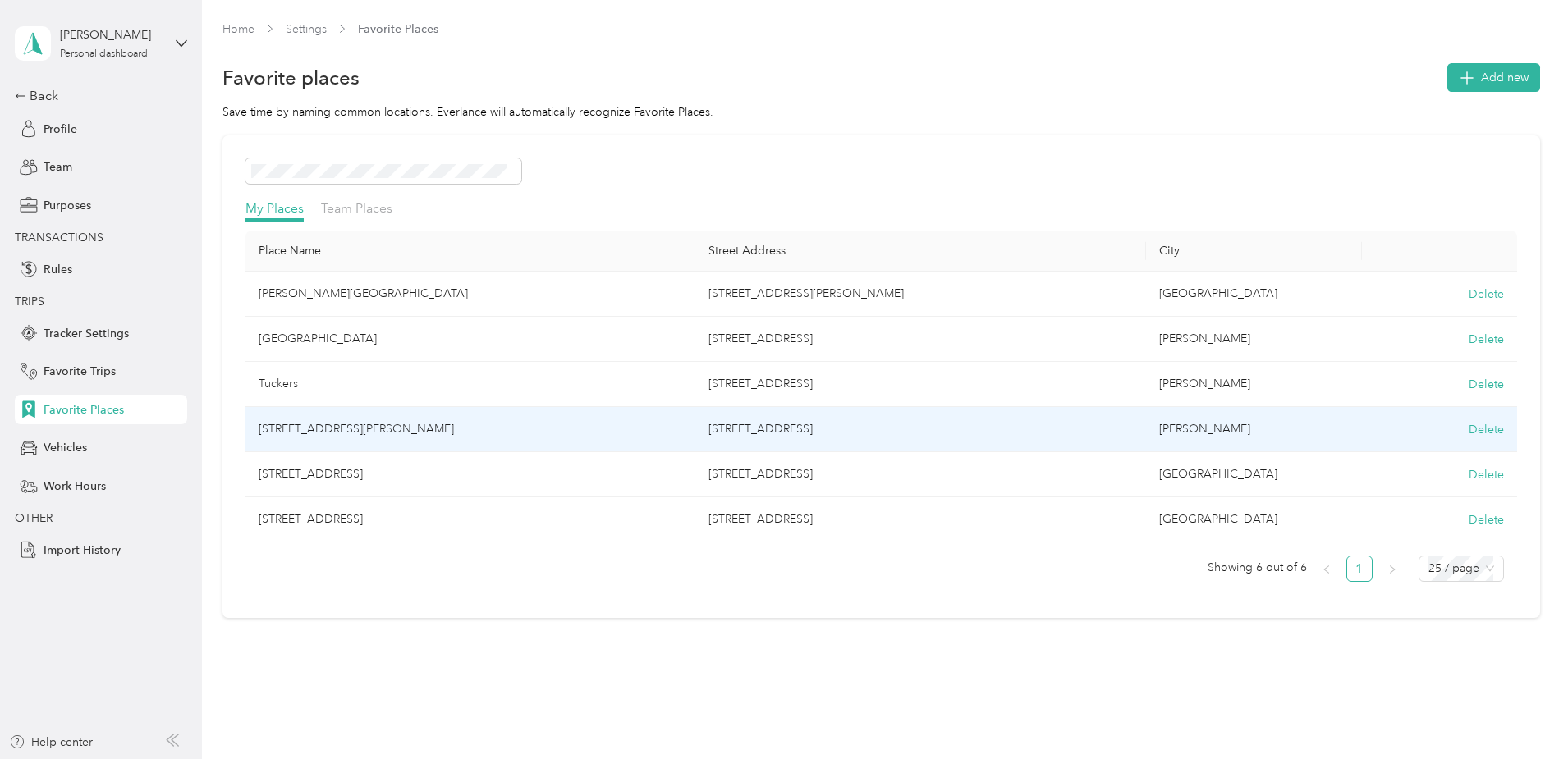
click at [388, 429] on td "[STREET_ADDRESS][PERSON_NAME]" at bounding box center [471, 429] width 450 height 45
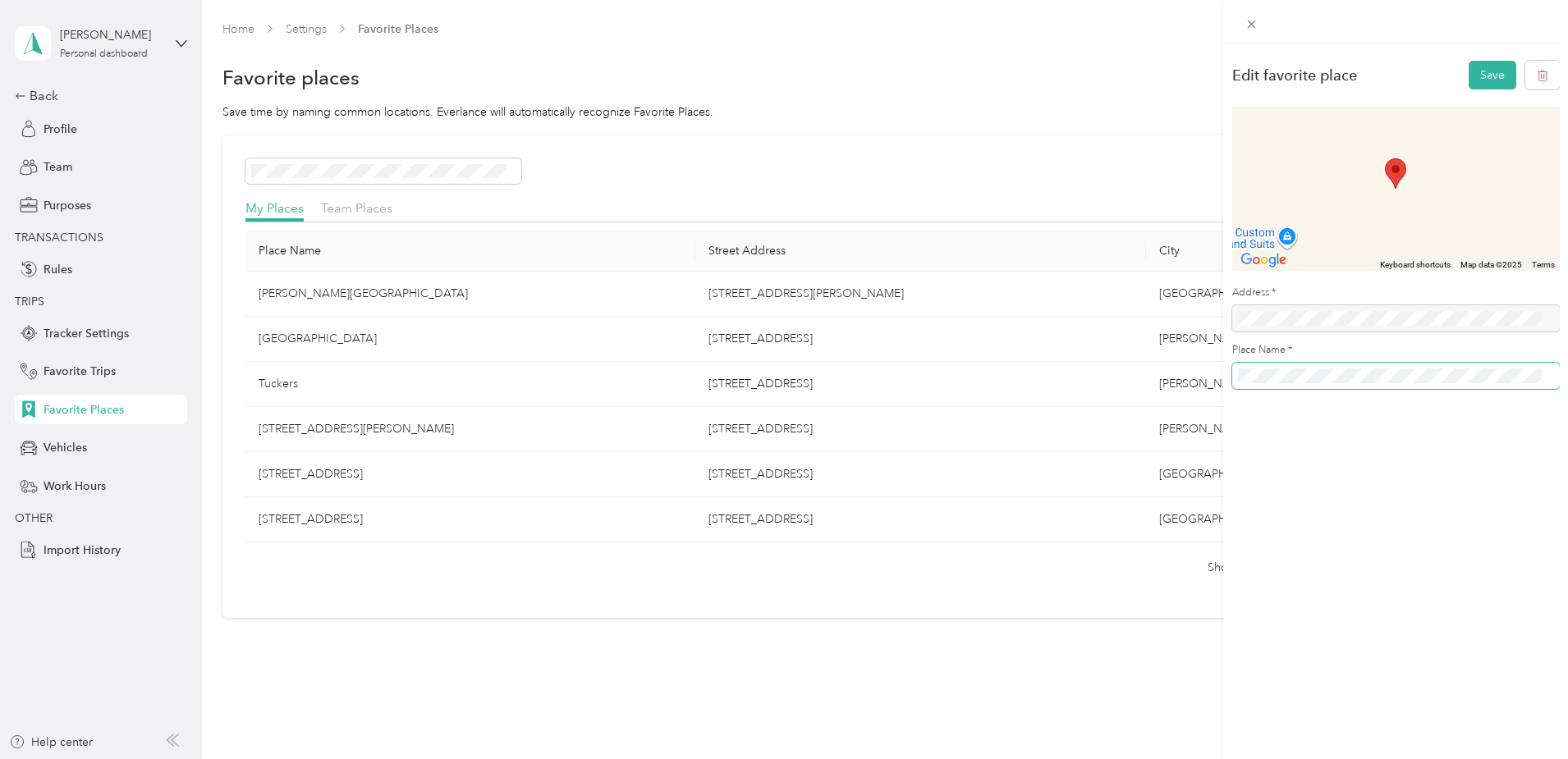
click at [1236, 377] on span at bounding box center [1396, 376] width 328 height 27
click at [1483, 69] on button "Save" at bounding box center [1493, 75] width 47 height 29
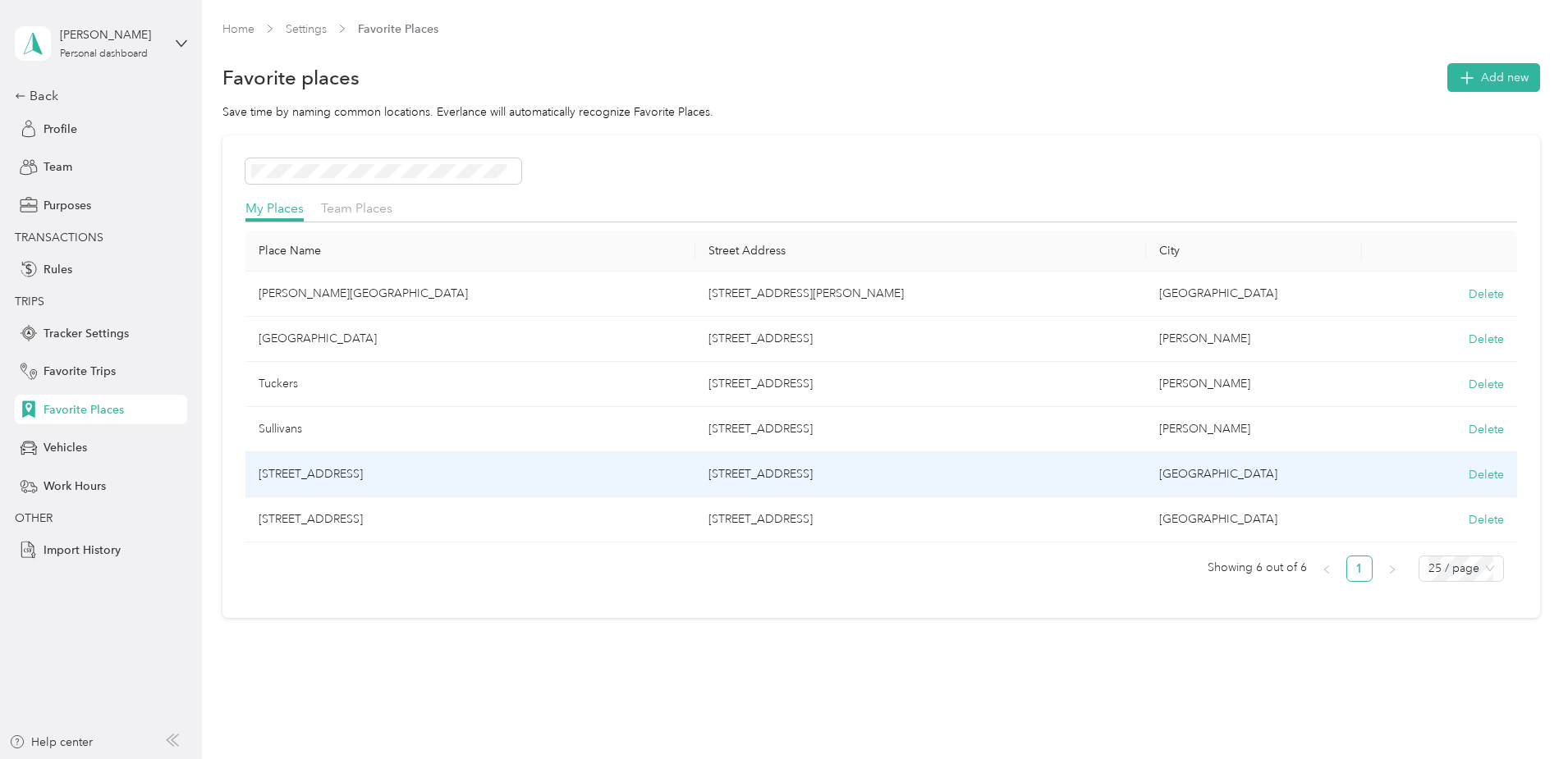
click at [408, 475] on td "[STREET_ADDRESS]" at bounding box center [471, 475] width 450 height 45
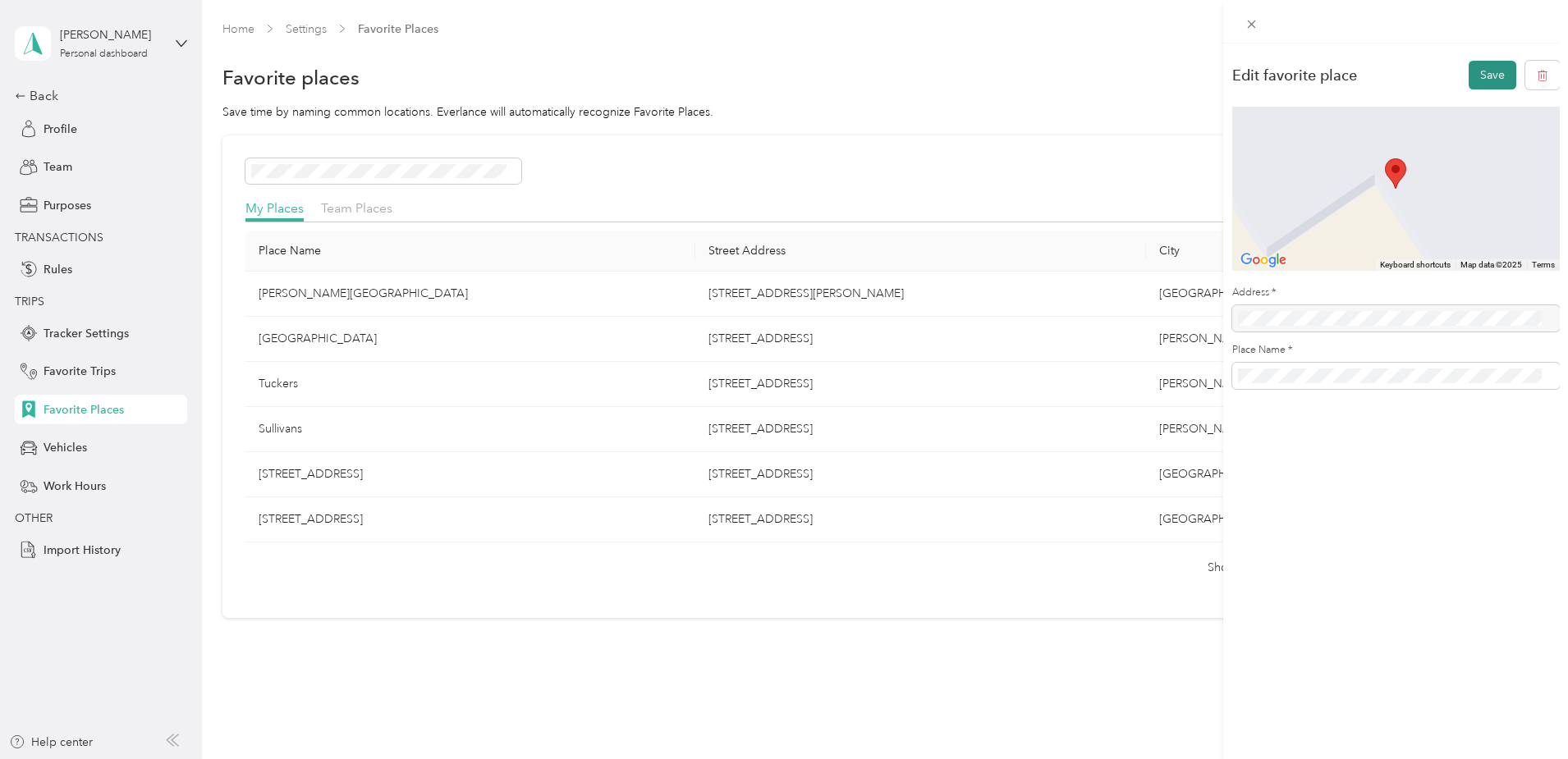
click at [1486, 66] on button "Save" at bounding box center [1493, 75] width 47 height 29
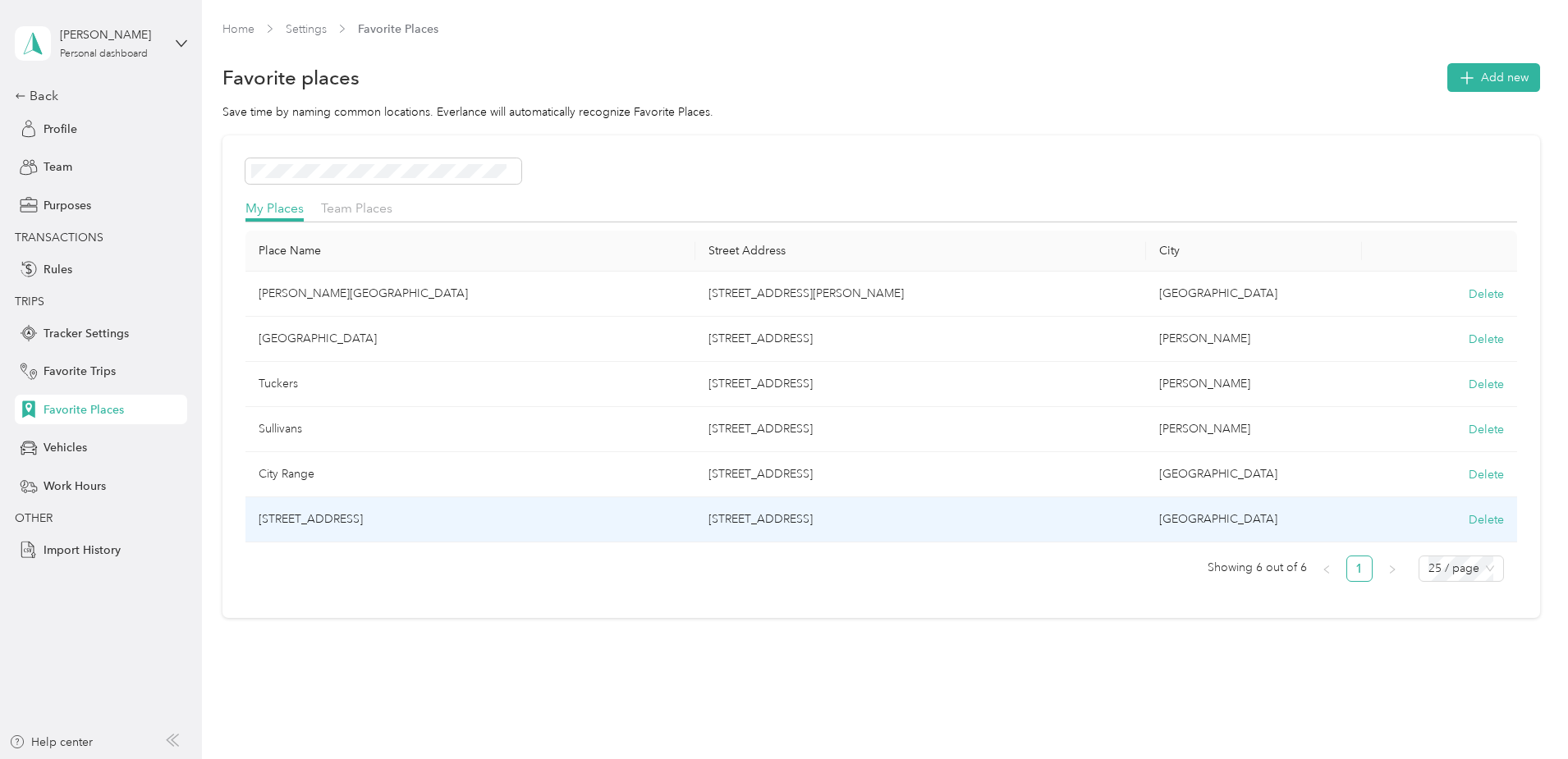
click at [487, 530] on td "[STREET_ADDRESS]" at bounding box center [471, 520] width 450 height 45
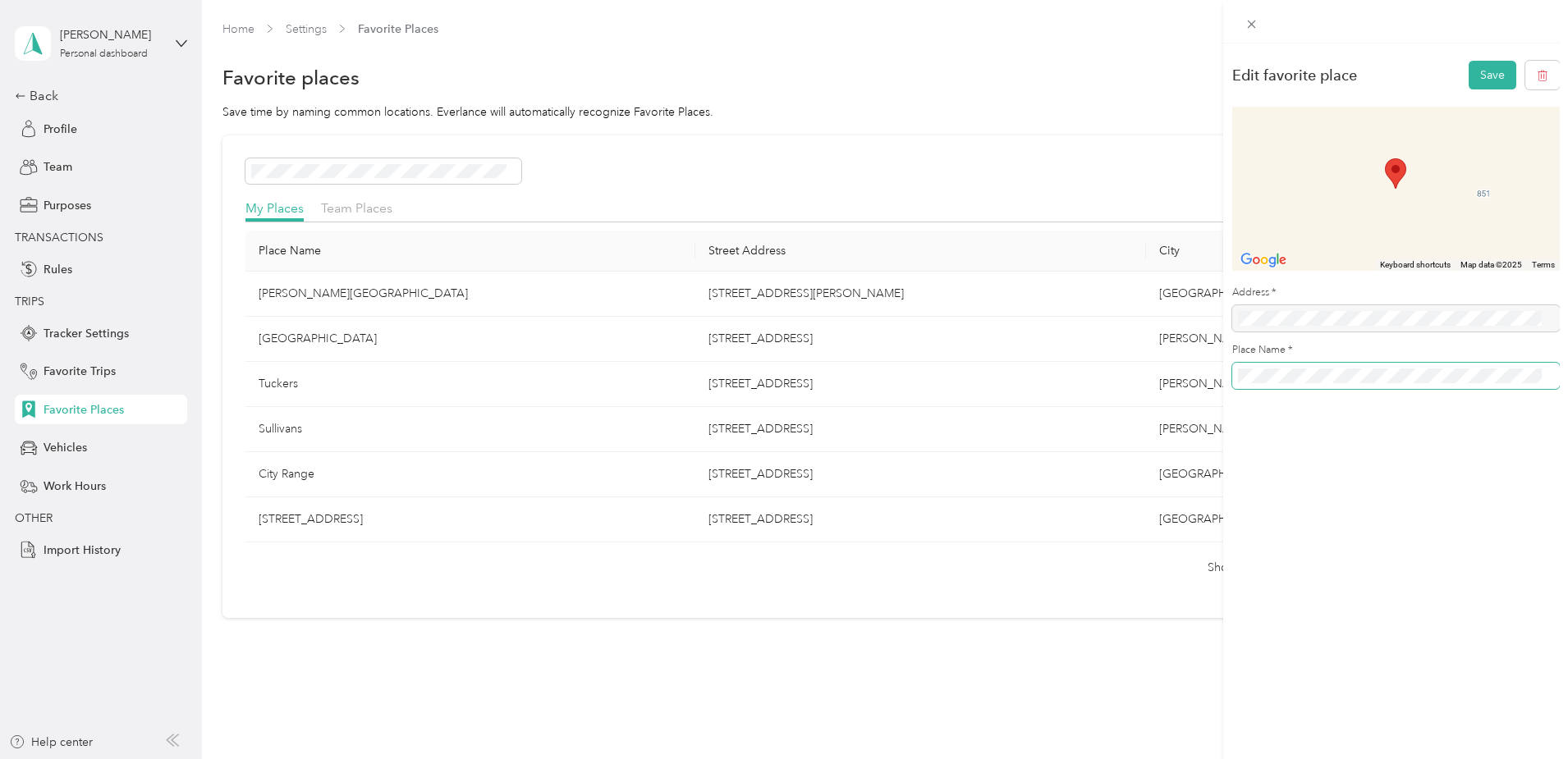
click at [1235, 377] on span at bounding box center [1396, 376] width 328 height 27
click at [1236, 374] on span at bounding box center [1396, 376] width 328 height 27
click at [1474, 80] on button "Save" at bounding box center [1493, 75] width 47 height 29
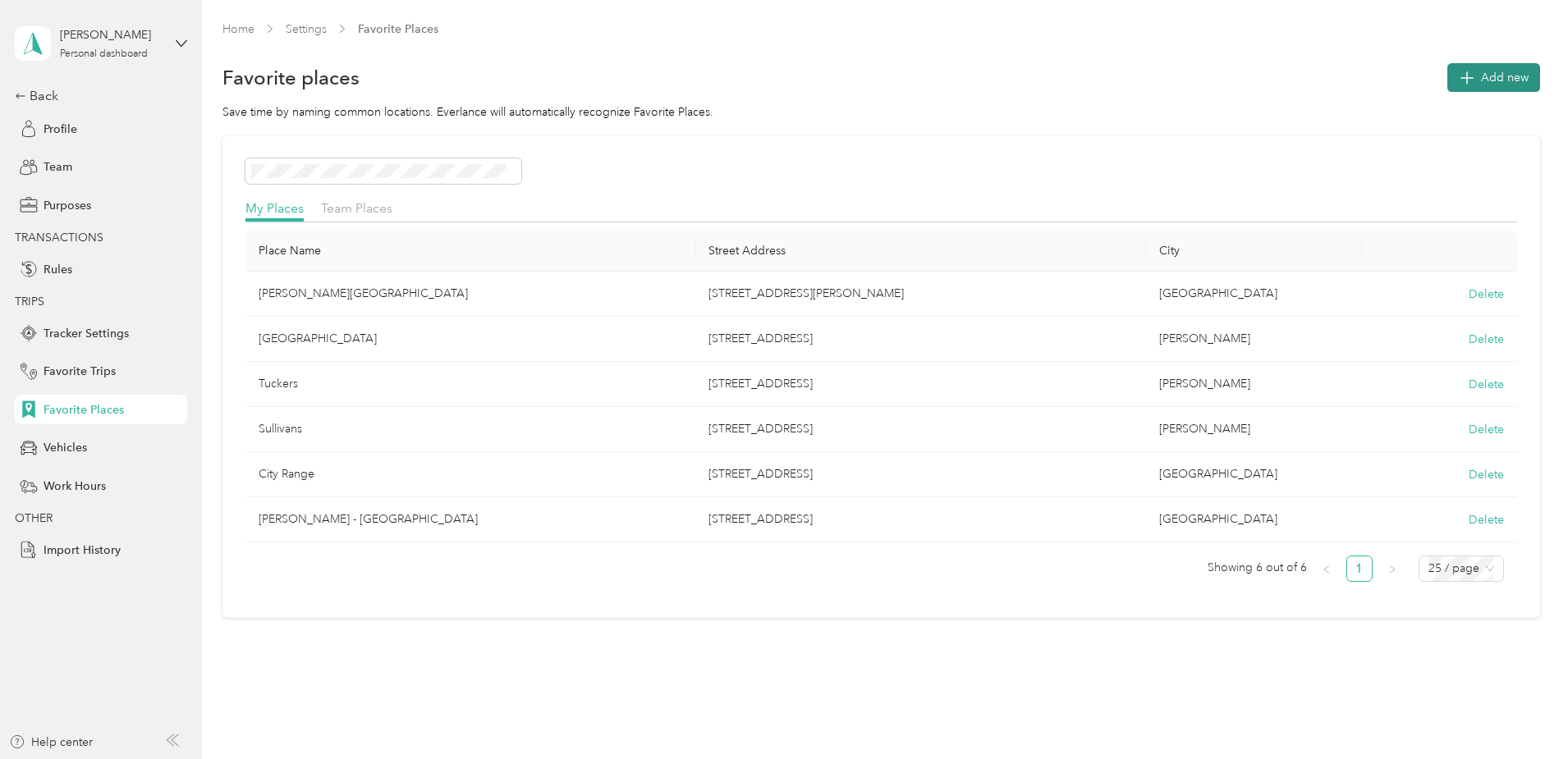
click at [1448, 73] on button "Add new" at bounding box center [1494, 77] width 93 height 29
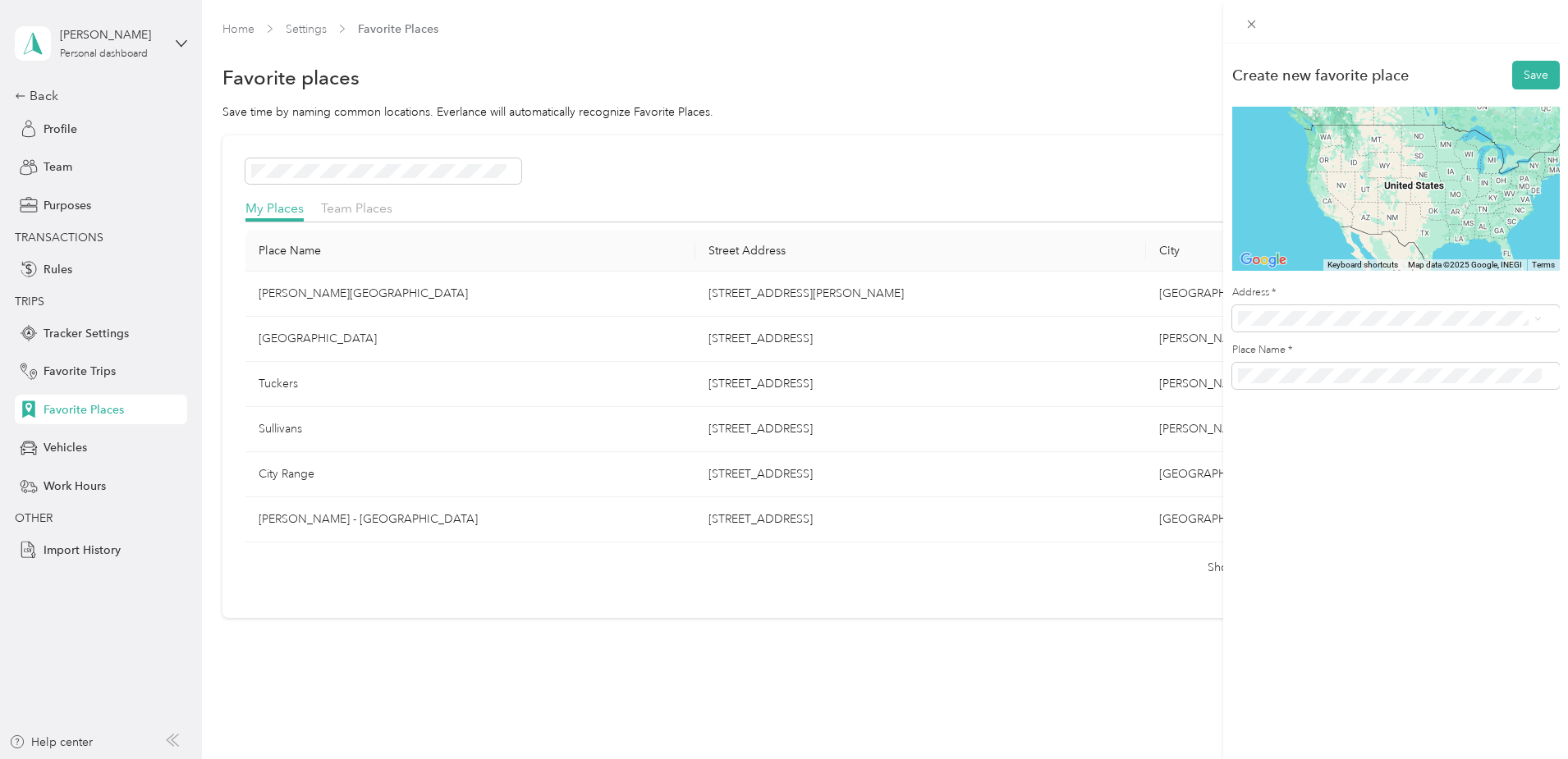
scroll to position [29, 0]
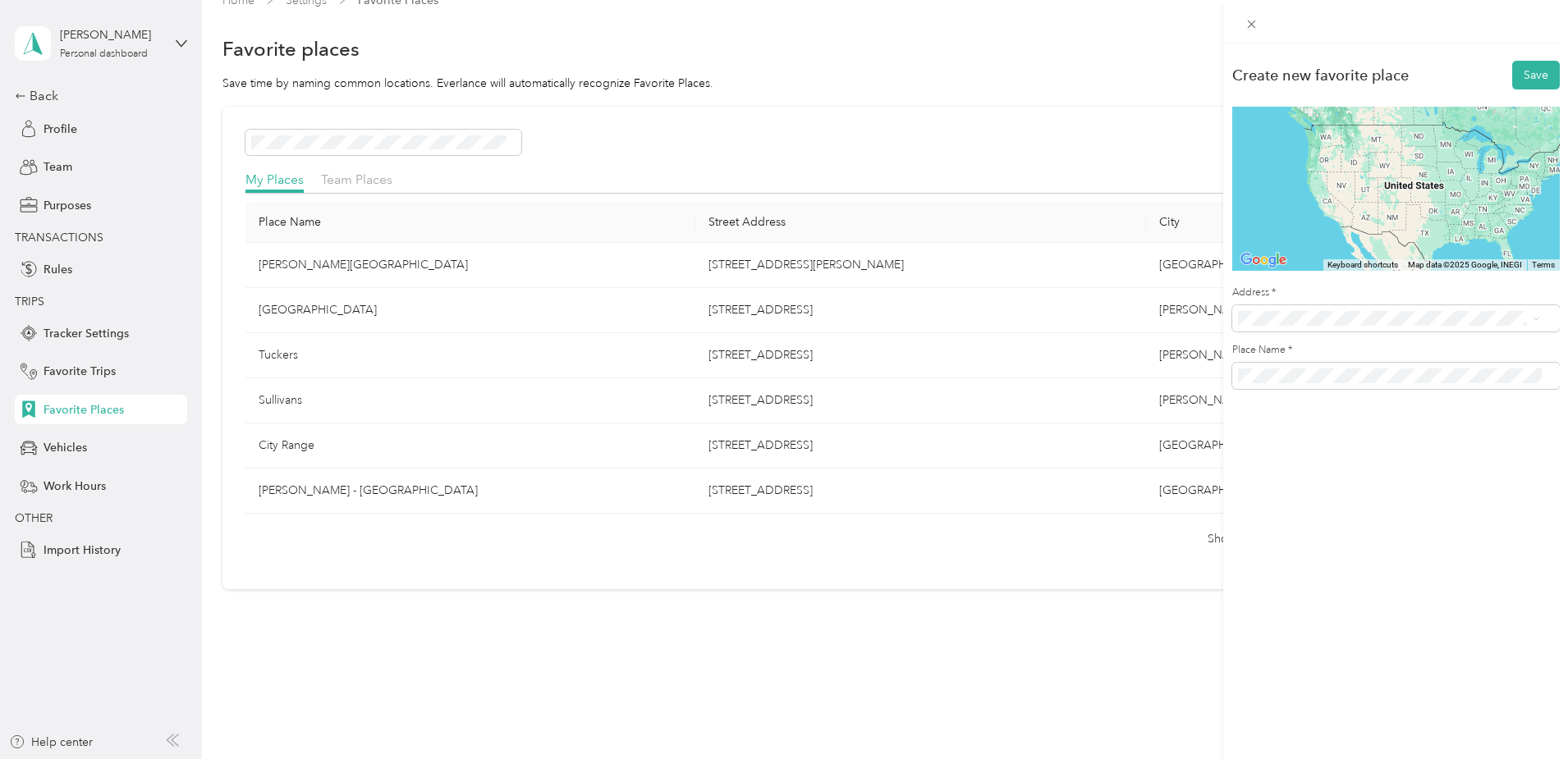
click at [1356, 418] on span "[STREET_ADDRESS][US_STATE]" at bounding box center [1351, 411] width 164 height 15
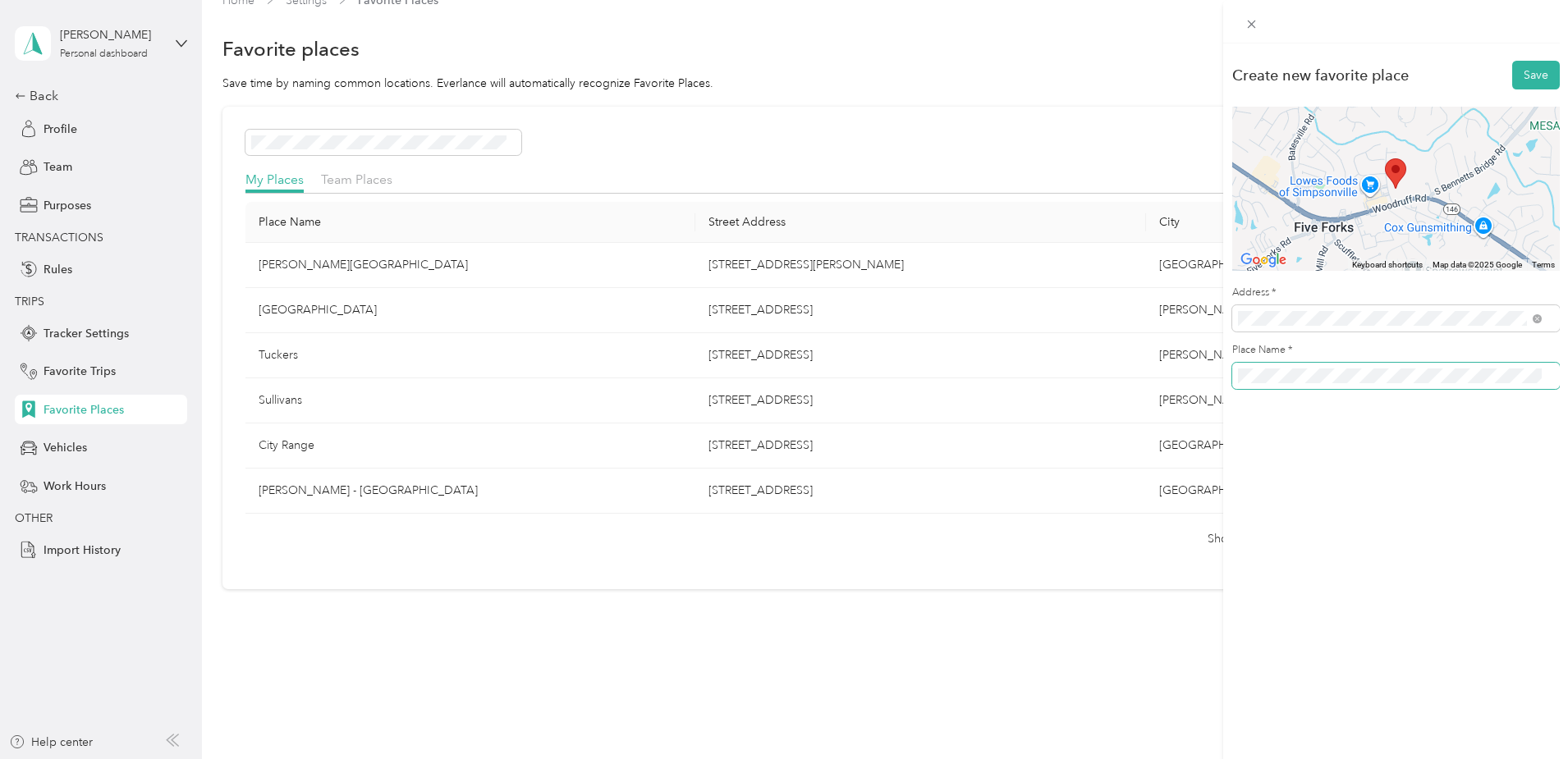
click at [1236, 373] on span at bounding box center [1396, 376] width 328 height 27
click at [1536, 66] on button "Save" at bounding box center [1536, 75] width 47 height 29
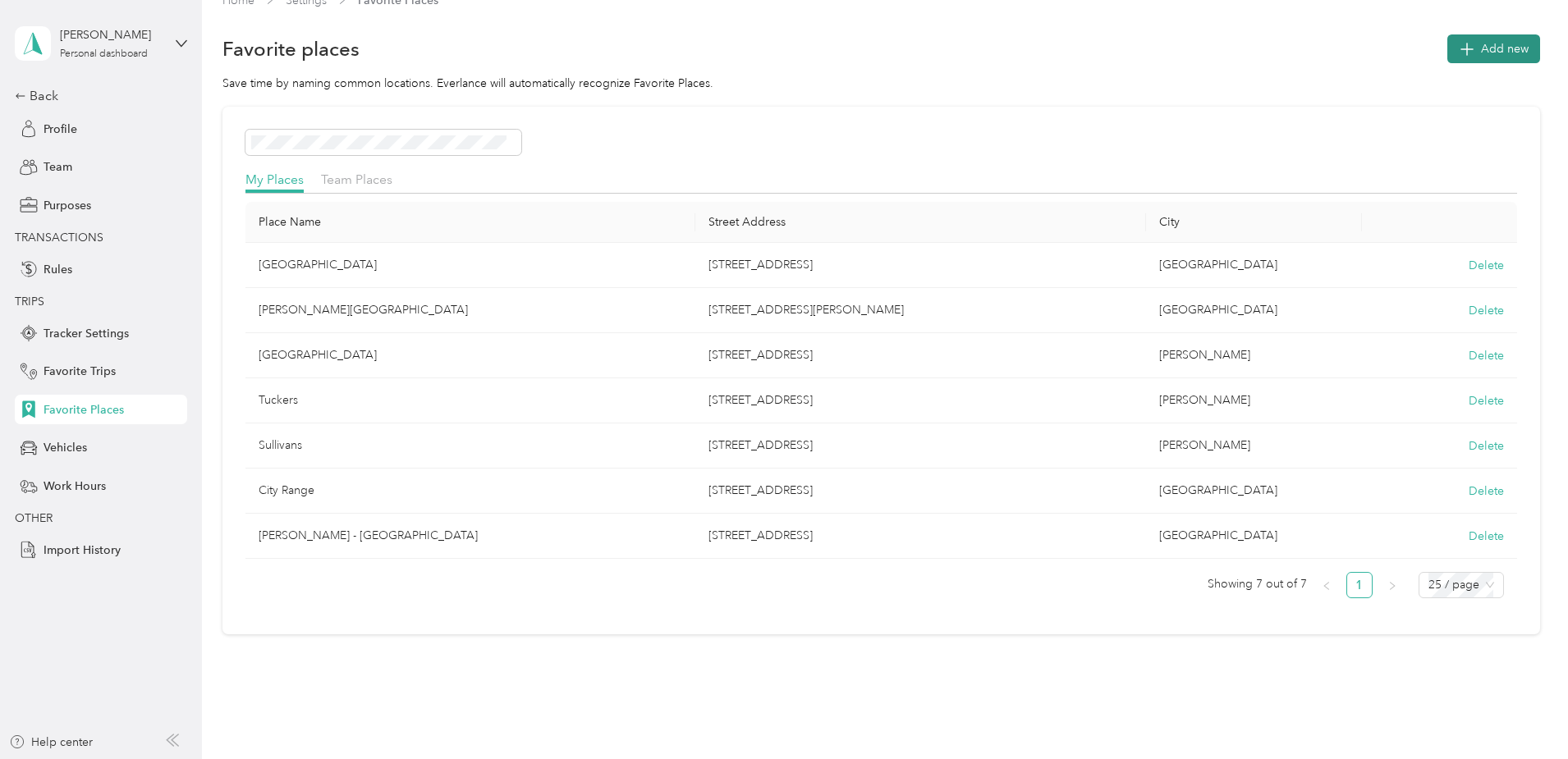
click at [1448, 37] on button "Add new" at bounding box center [1494, 48] width 93 height 29
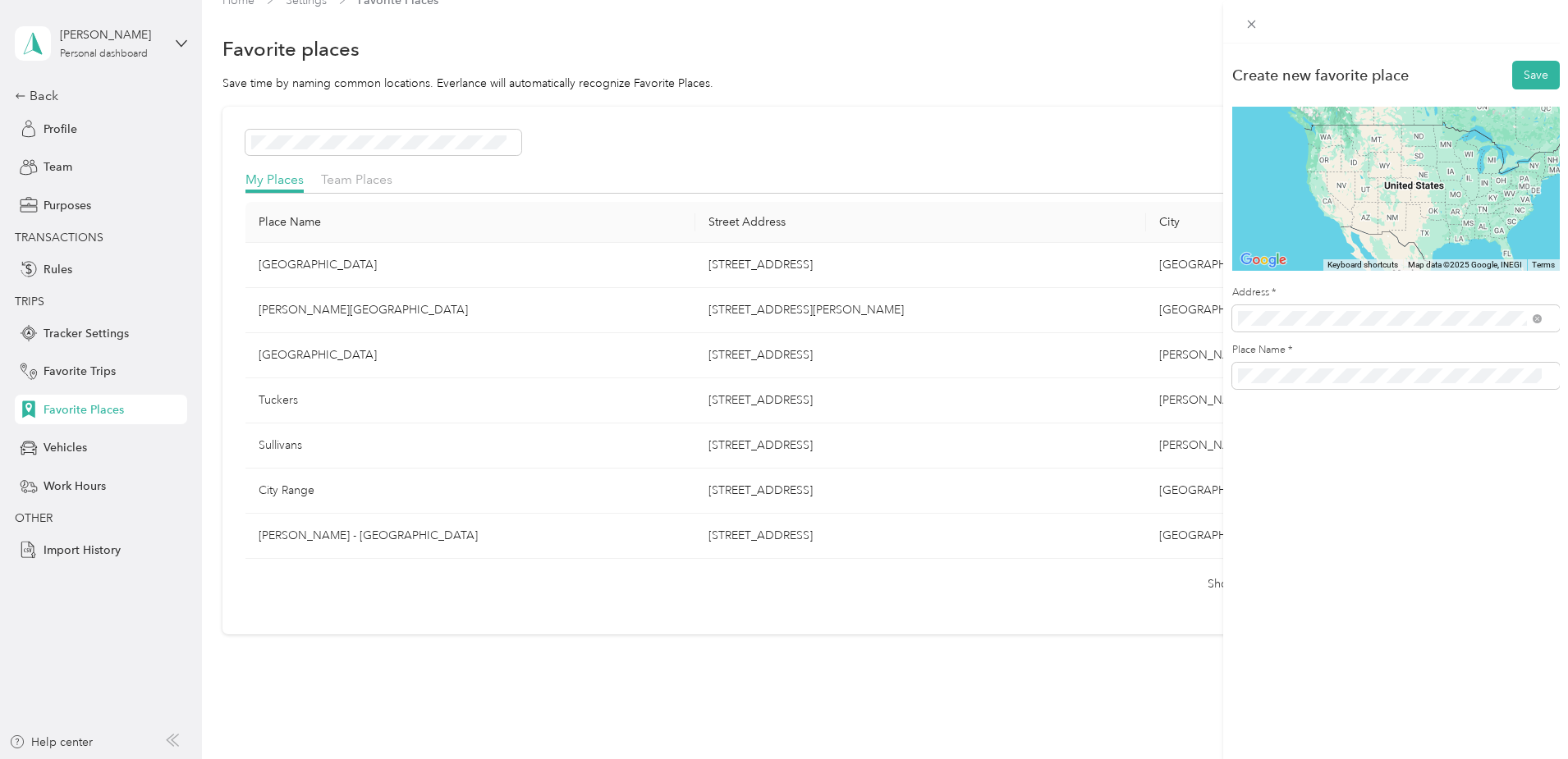
click at [1351, 384] on span "[STREET_ADDRESS][US_STATE]" at bounding box center [1351, 377] width 164 height 15
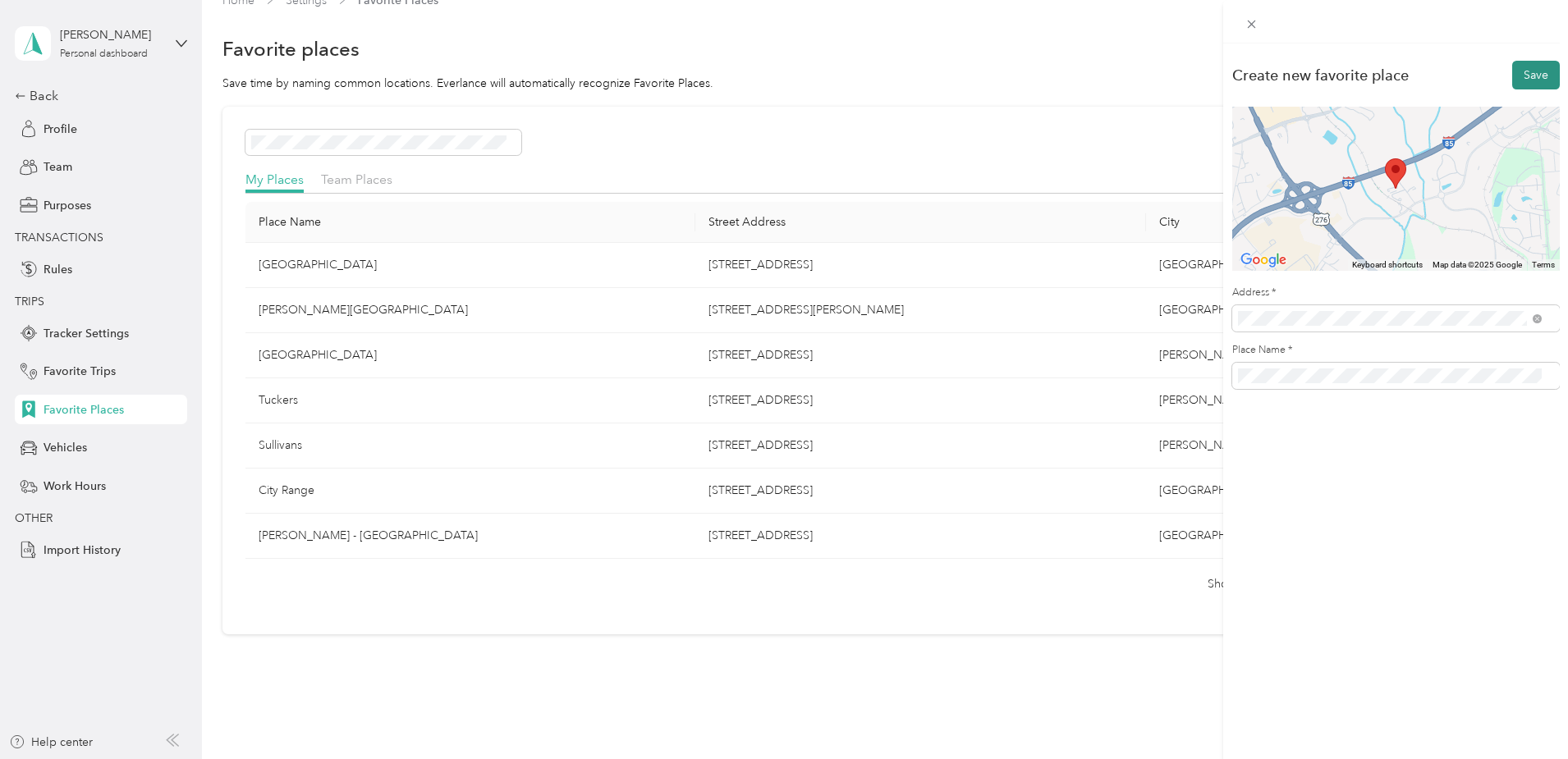
click at [1532, 74] on button "Save" at bounding box center [1536, 75] width 47 height 29
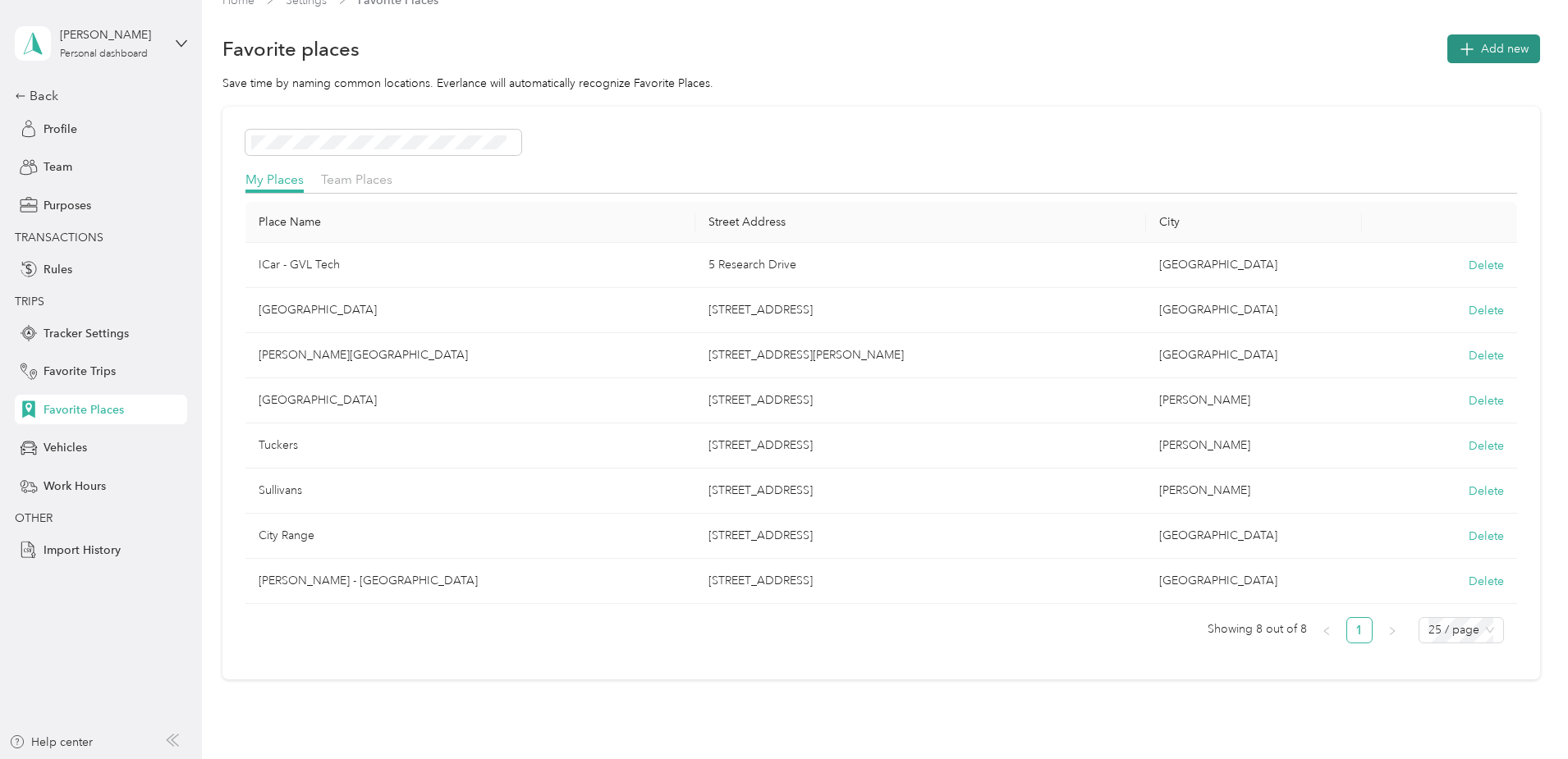
click at [1454, 48] on icon "button" at bounding box center [1465, 47] width 23 height 23
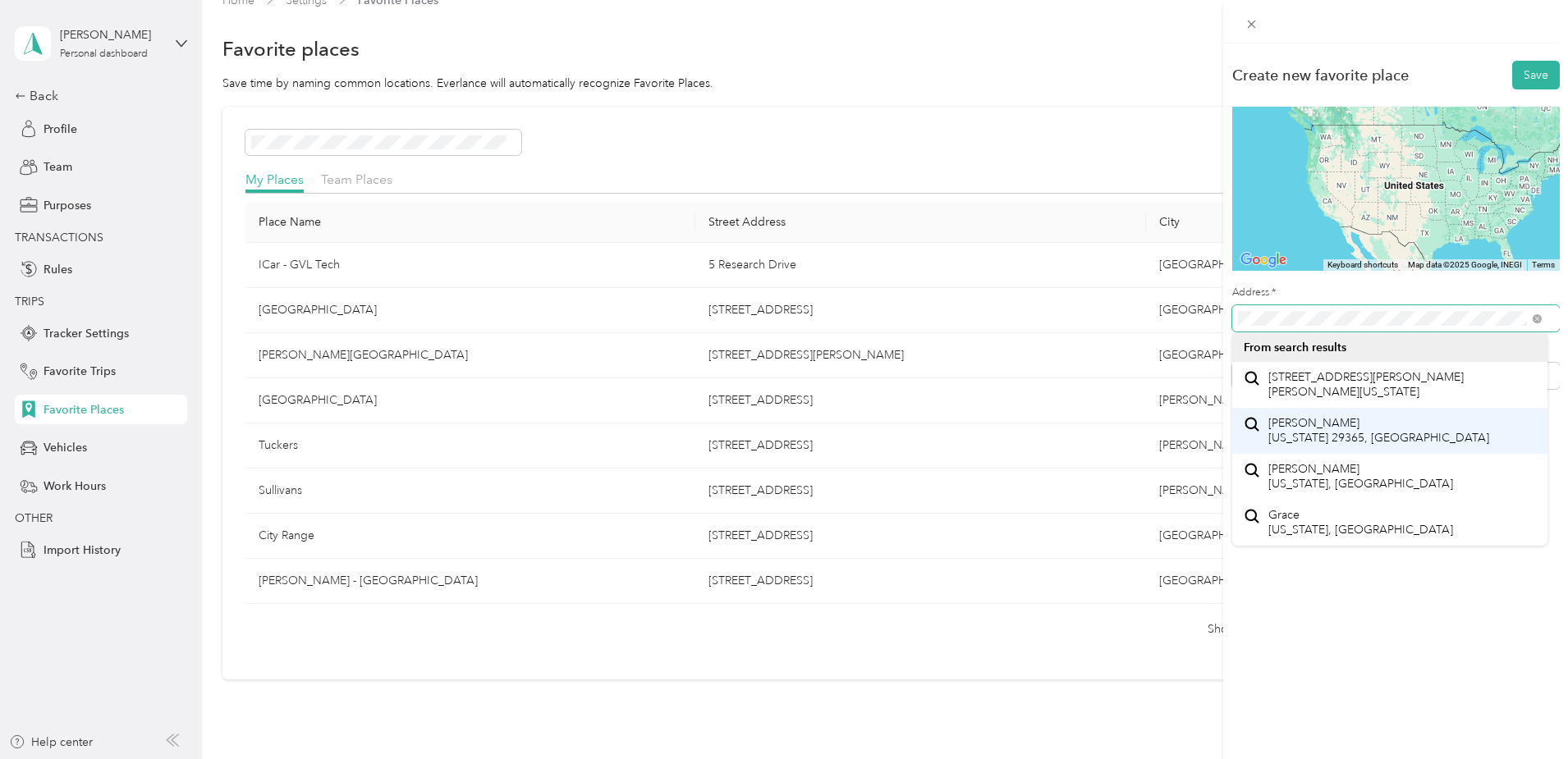
click at [1513, 61] on button "Save" at bounding box center [1536, 75] width 47 height 29
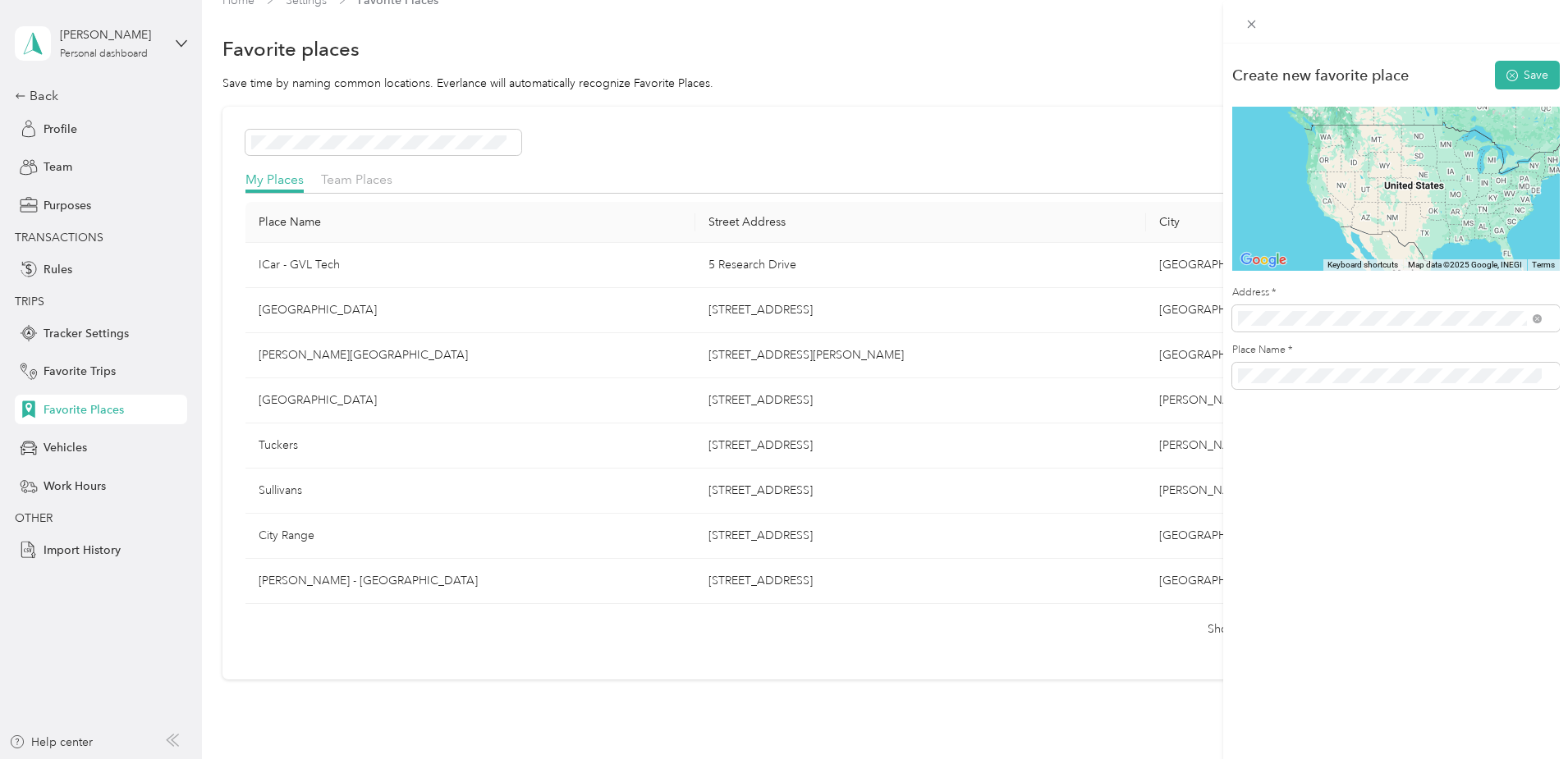
click at [1290, 436] on span "[PERSON_NAME] [US_STATE] 29365, [GEOGRAPHIC_DATA]" at bounding box center [1379, 430] width 221 height 29
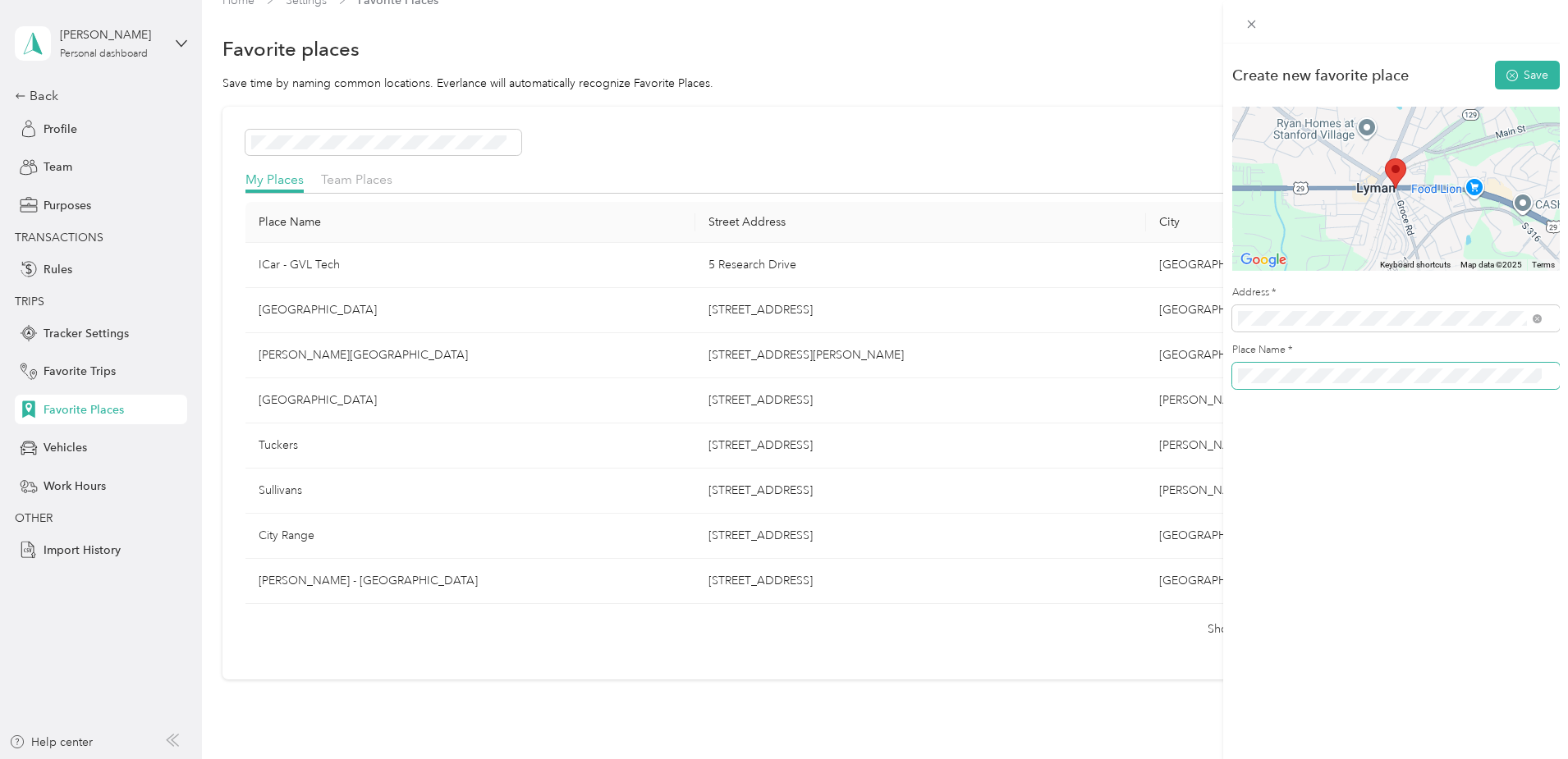
click at [1235, 372] on span at bounding box center [1396, 376] width 328 height 27
click at [1514, 74] on button "Save" at bounding box center [1528, 75] width 65 height 29
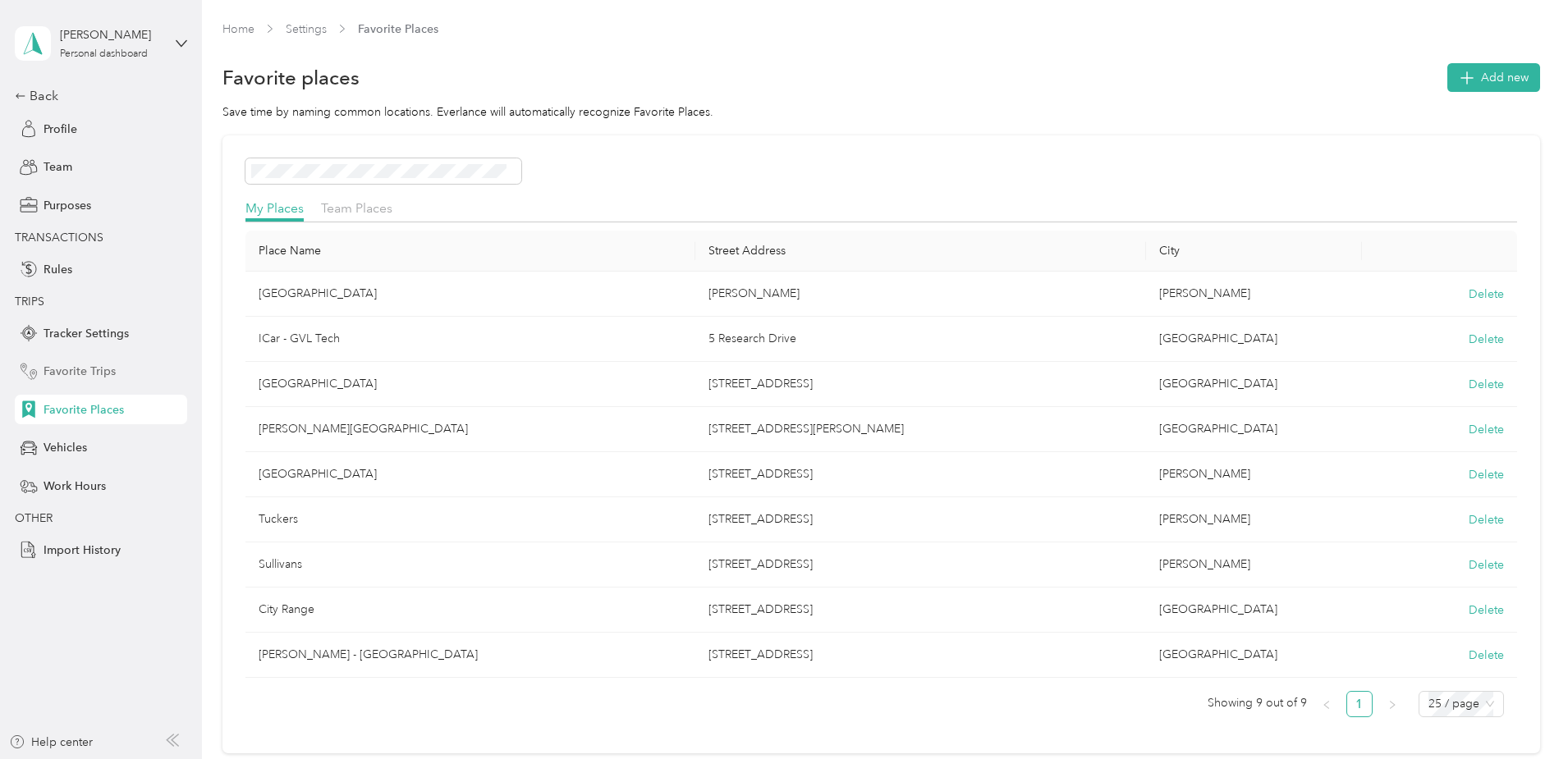
click at [75, 371] on span "Favorite Trips" at bounding box center [79, 371] width 72 height 17
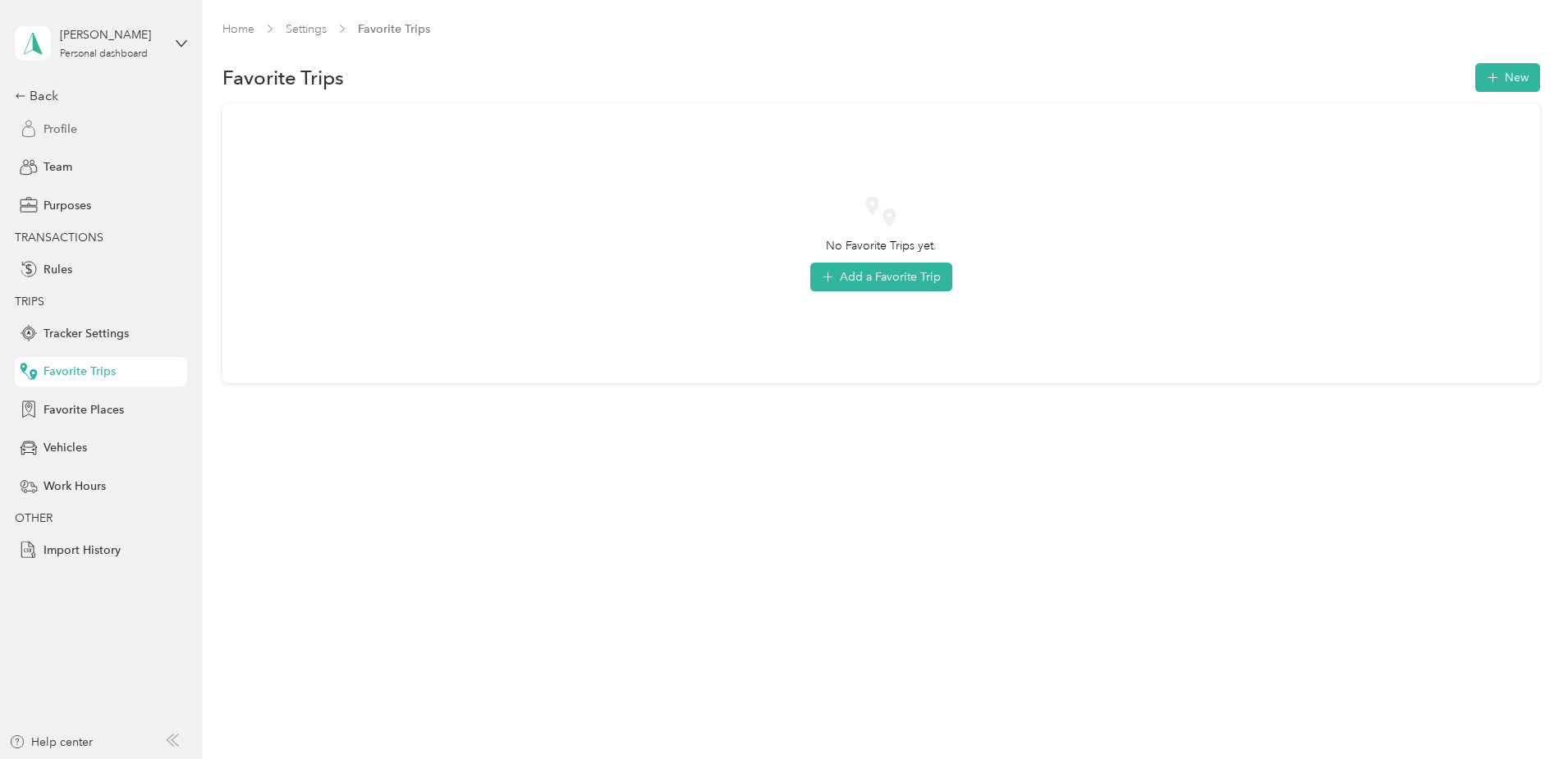
click at [69, 135] on span "Profile" at bounding box center [60, 128] width 34 height 17
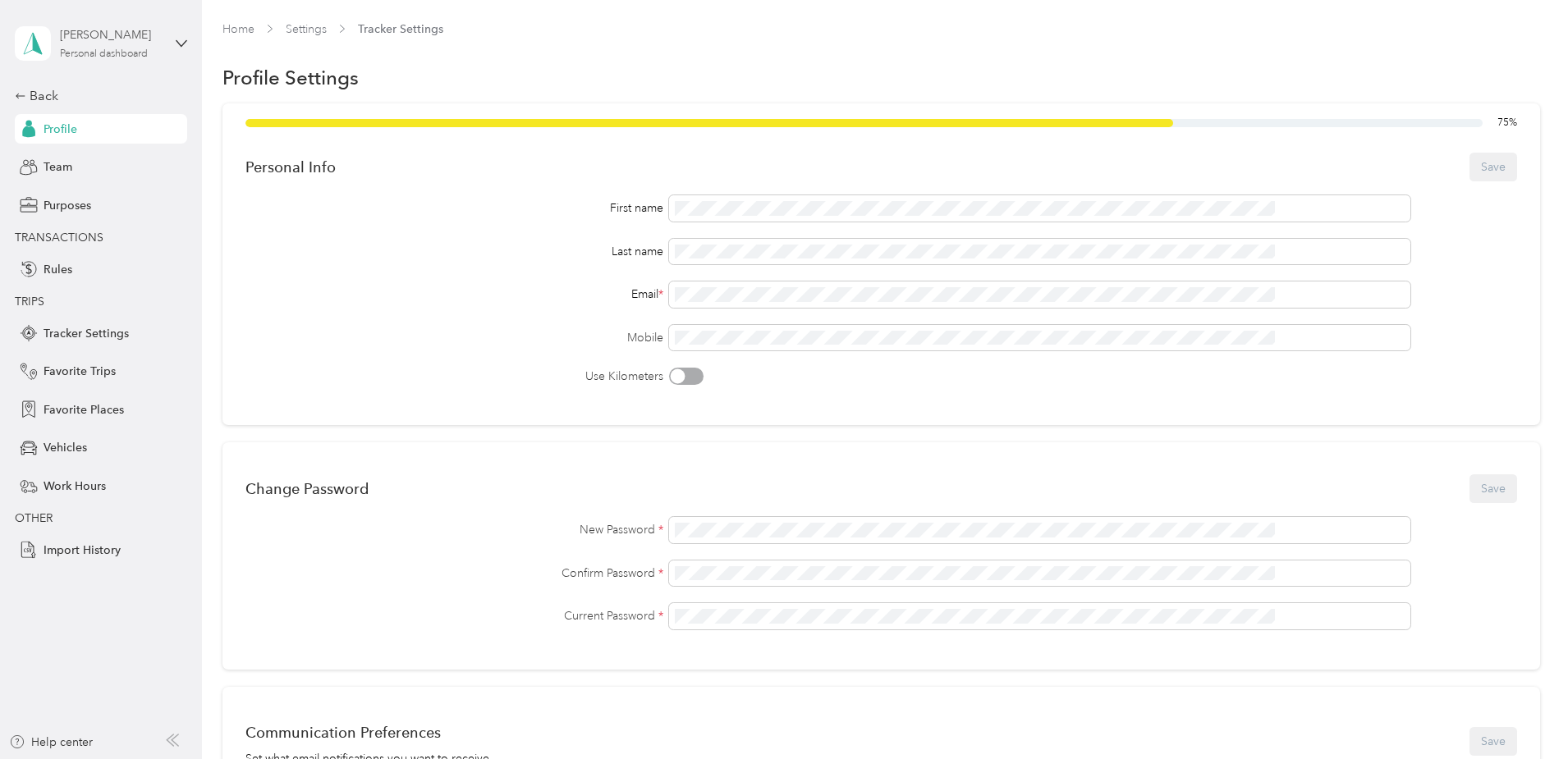
click at [97, 38] on div "[PERSON_NAME]" at bounding box center [112, 35] width 103 height 17
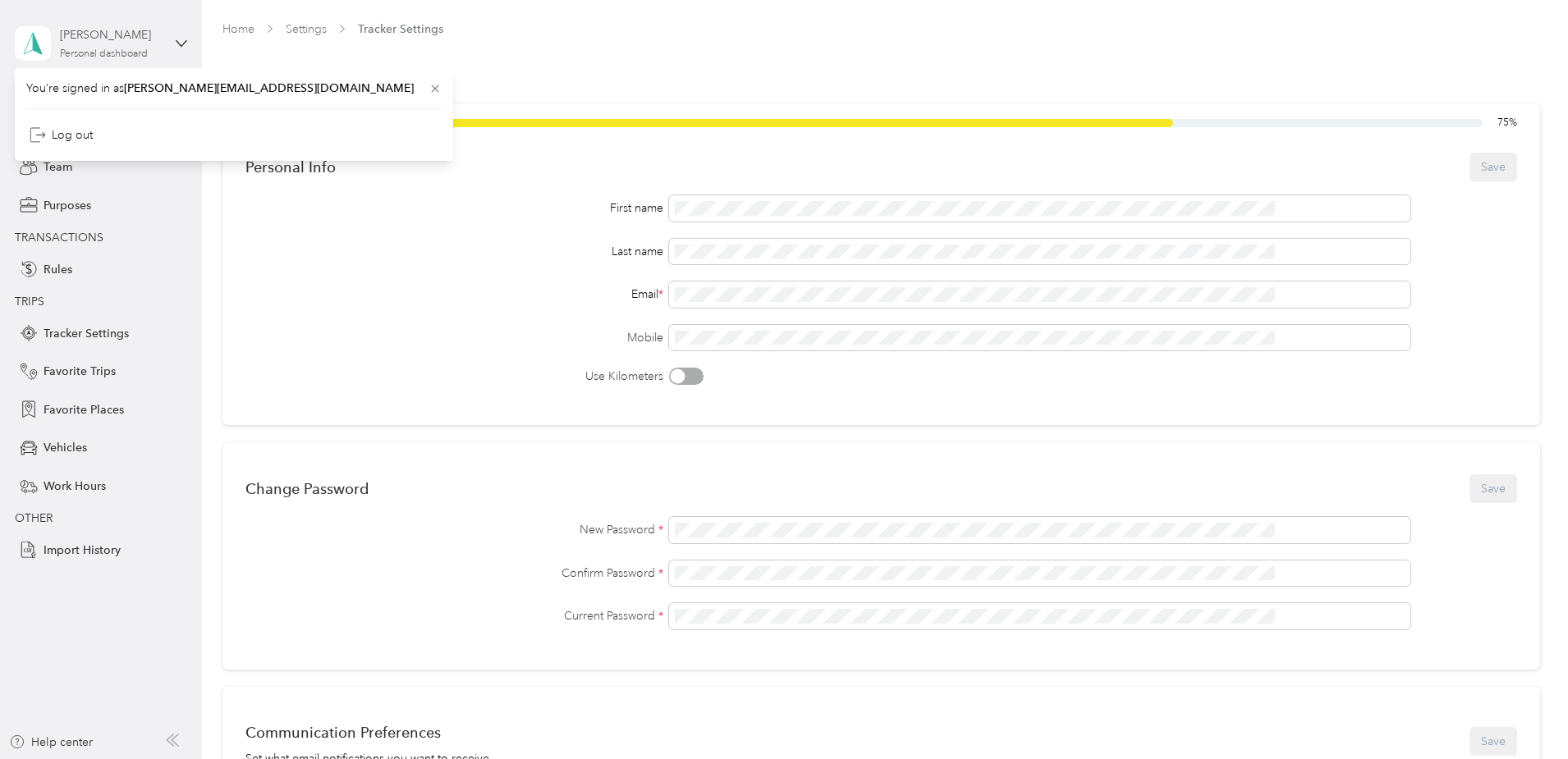
click at [96, 33] on div "[PERSON_NAME]" at bounding box center [112, 35] width 103 height 17
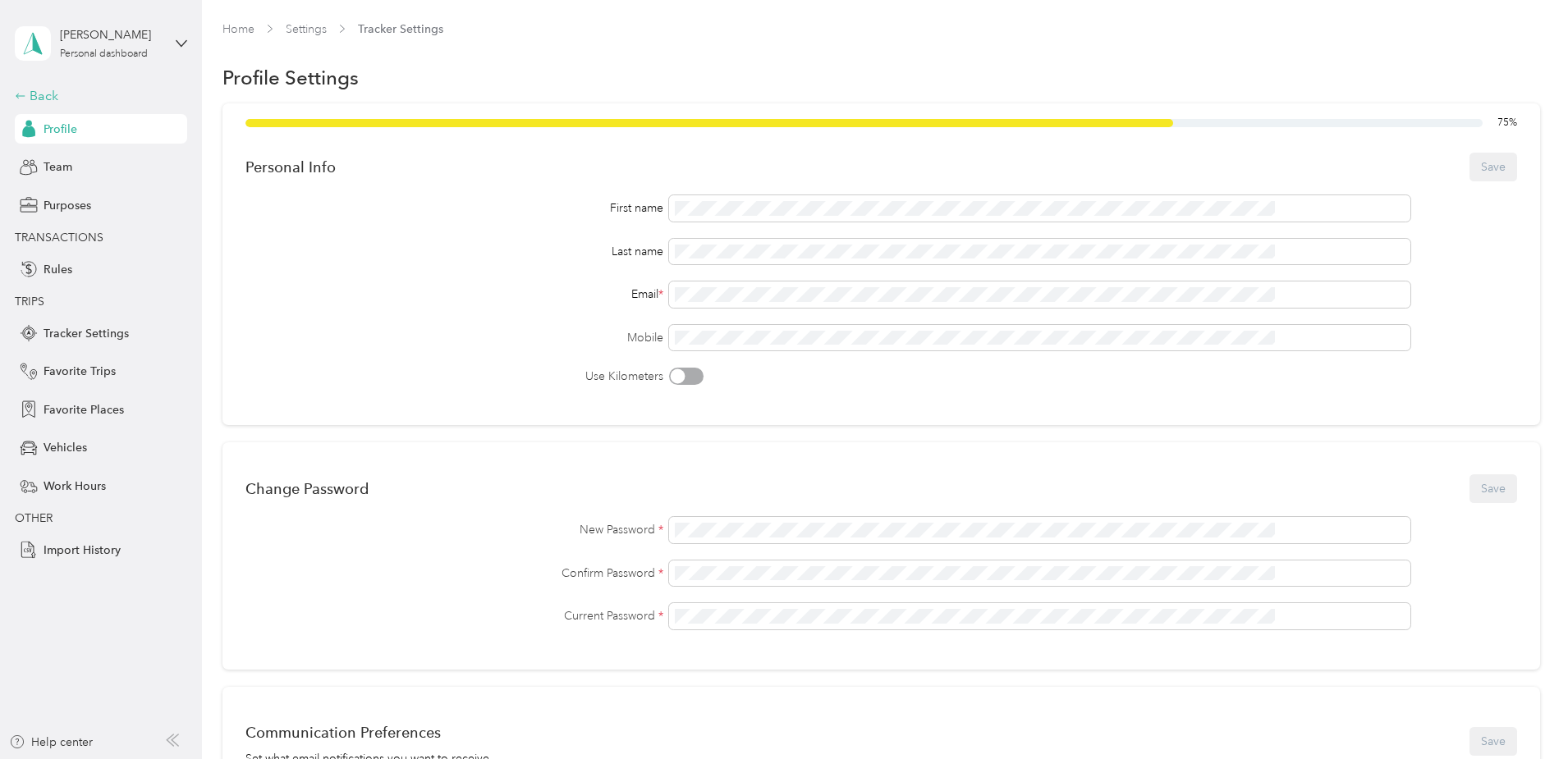
click at [37, 95] on div "Back" at bounding box center [97, 96] width 164 height 20
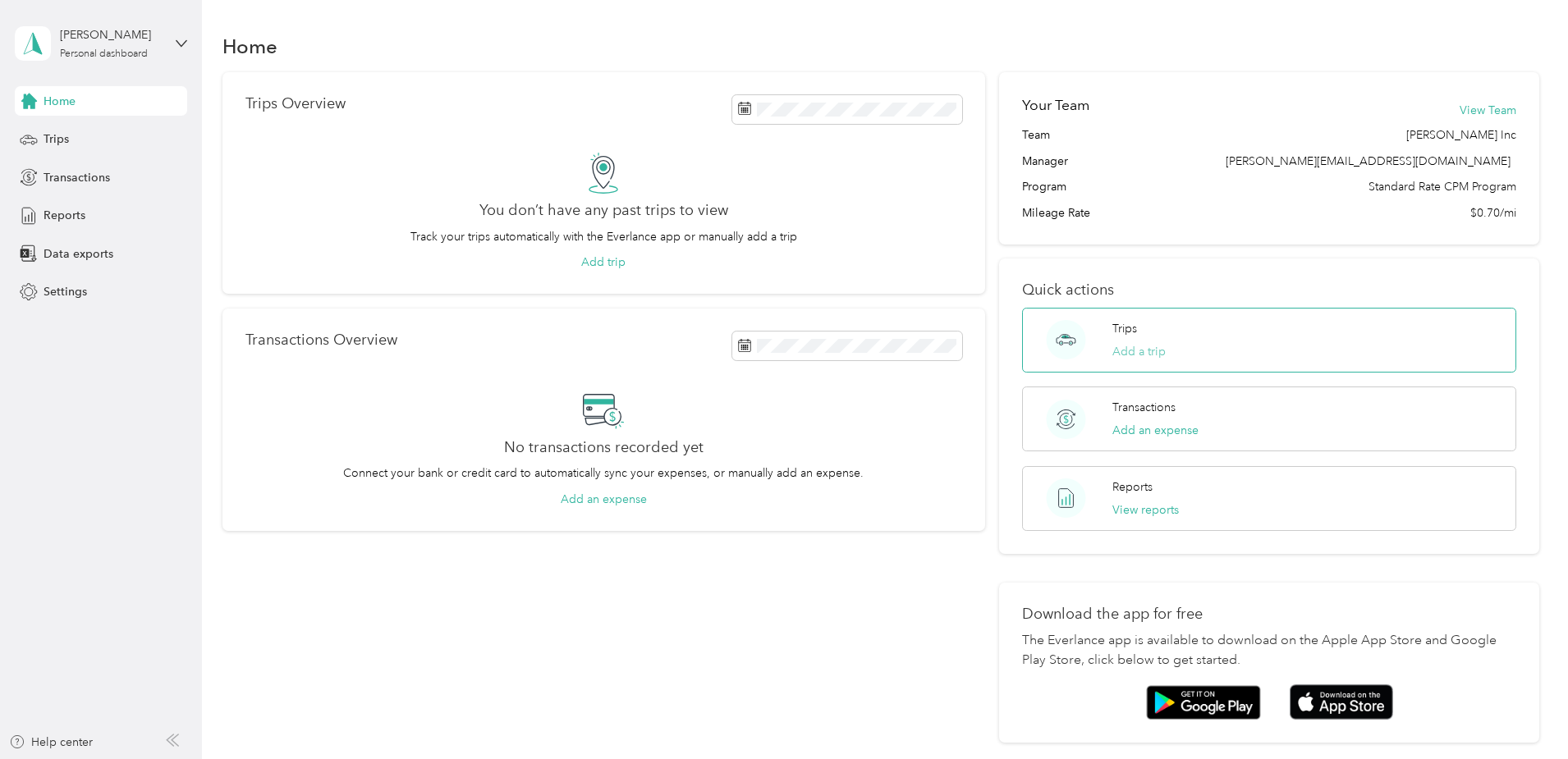
click at [1121, 350] on button "Add a trip" at bounding box center [1139, 351] width 53 height 17
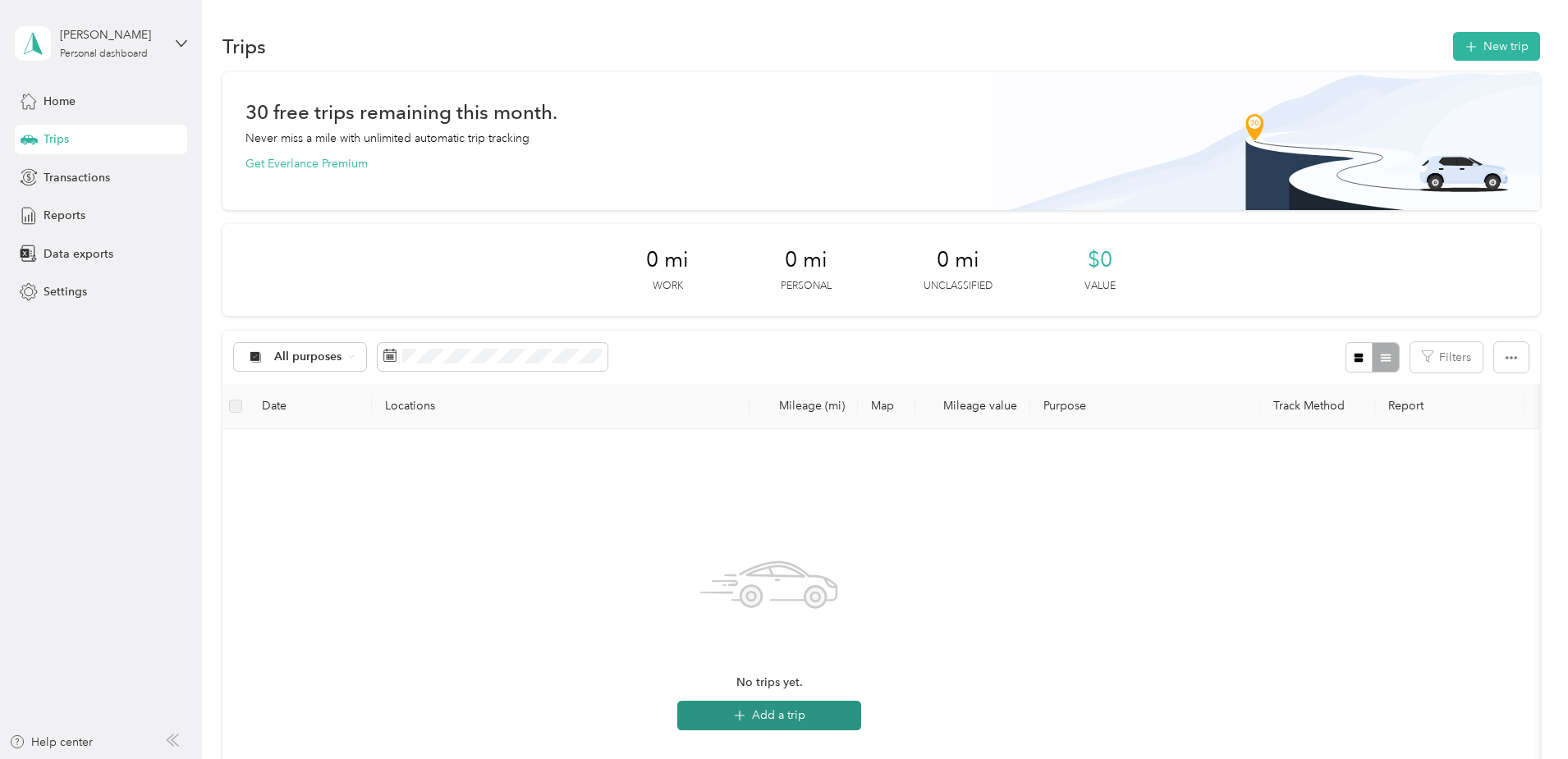
click at [749, 714] on icon "button" at bounding box center [740, 716] width 19 height 19
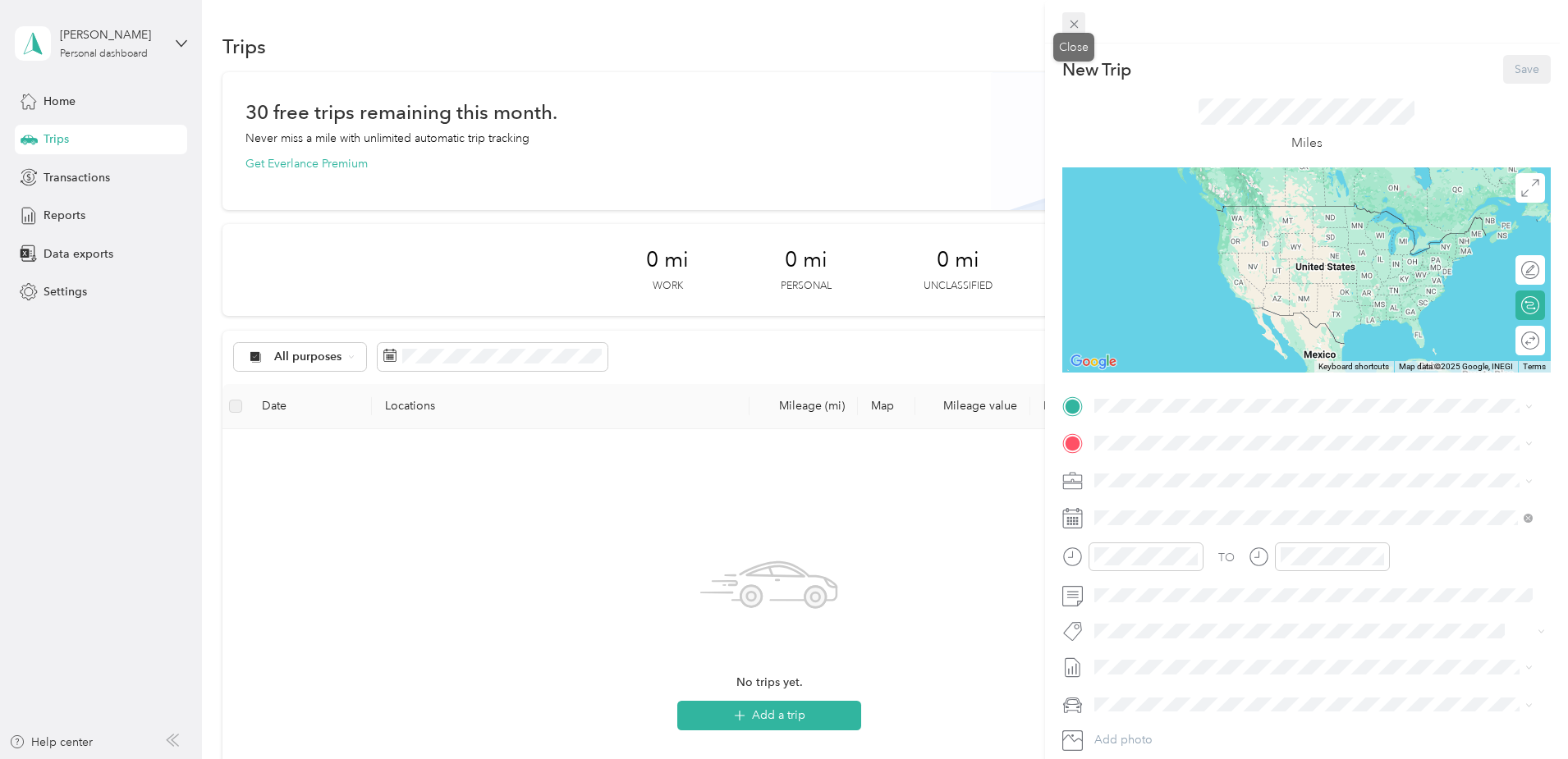
click at [1071, 27] on icon at bounding box center [1073, 25] width 8 height 8
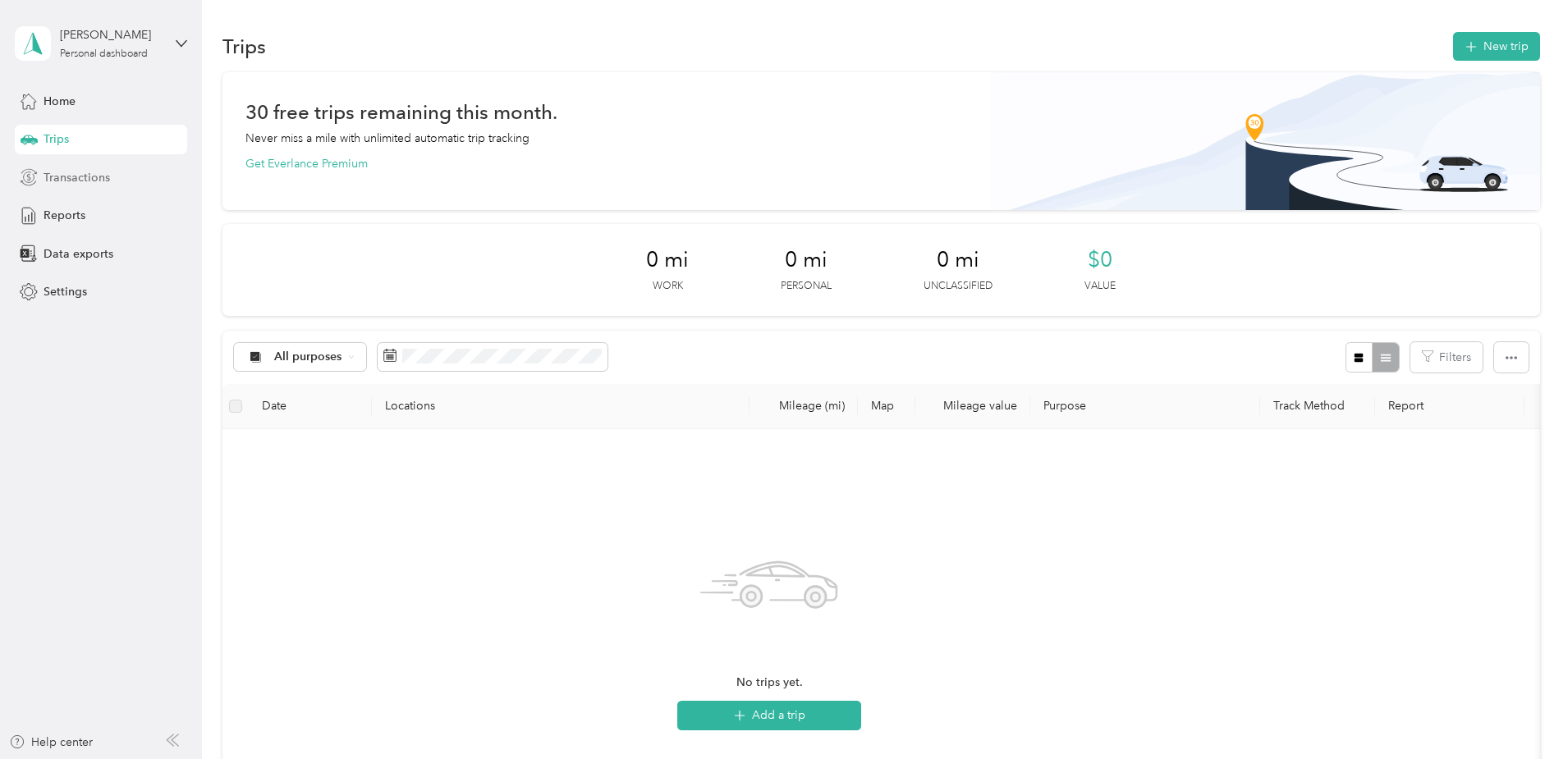
click at [78, 180] on span "Transactions" at bounding box center [76, 177] width 66 height 17
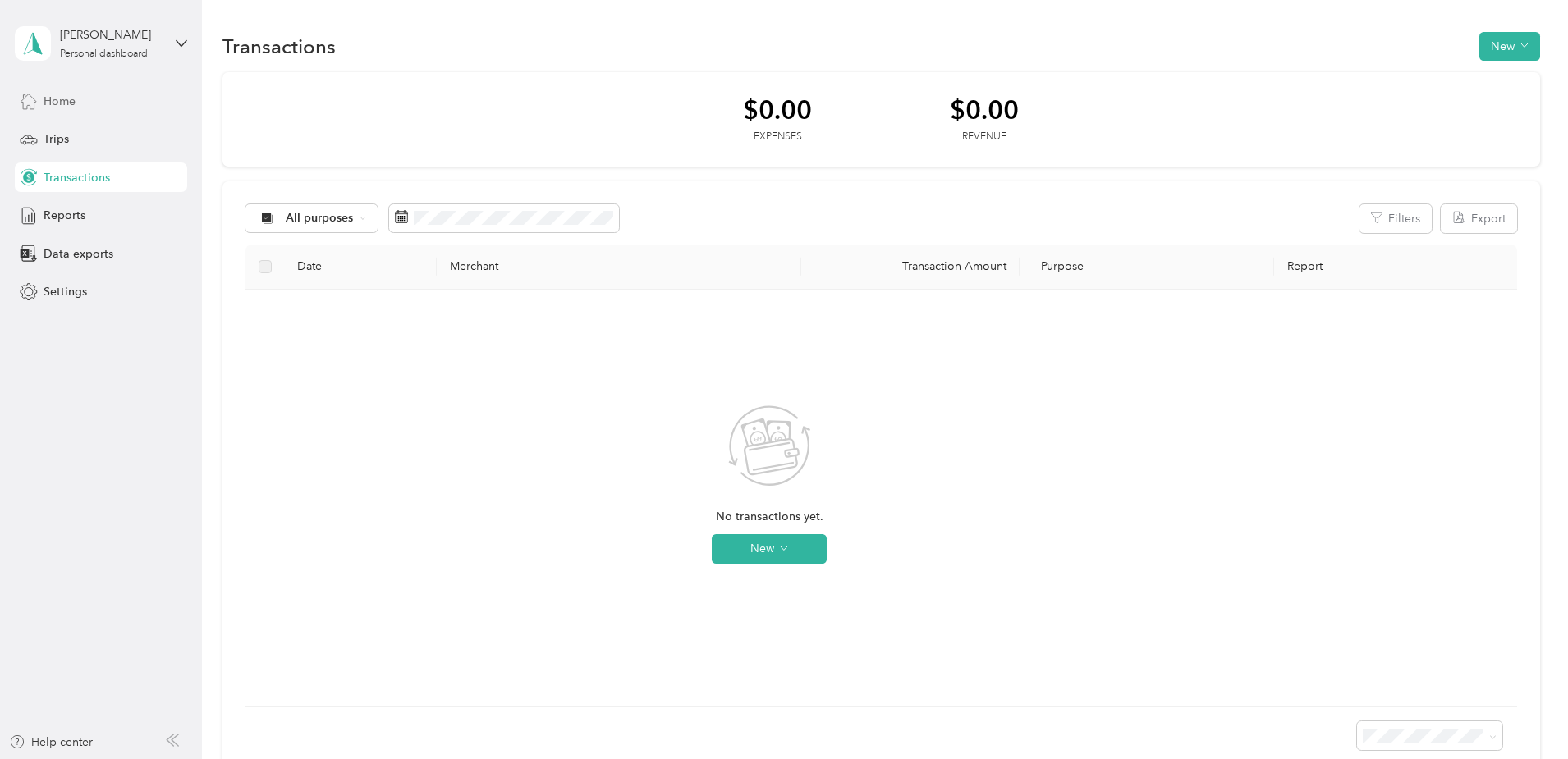
click at [58, 105] on span "Home" at bounding box center [59, 101] width 32 height 17
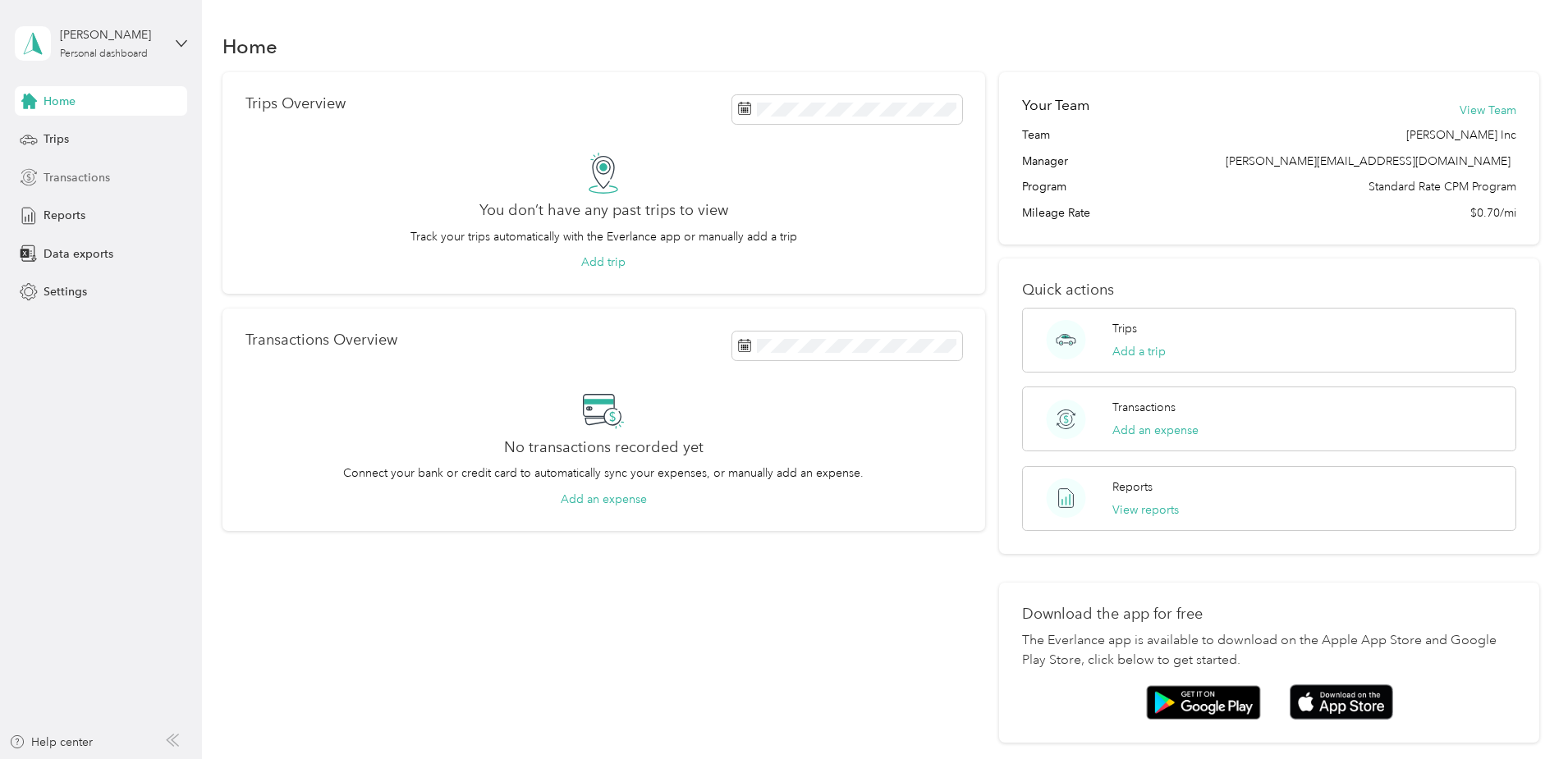
click at [59, 182] on span "Transactions" at bounding box center [76, 177] width 66 height 17
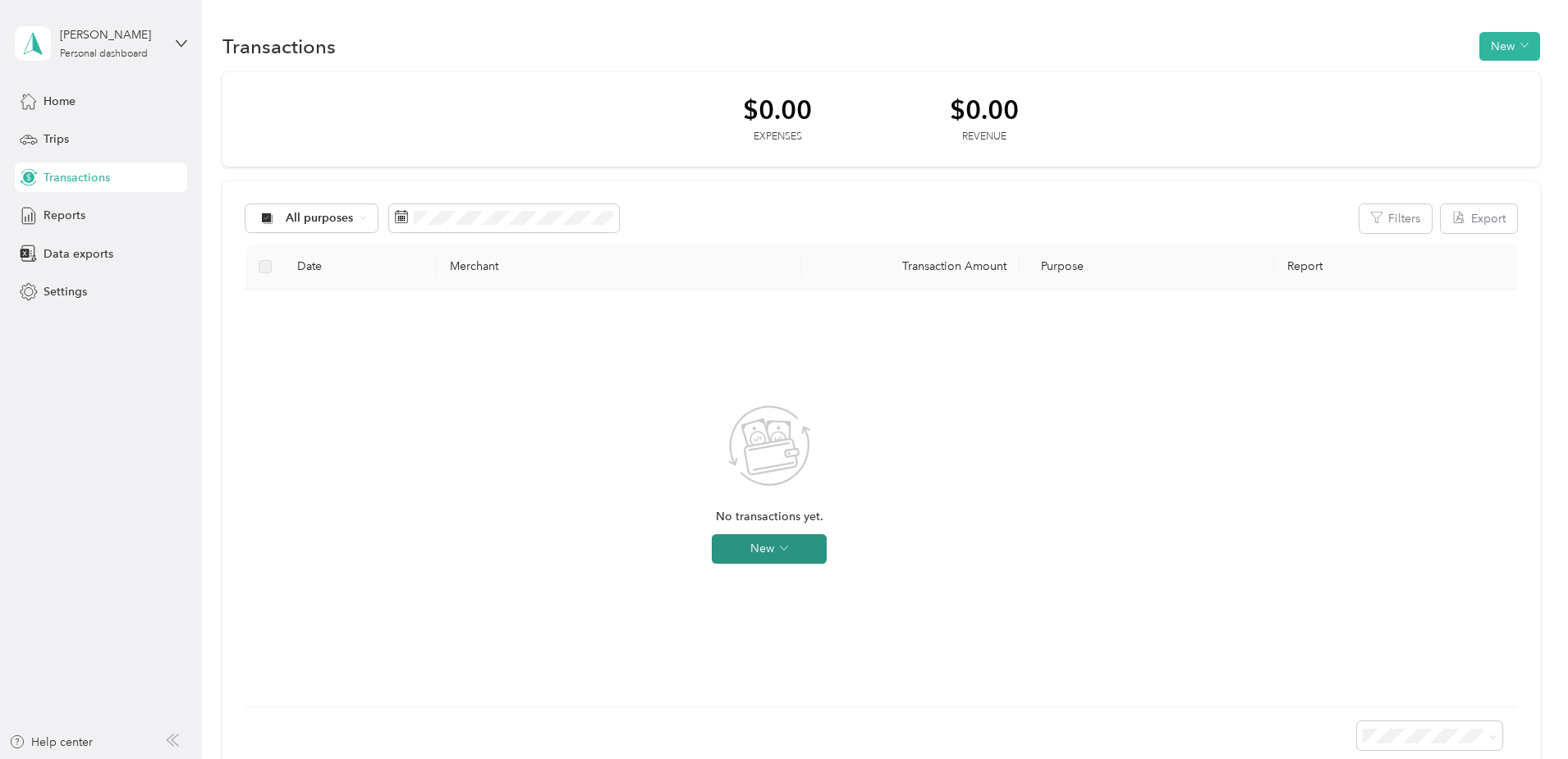
click at [788, 549] on icon "button" at bounding box center [784, 548] width 8 height 8
click at [231, 225] on div "$0.00 Expenses $0.00 Revenue All purposes Filters Export Date Merchant Transact…" at bounding box center [881, 422] width 1318 height 702
click at [95, 33] on div "[PERSON_NAME]" at bounding box center [112, 35] width 103 height 17
click at [221, 294] on div "Transactions New $0.00 Expenses $0.00 Revenue All purposes Filters Export Date …" at bounding box center [881, 431] width 1358 height 863
